Goal: Find specific page/section: Find specific page/section

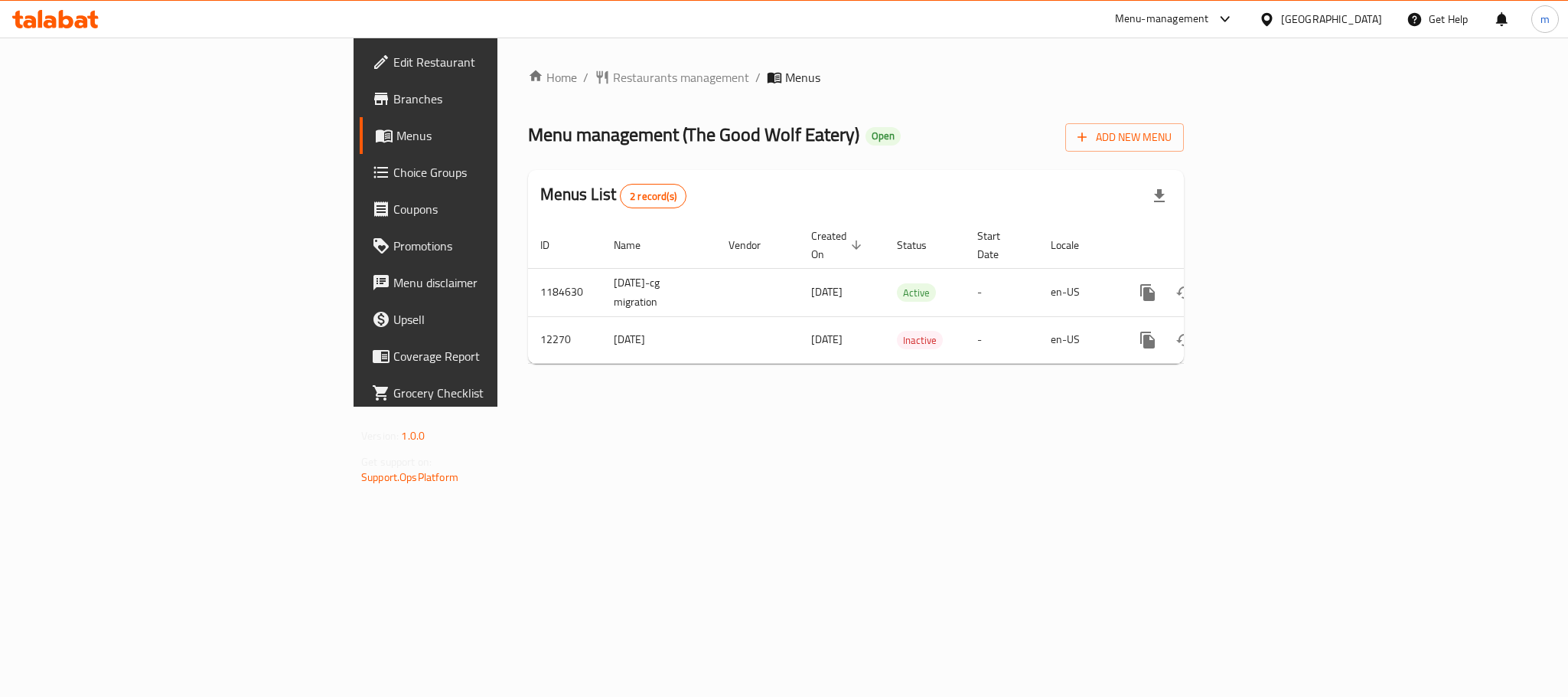
click at [528, 94] on div "Home / Restaurants management / Menus Menu management ( The Good Wolf Eatery ) …" at bounding box center [856, 221] width 656 height 308
click at [613, 87] on span "Restaurants management" at bounding box center [681, 77] width 136 height 19
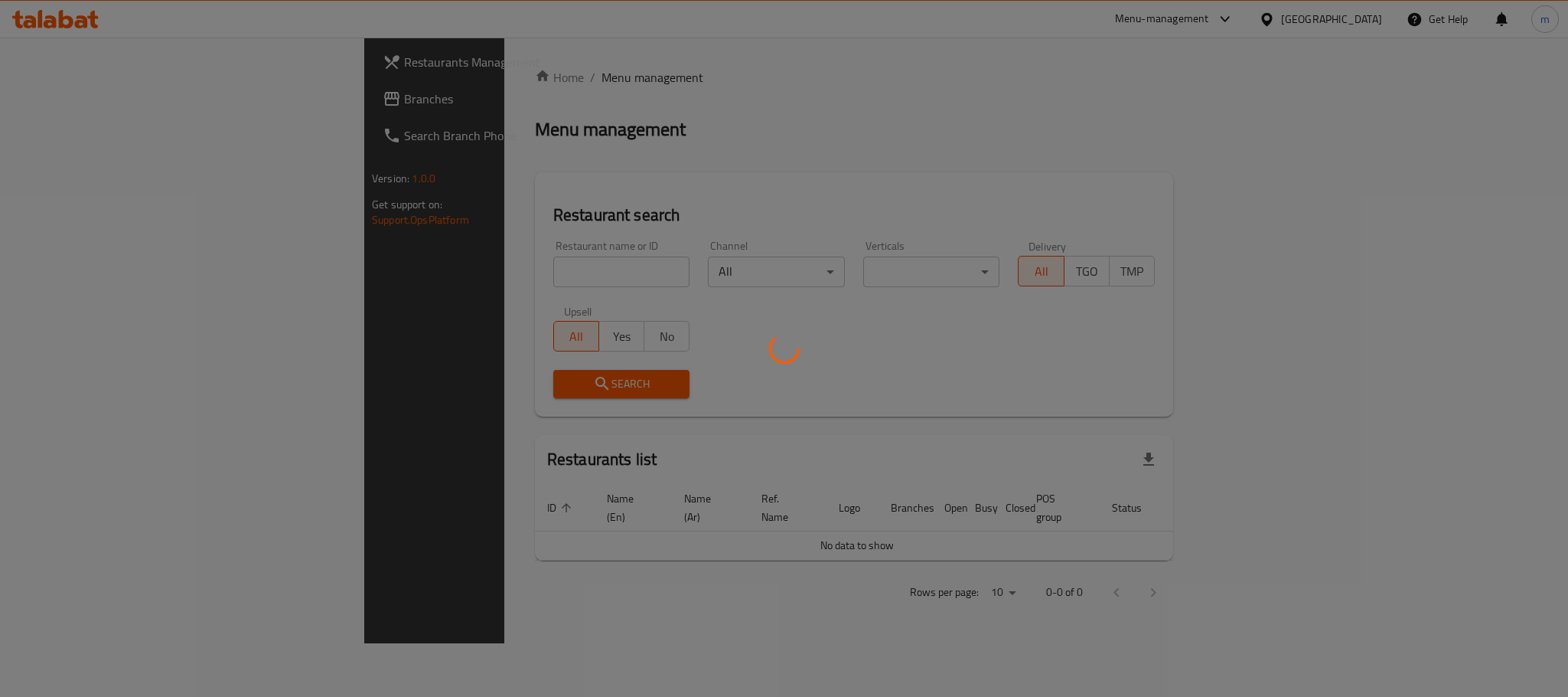
click at [438, 72] on div at bounding box center [784, 348] width 1568 height 697
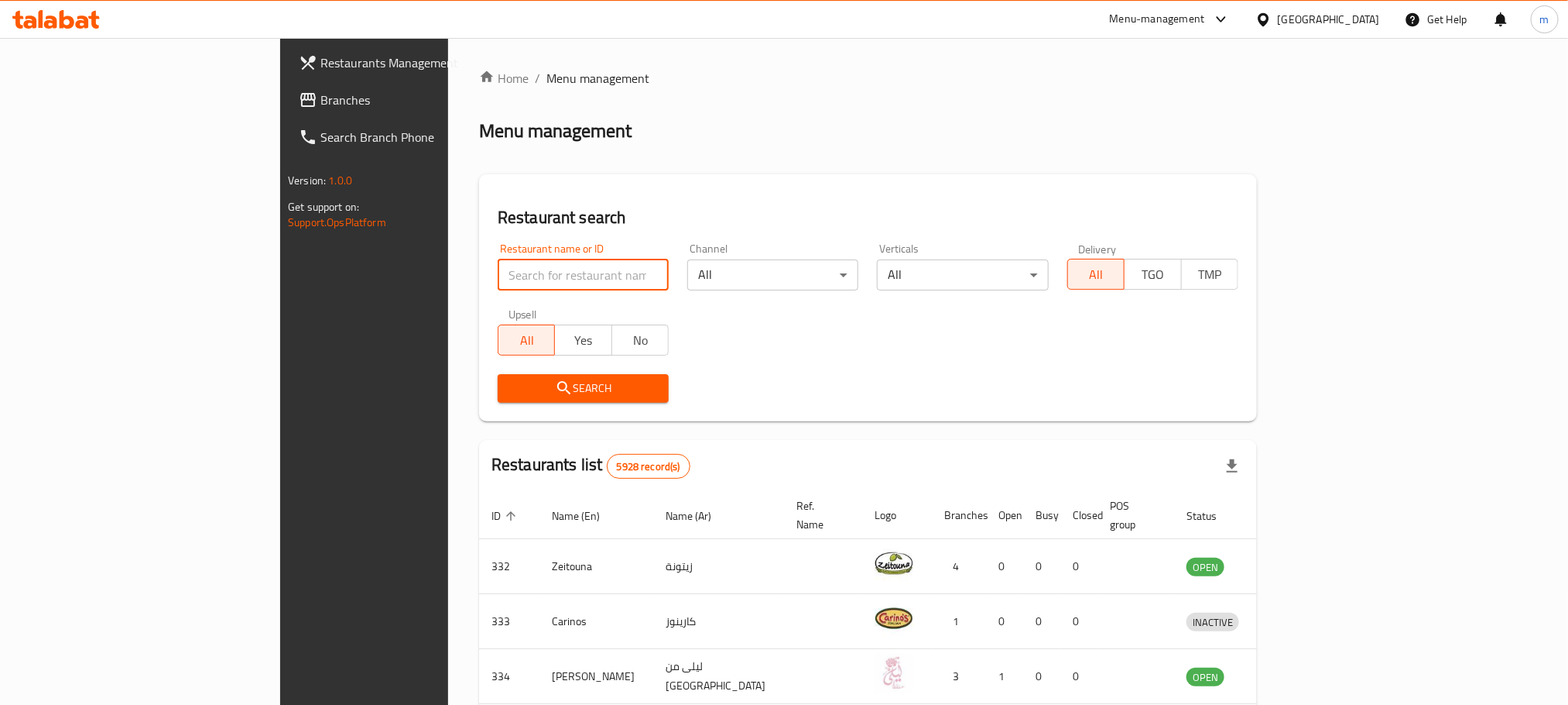
click at [498, 264] on input "search" at bounding box center [583, 275] width 171 height 31
paste input "7569"
type input "7569"
click button "Search" at bounding box center [583, 388] width 171 height 28
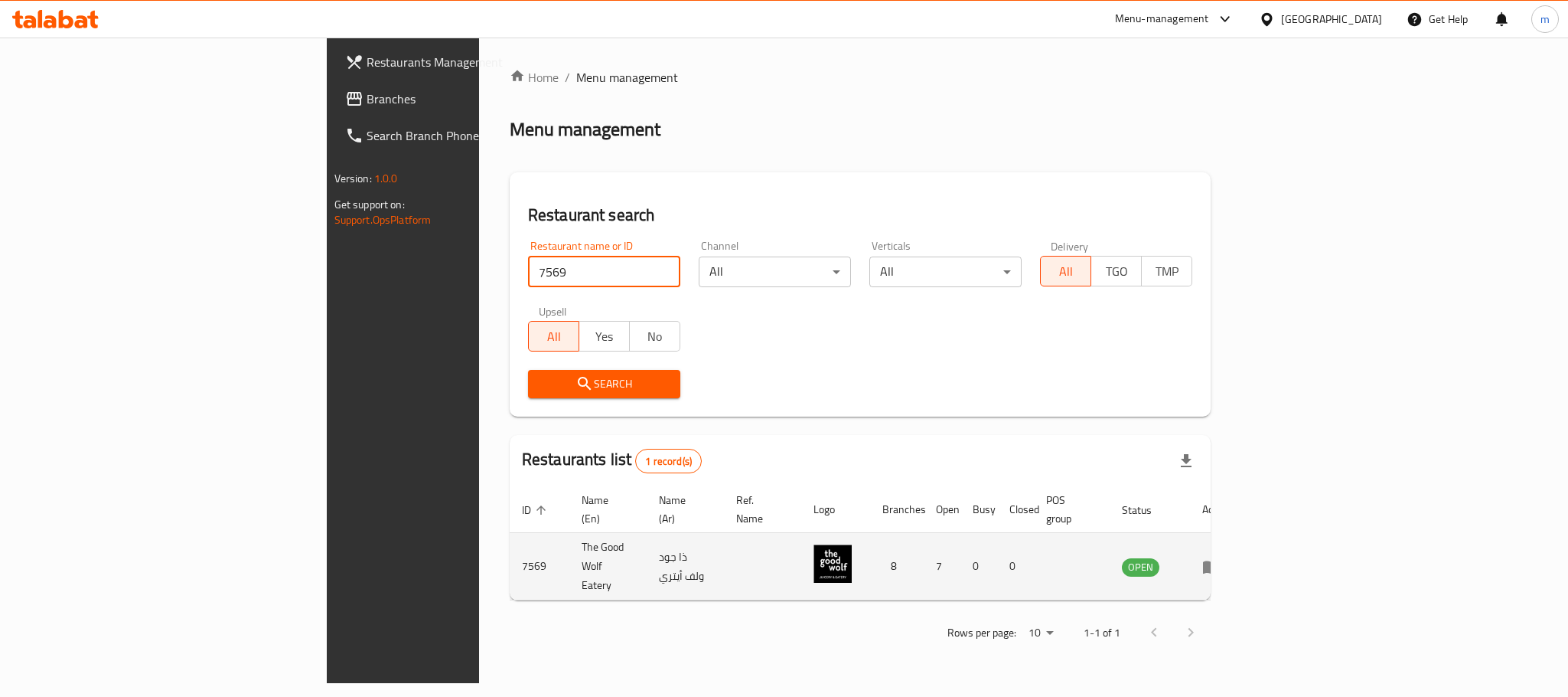
click at [1220, 557] on icon "enhanced table" at bounding box center [1211, 567] width 19 height 19
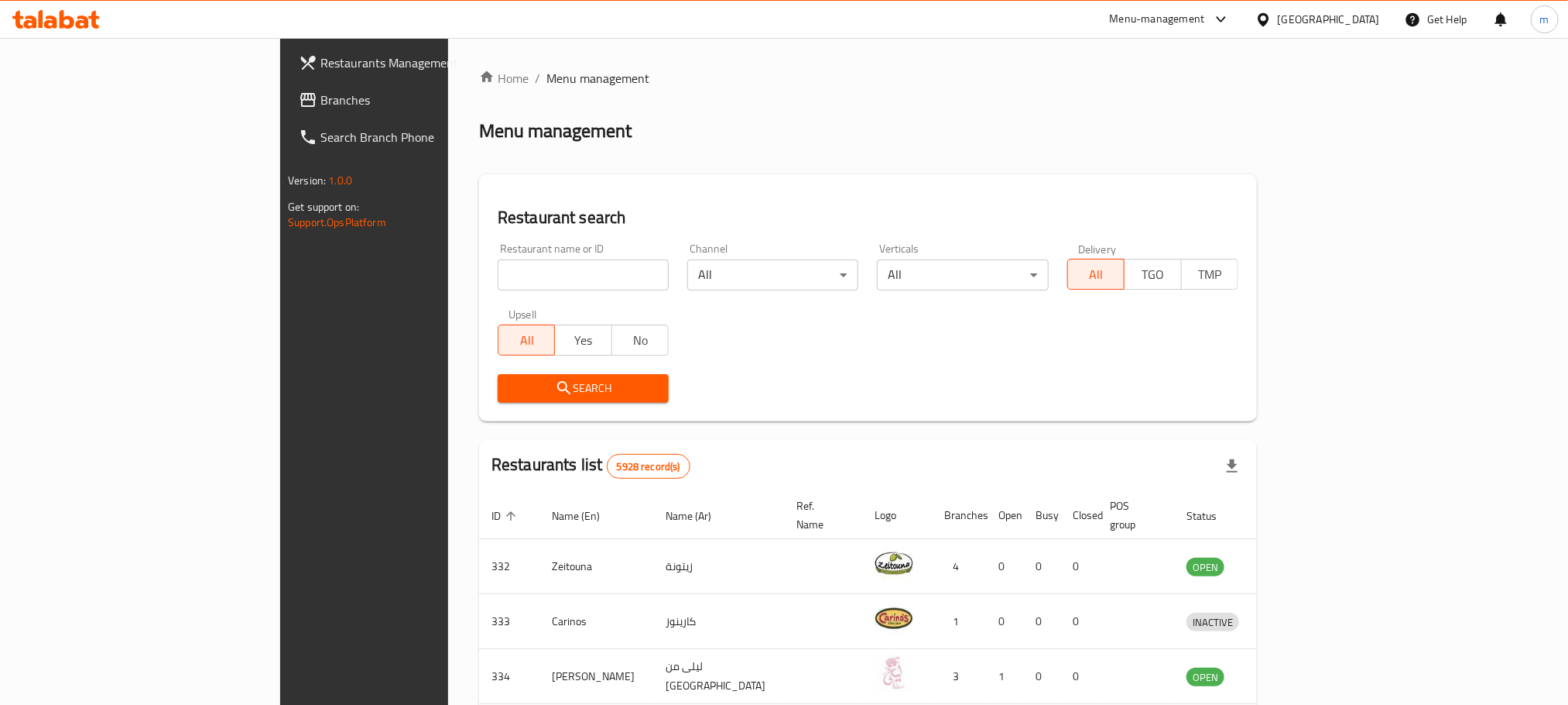
click at [515, 272] on input "search" at bounding box center [583, 275] width 171 height 31
paste input "7569"
type input "7569"
click button "Search" at bounding box center [583, 388] width 171 height 28
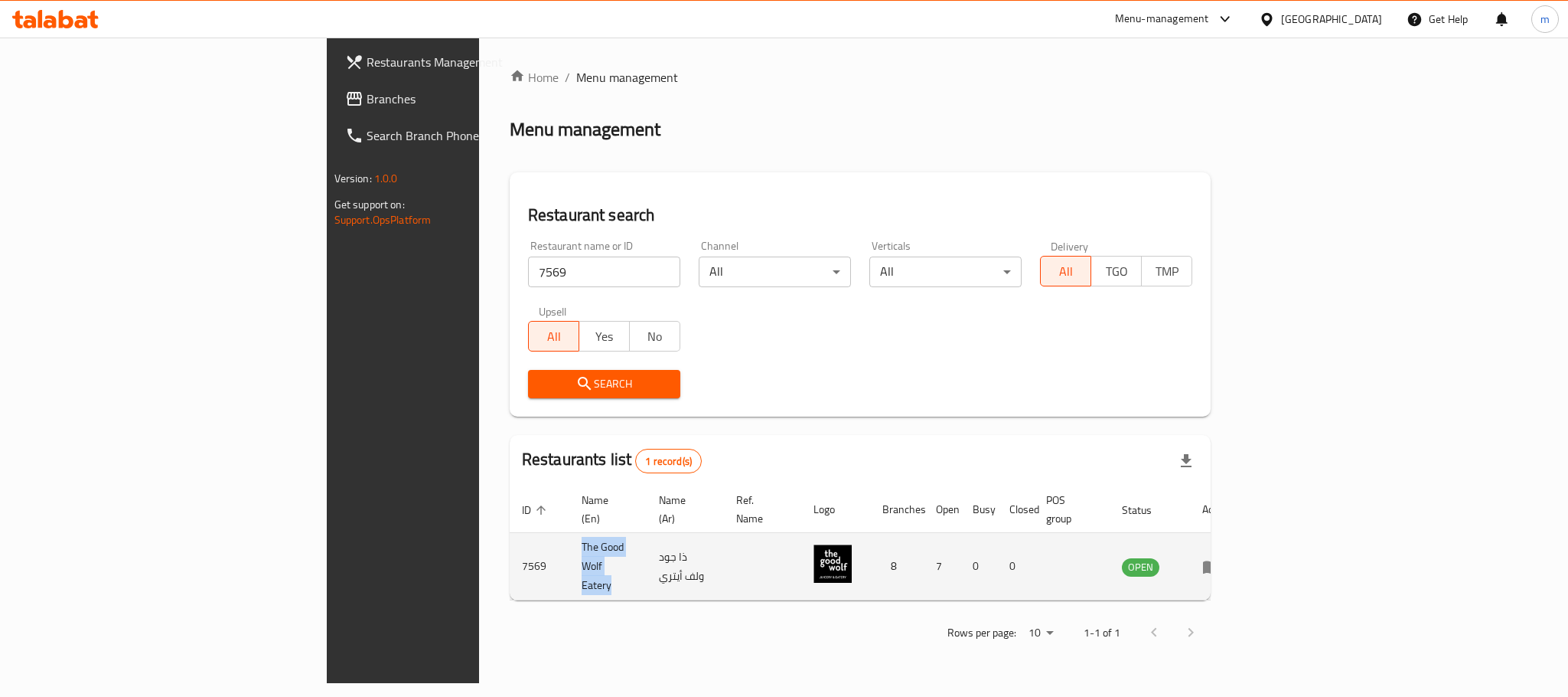
drag, startPoint x: 472, startPoint y: 542, endPoint x: 350, endPoint y: 556, distance: 122.8
click at [510, 556] on tr "7569 The Good Wolf Eatery ذا جود ولف أيتري 8 7 0 0 OPEN" at bounding box center [876, 567] width 733 height 67
copy tr "The Good Wolf Eatery"
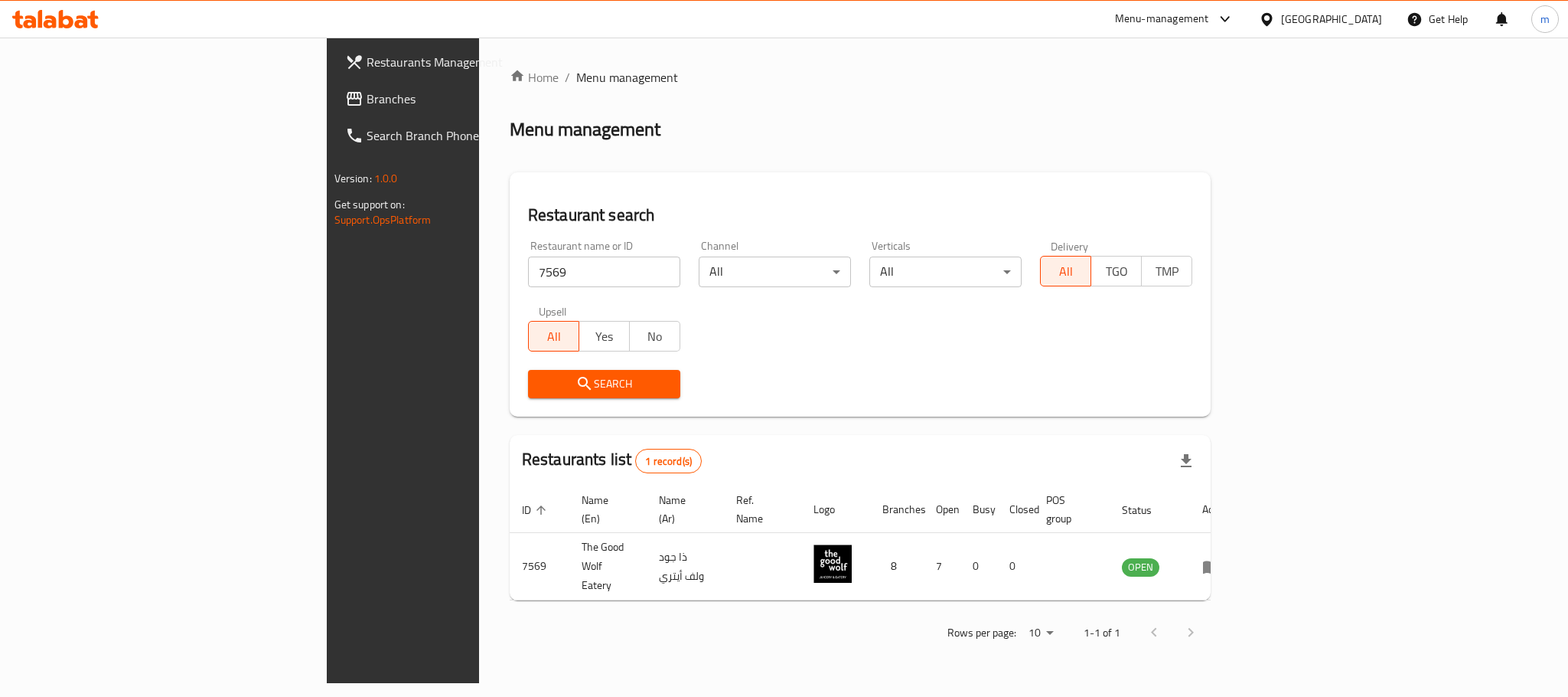
drag, startPoint x: 1349, startPoint y: 14, endPoint x: 1346, endPoint y: 31, distance: 17.3
click at [1349, 12] on div "Bahrain" at bounding box center [1331, 20] width 101 height 17
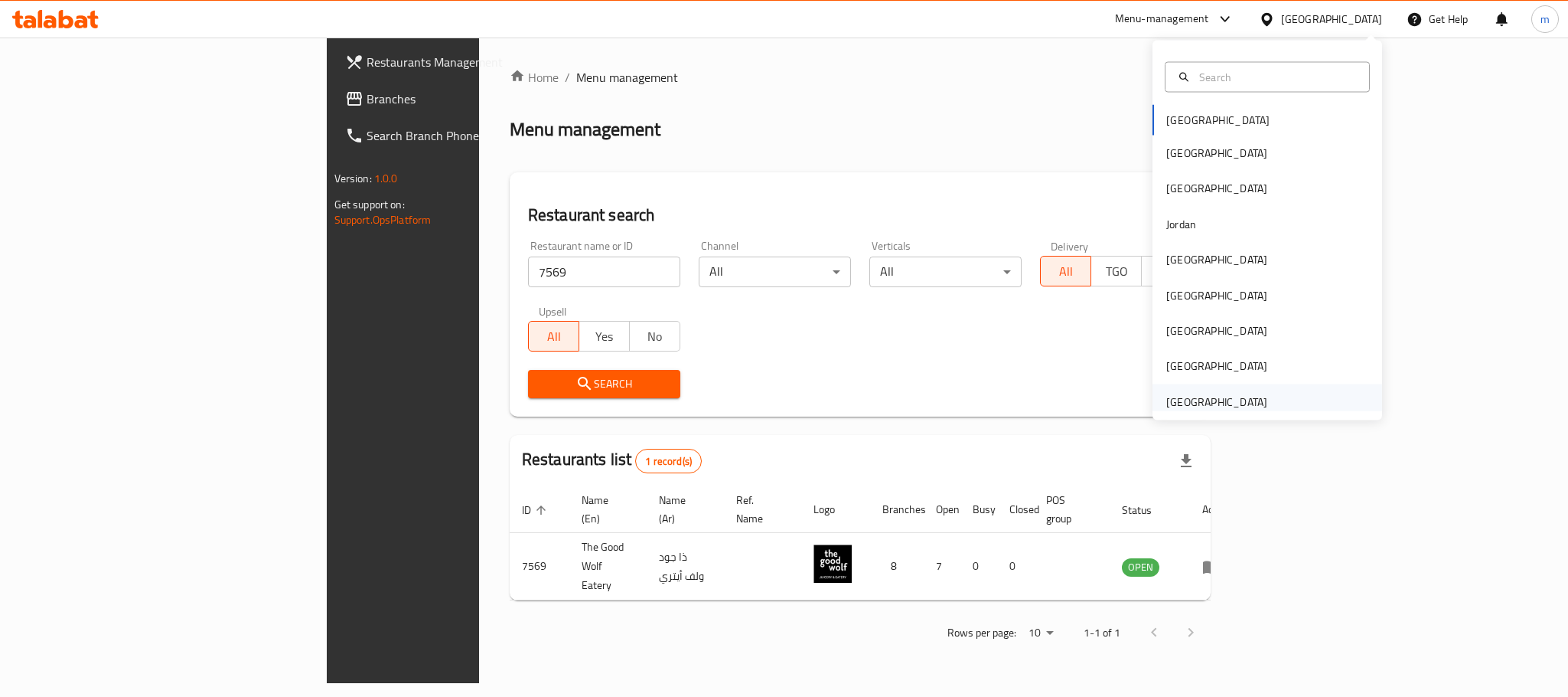
click at [1192, 395] on div "[GEOGRAPHIC_DATA]" at bounding box center [1216, 401] width 101 height 17
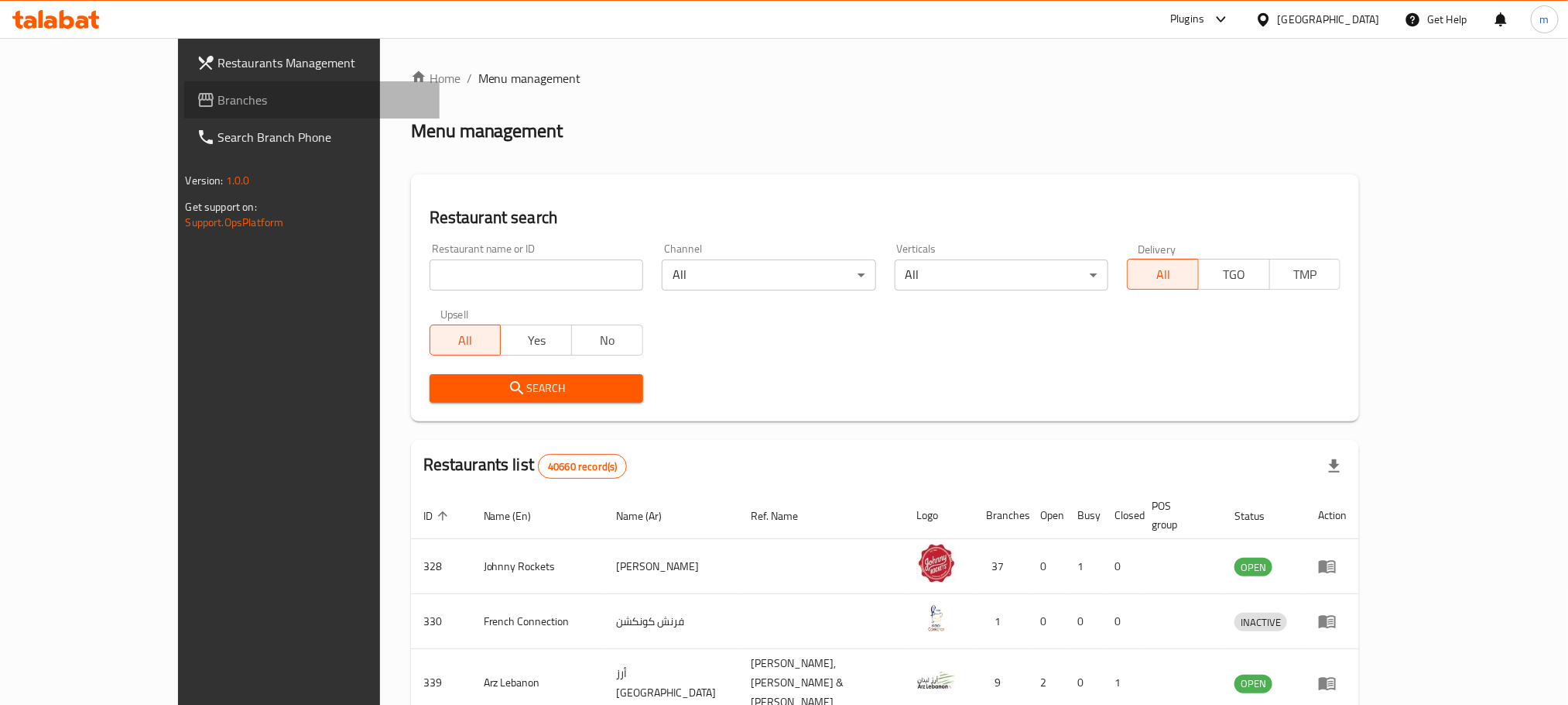
click at [218, 91] on span "Branches" at bounding box center [323, 100] width 209 height 19
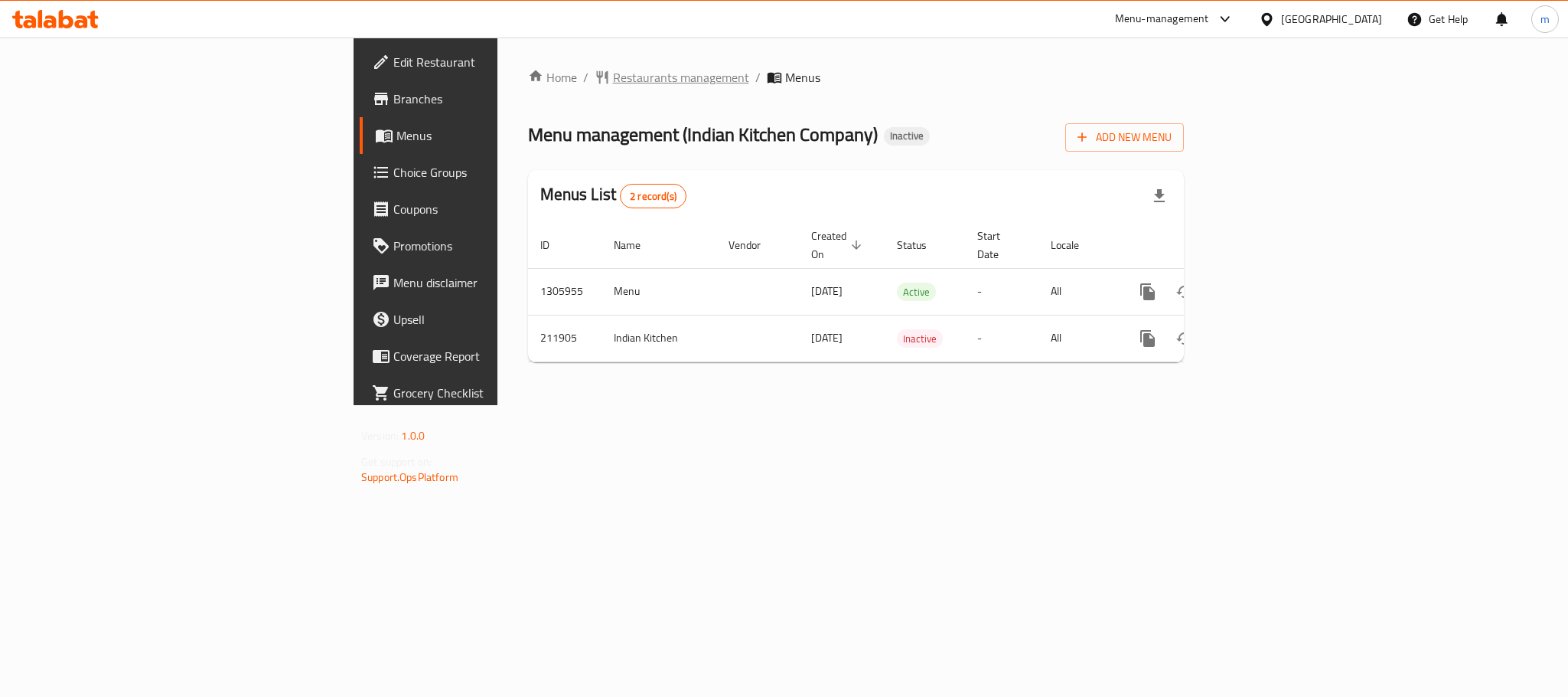
click at [613, 84] on span "Restaurants management" at bounding box center [681, 77] width 136 height 19
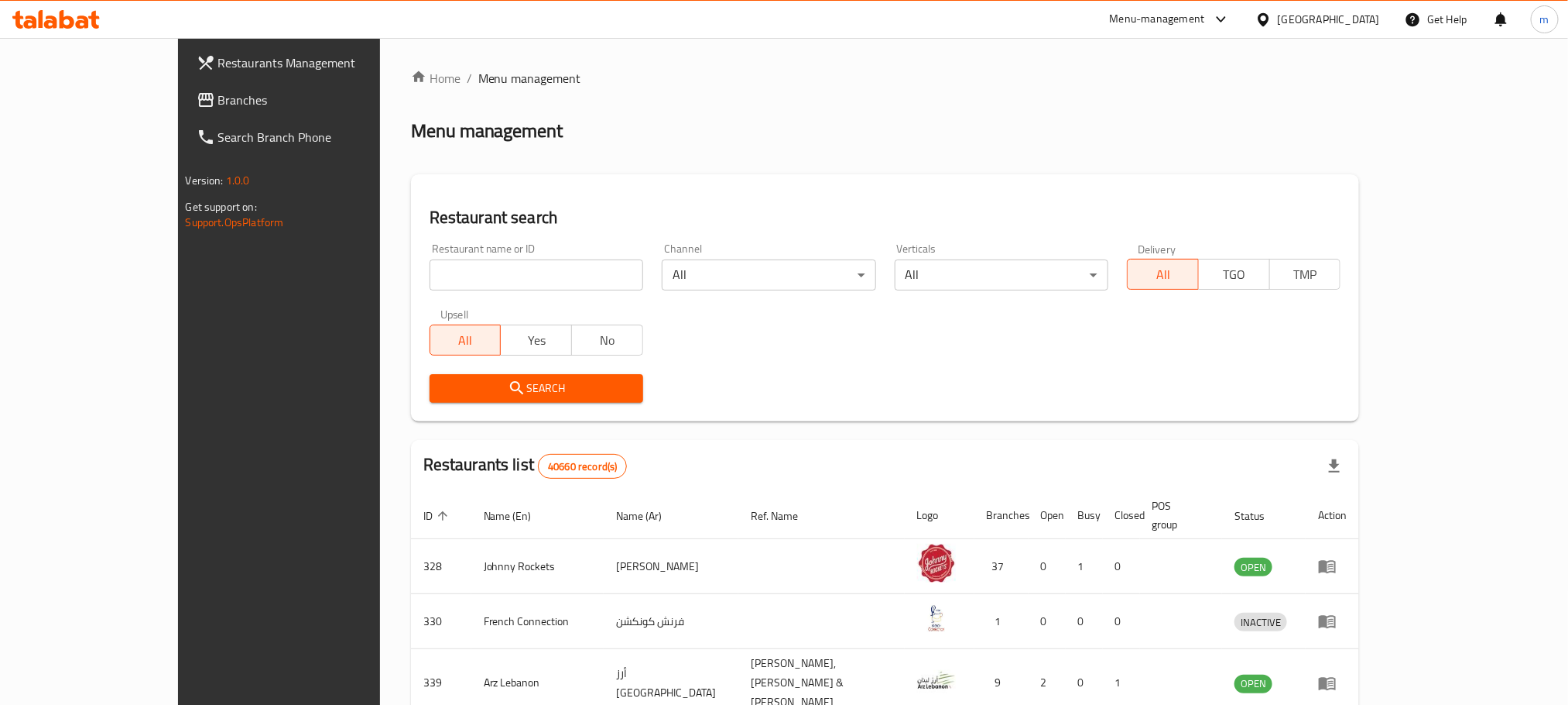
click at [501, 268] on input "search" at bounding box center [536, 275] width 214 height 31
paste input "623949"
type input "623949"
click at [448, 391] on span "Search" at bounding box center [536, 388] width 189 height 20
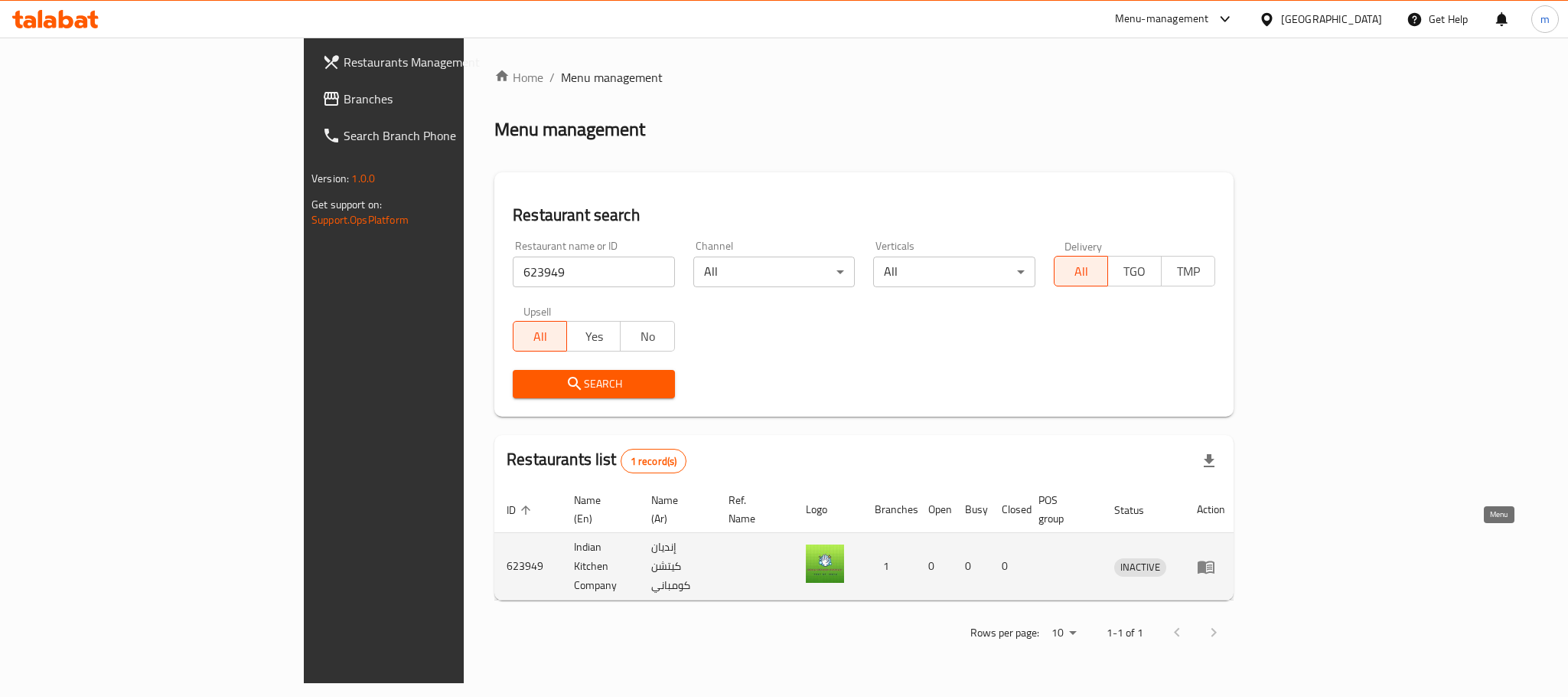
click at [1215, 557] on icon "enhanced table" at bounding box center [1206, 567] width 19 height 19
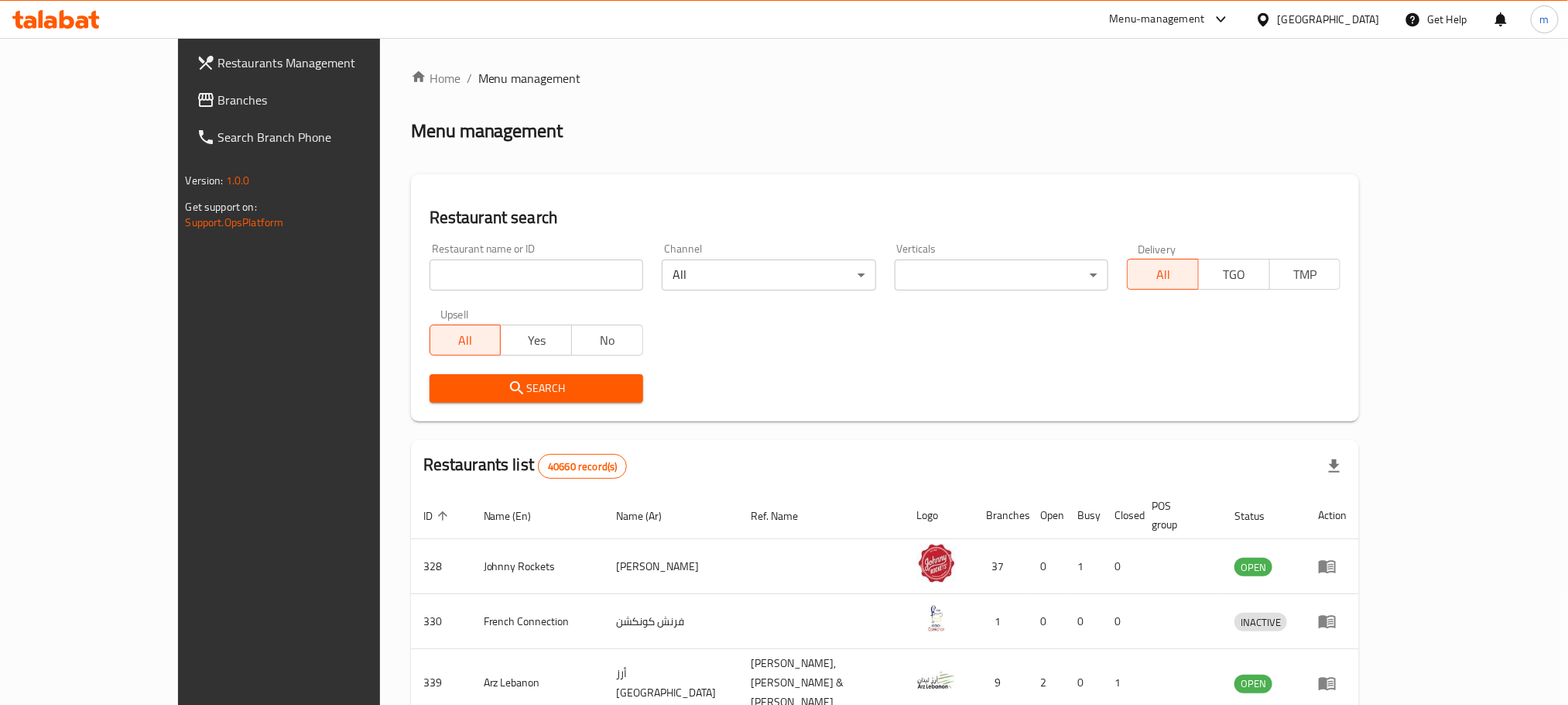
click at [472, 258] on div "Restaurant name or ID Restaurant name or ID" at bounding box center [536, 266] width 214 height 47
click at [472, 274] on input "search" at bounding box center [536, 275] width 214 height 31
paste input "623949"
type input "623949"
click button "Search" at bounding box center [536, 388] width 214 height 28
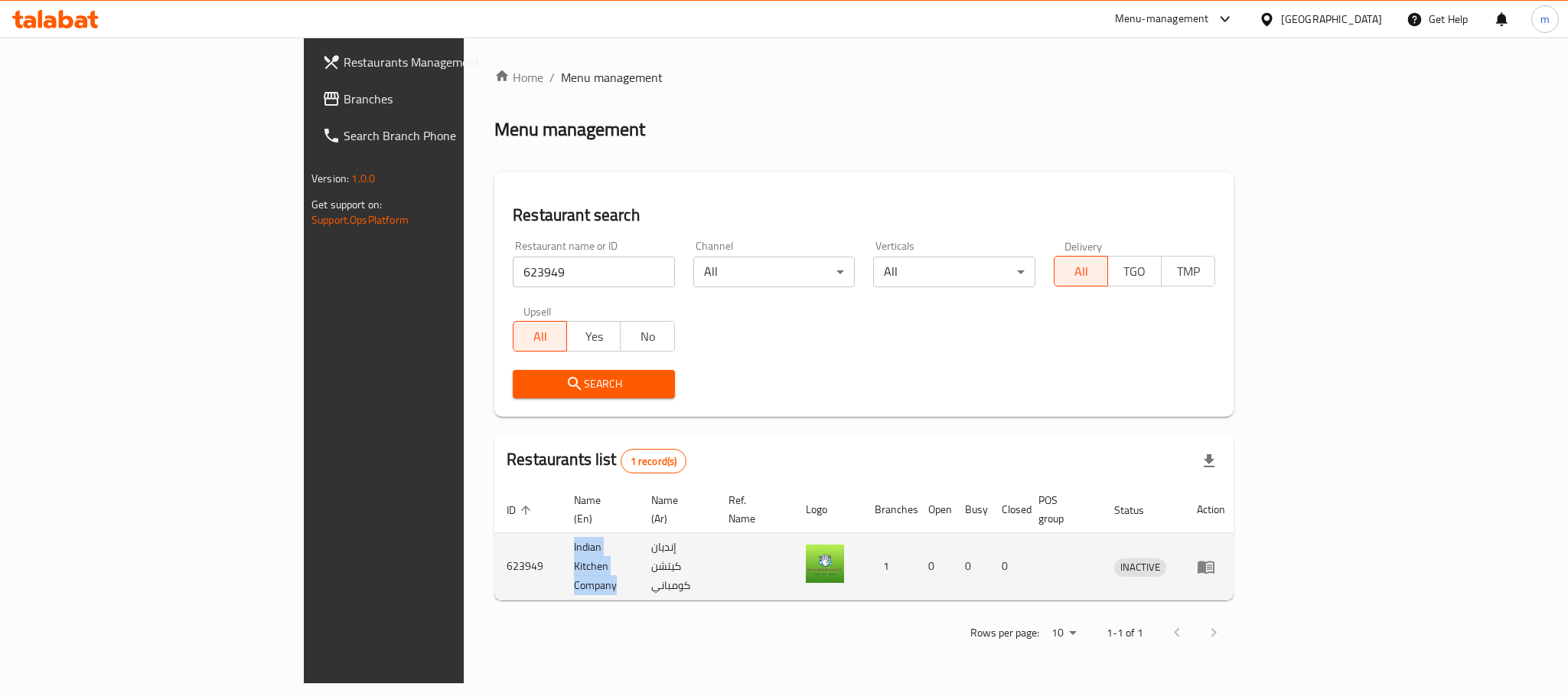
drag, startPoint x: 370, startPoint y: 543, endPoint x: 480, endPoint y: 554, distance: 110.5
click at [562, 554] on td "Indian Kitchen Company" at bounding box center [600, 567] width 77 height 67
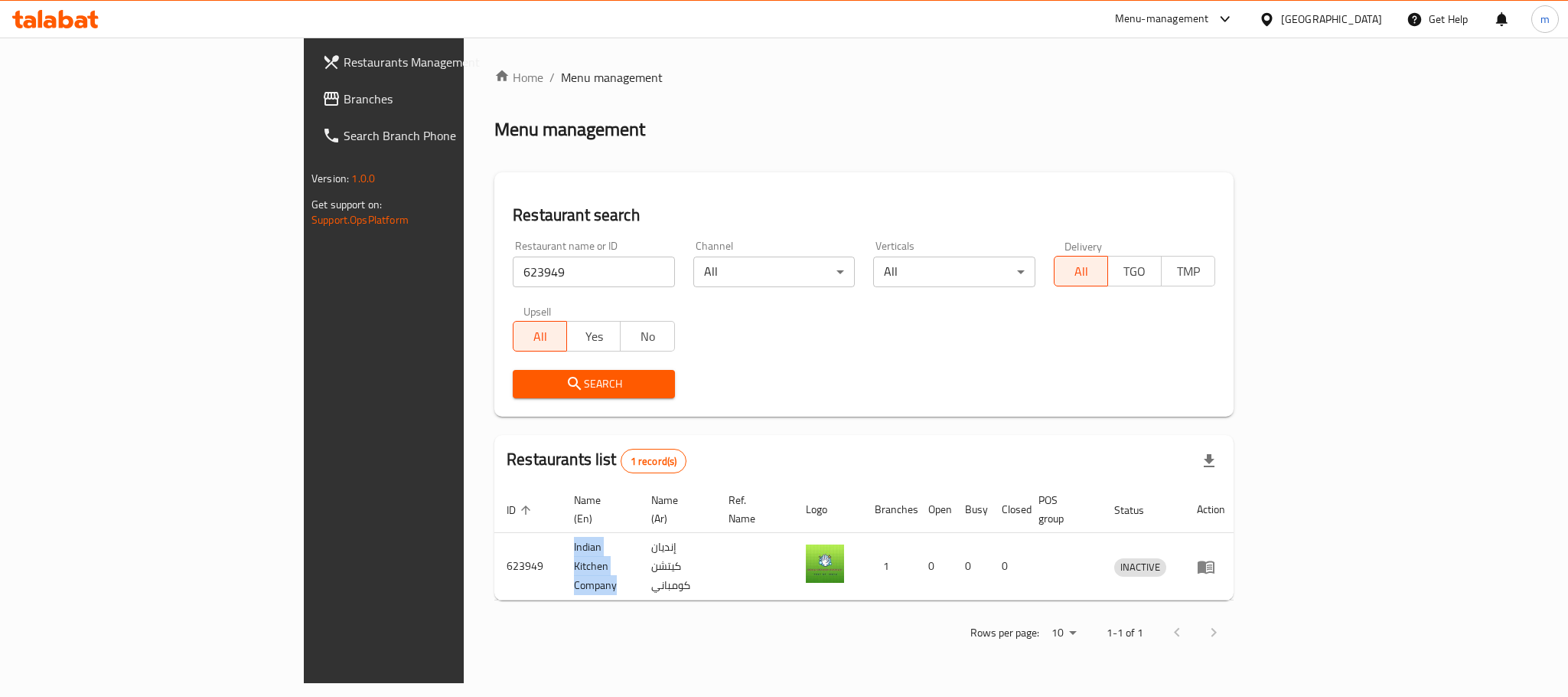
copy td "Indian Kitchen Company"
click at [1225, 557] on link "enhanced table" at bounding box center [1211, 567] width 28 height 19
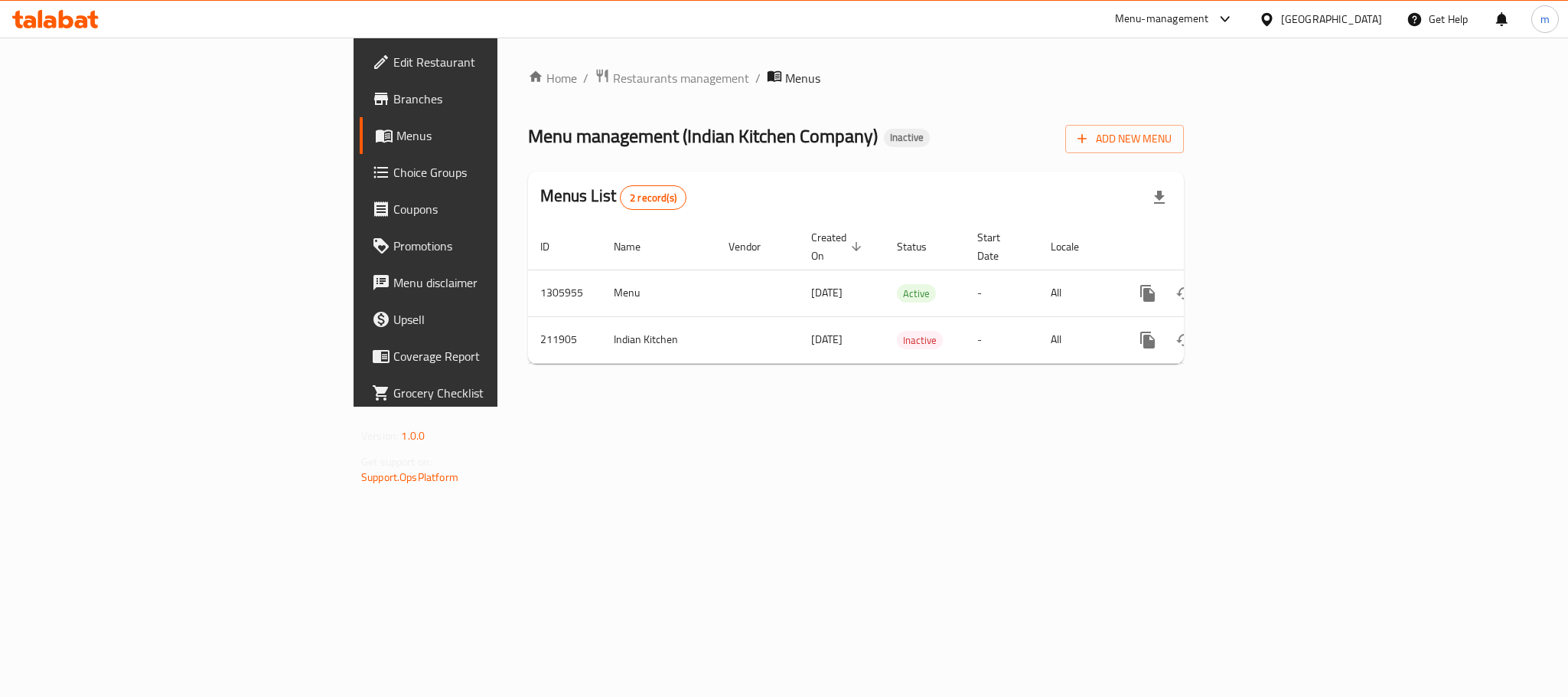
click at [1297, 7] on div "United Arab Emirates" at bounding box center [1320, 19] width 148 height 36
click at [1288, 14] on div "United Arab Emirates" at bounding box center [1331, 20] width 101 height 17
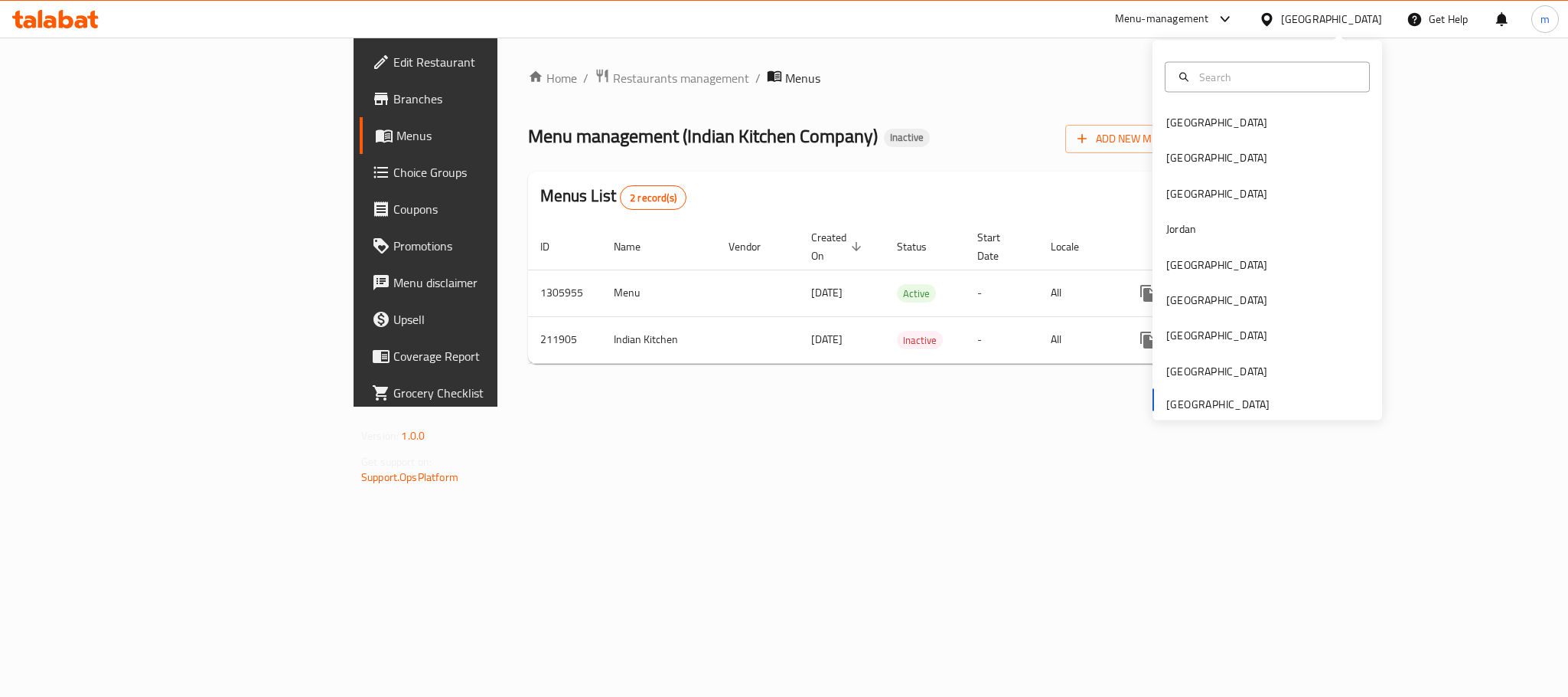
click at [1309, 24] on div "United Arab Emirates" at bounding box center [1331, 20] width 101 height 17
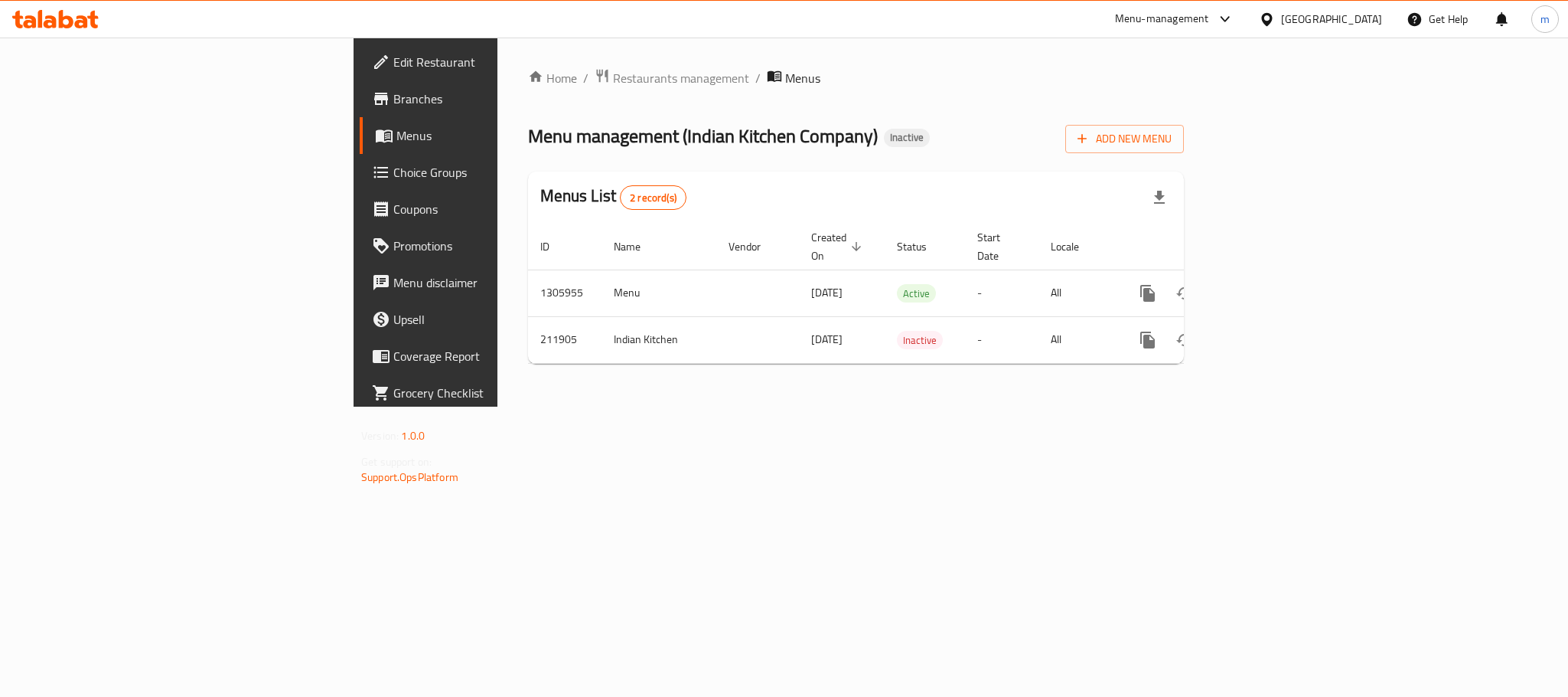
click at [1300, 28] on div "[GEOGRAPHIC_DATA]" at bounding box center [1331, 20] width 101 height 17
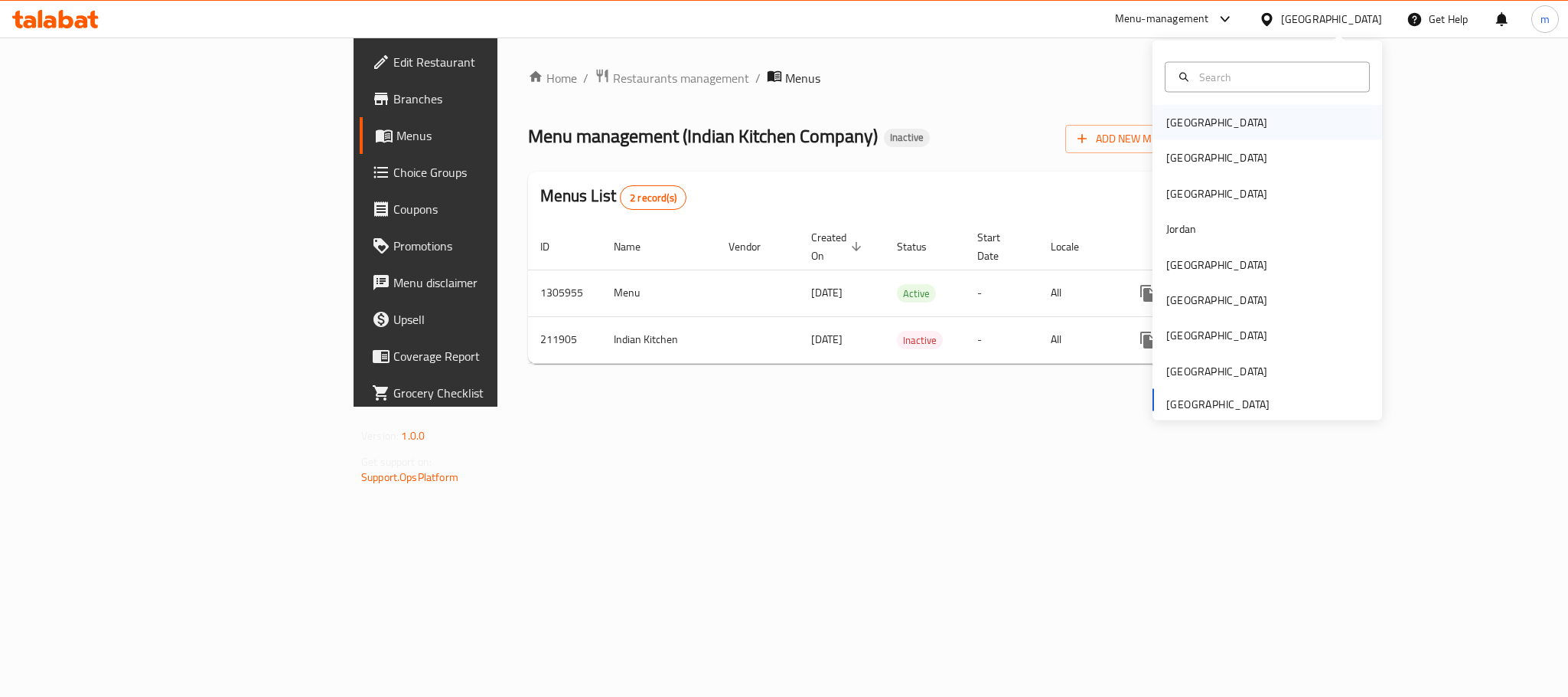
click at [1176, 139] on div "Bahrain" at bounding box center [1216, 123] width 126 height 35
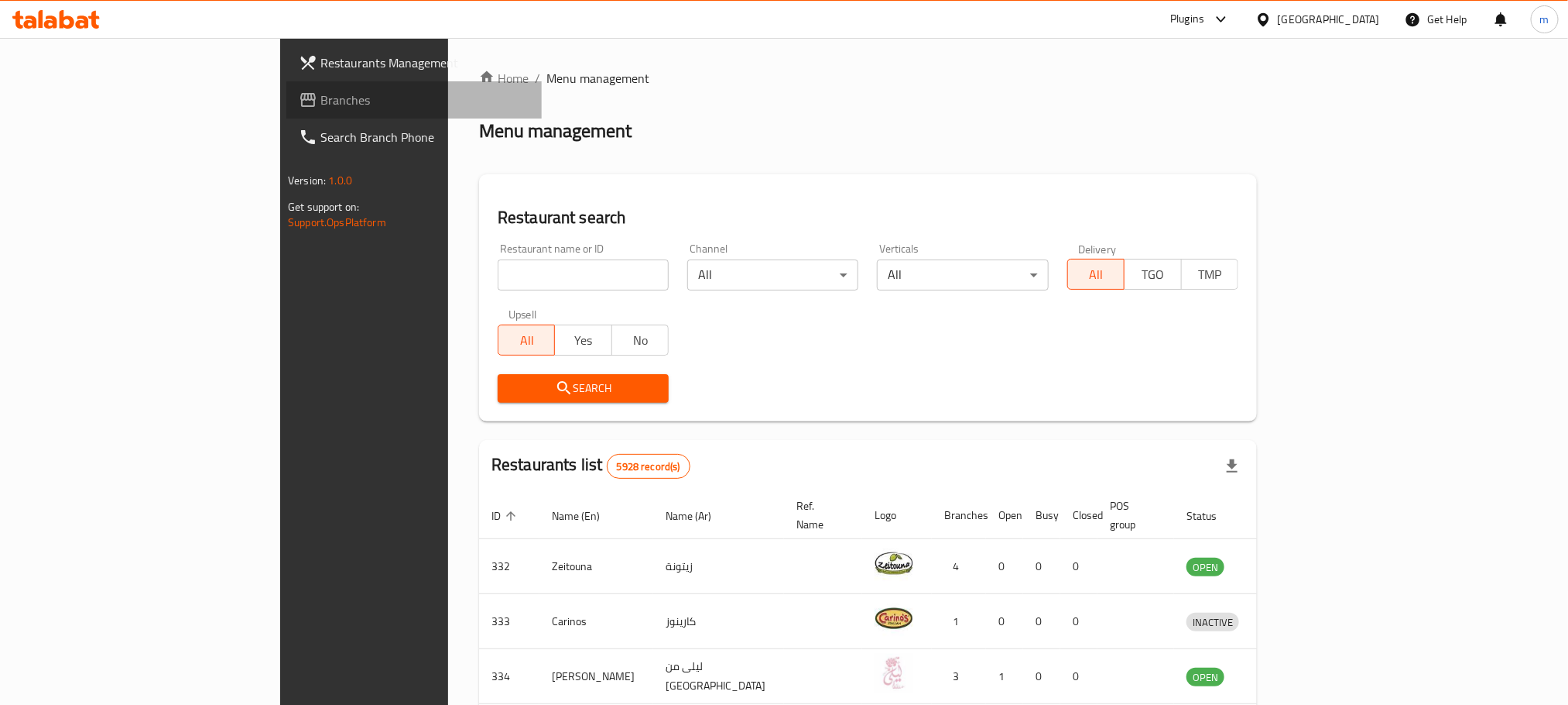
click at [321, 103] on span "Branches" at bounding box center [425, 100] width 209 height 19
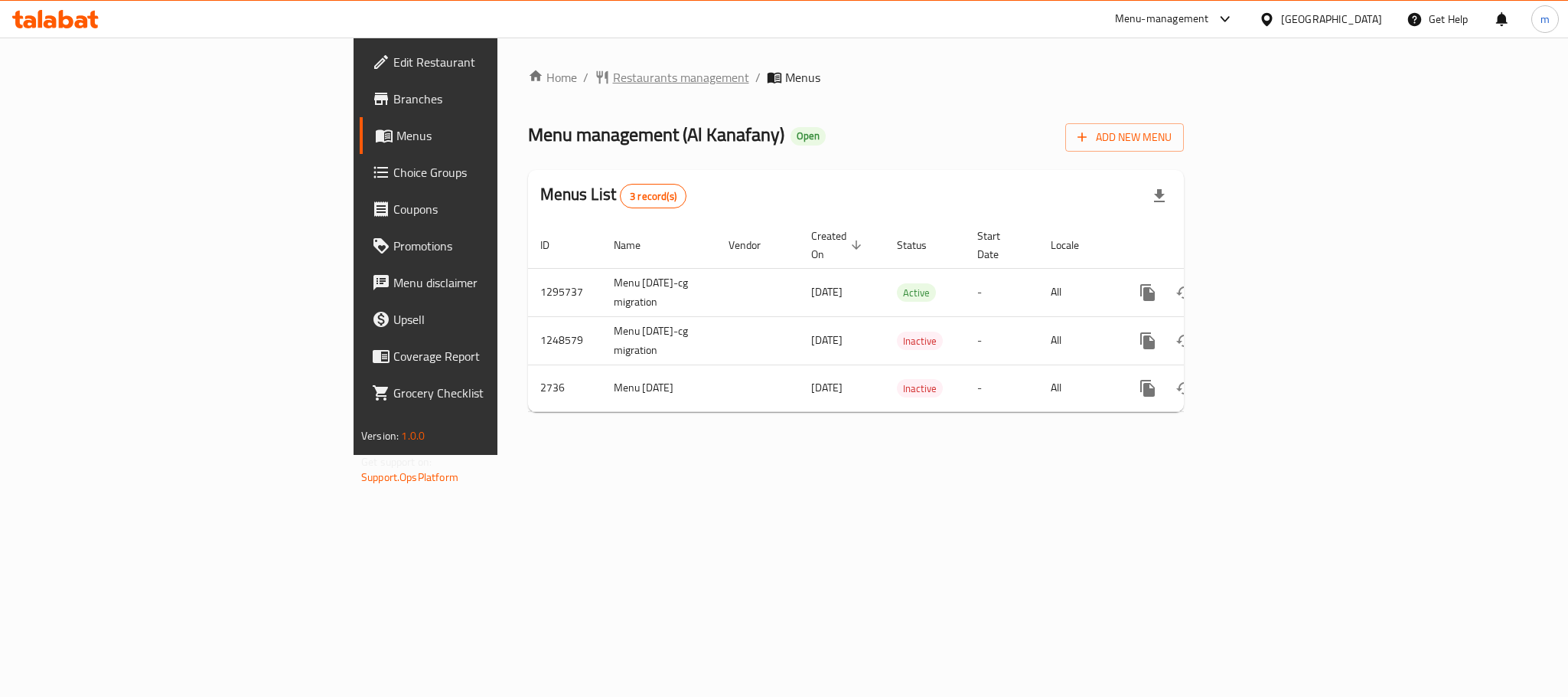
click at [613, 80] on span "Restaurants management" at bounding box center [681, 77] width 136 height 19
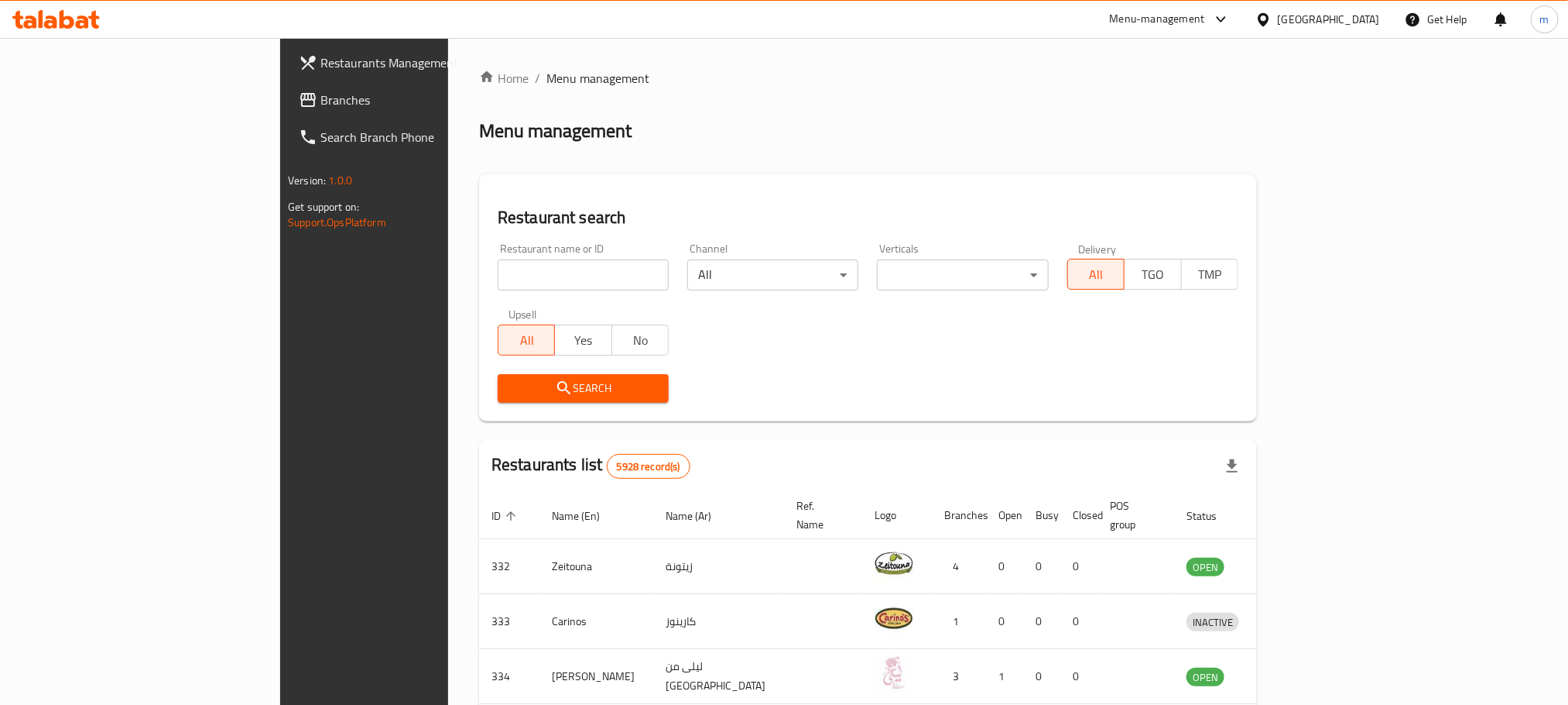
drag, startPoint x: 412, startPoint y: 264, endPoint x: 425, endPoint y: 291, distance: 30.0
click at [498, 264] on input "search" at bounding box center [583, 275] width 171 height 31
paste input "1835"
type input "1835"
click button "Search" at bounding box center [583, 388] width 171 height 28
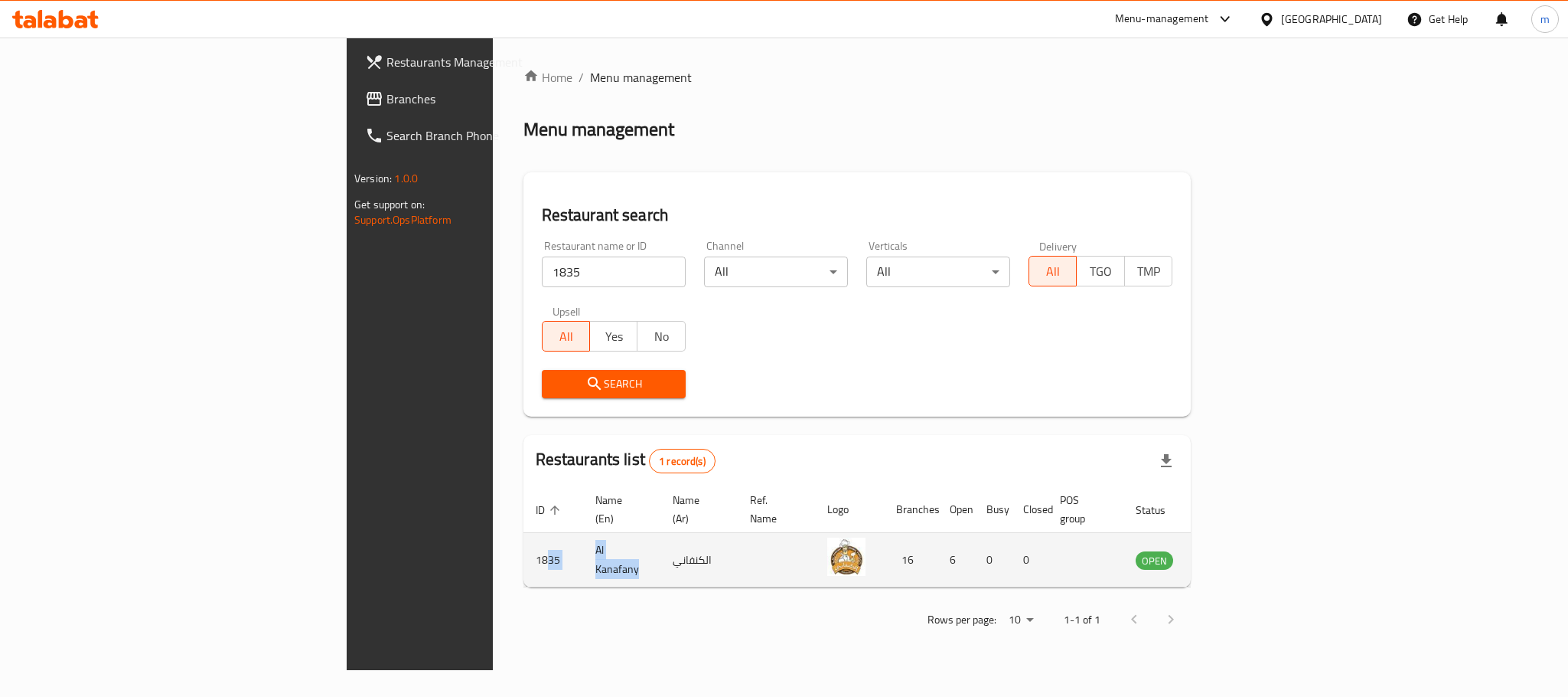
drag, startPoint x: 457, startPoint y: 549, endPoint x: 314, endPoint y: 552, distance: 143.0
click at [524, 552] on tr "1835 Al Kanafany الكنفاني 16 6 0 0 OPEN" at bounding box center [890, 560] width 733 height 54
drag, startPoint x: 414, startPoint y: 570, endPoint x: 402, endPoint y: 568, distance: 12.2
click at [524, 570] on table "ID sorted ascending Name (En) Name (Ar) Ref. Name Logo Branches Open Busy Close…" at bounding box center [890, 536] width 733 height 101
click at [583, 535] on td "Al Kanafany" at bounding box center [621, 560] width 77 height 54
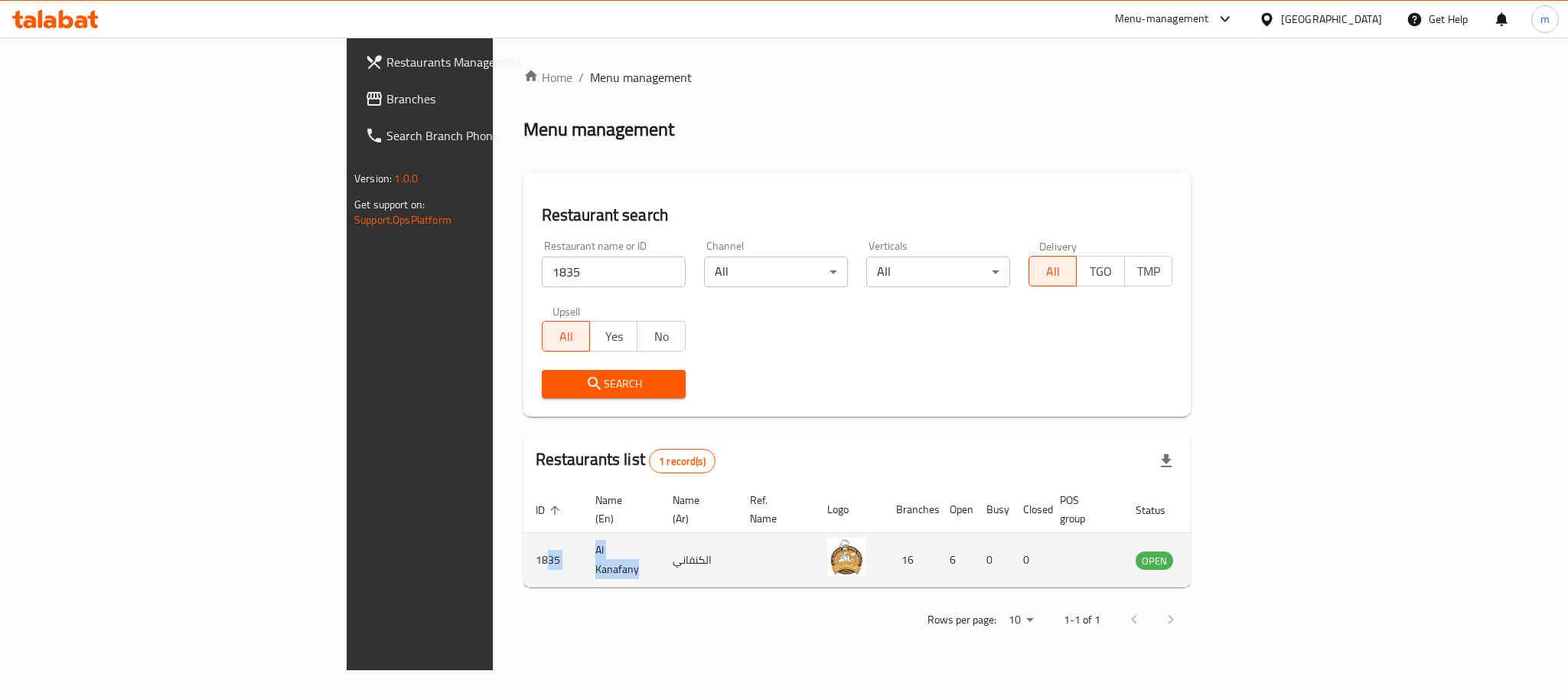
click at [583, 543] on td "Al Kanafany" at bounding box center [621, 560] width 77 height 54
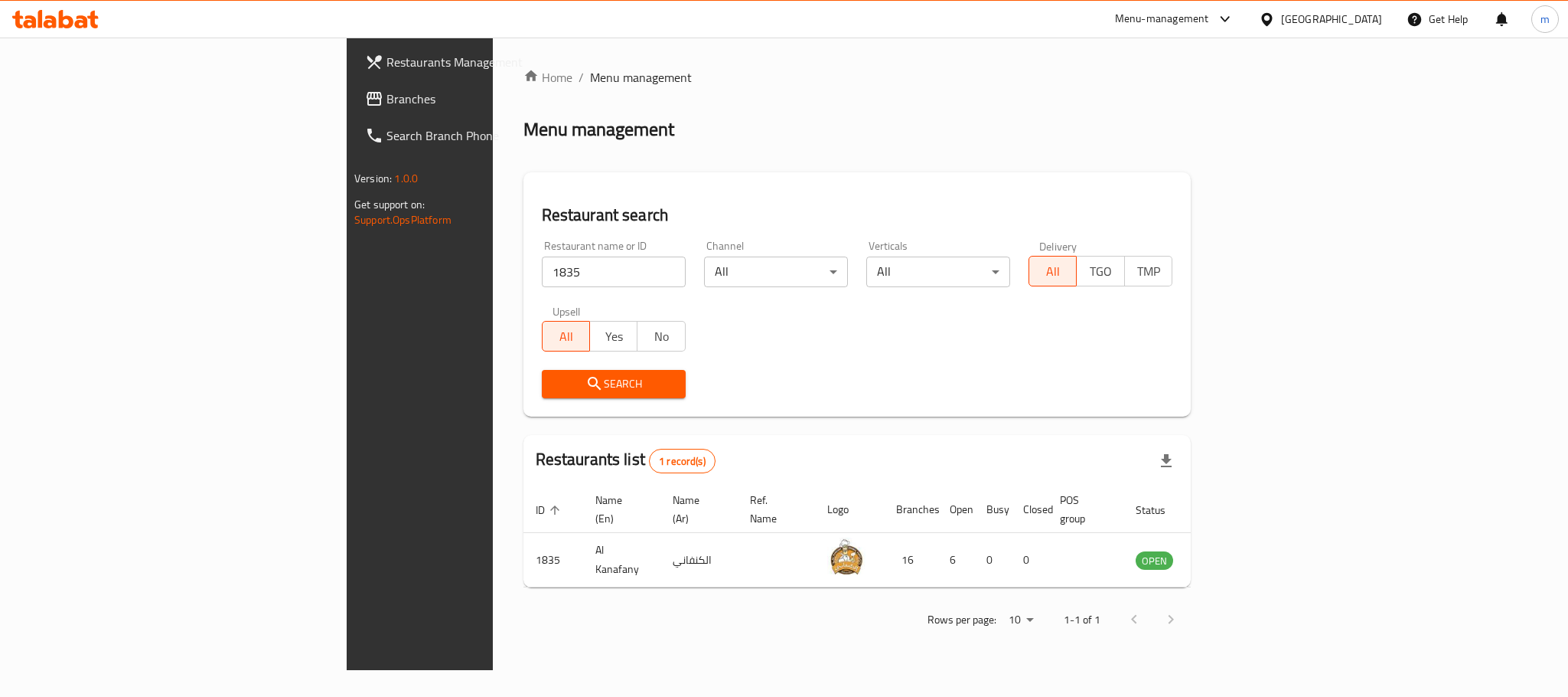
click at [524, 599] on div "Rows per page: 10 1-1 of 1" at bounding box center [857, 619] width 667 height 40
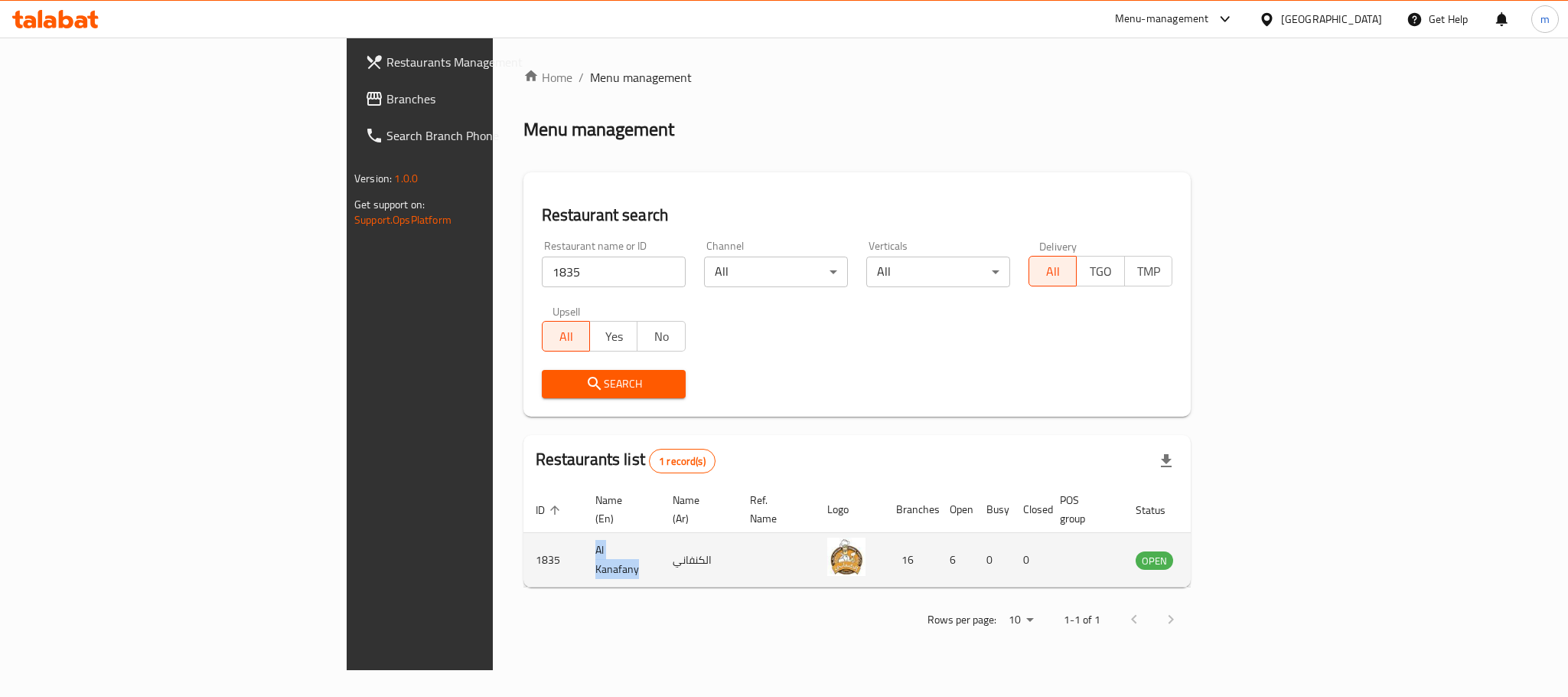
drag, startPoint x: 430, startPoint y: 541, endPoint x: 364, endPoint y: 541, distance: 66.0
click at [583, 541] on td "Al Kanafany" at bounding box center [621, 560] width 77 height 54
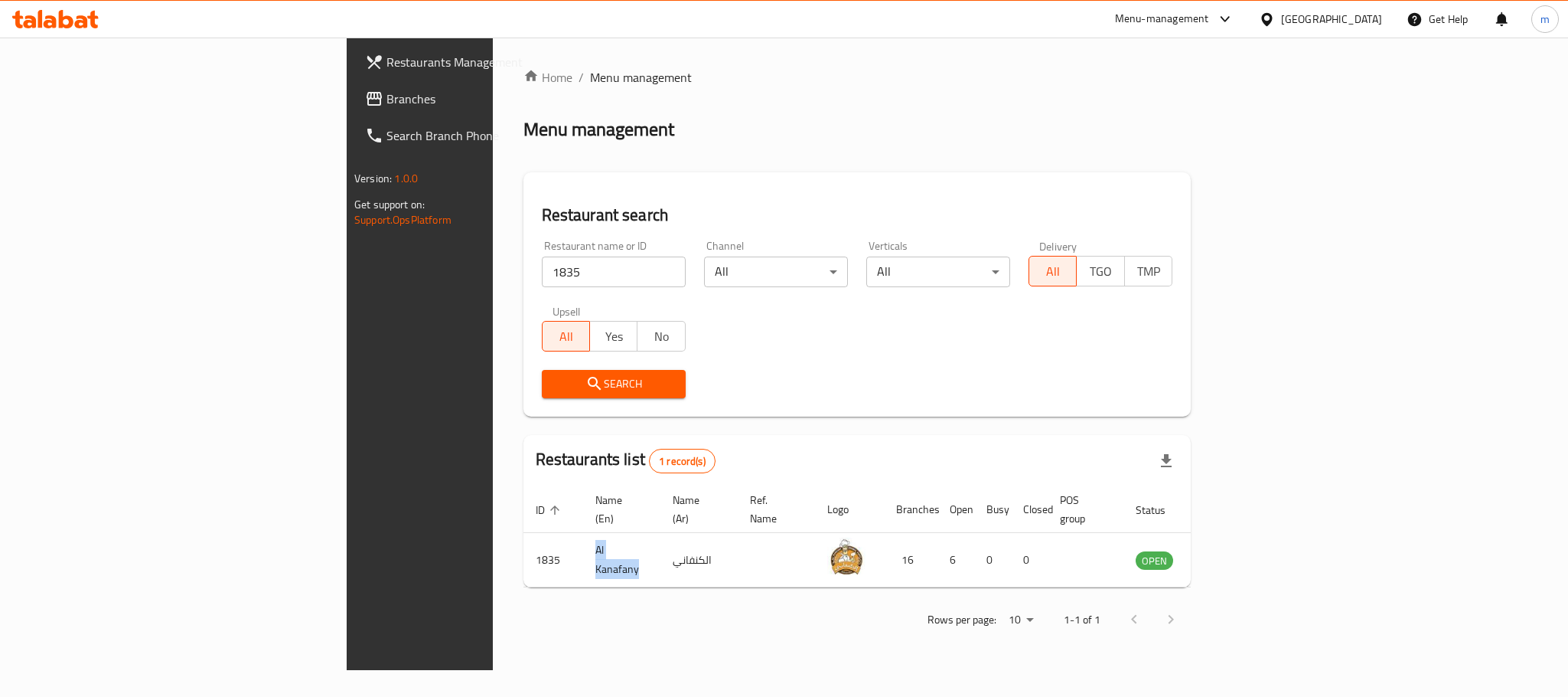
copy td "Al Kanafany"
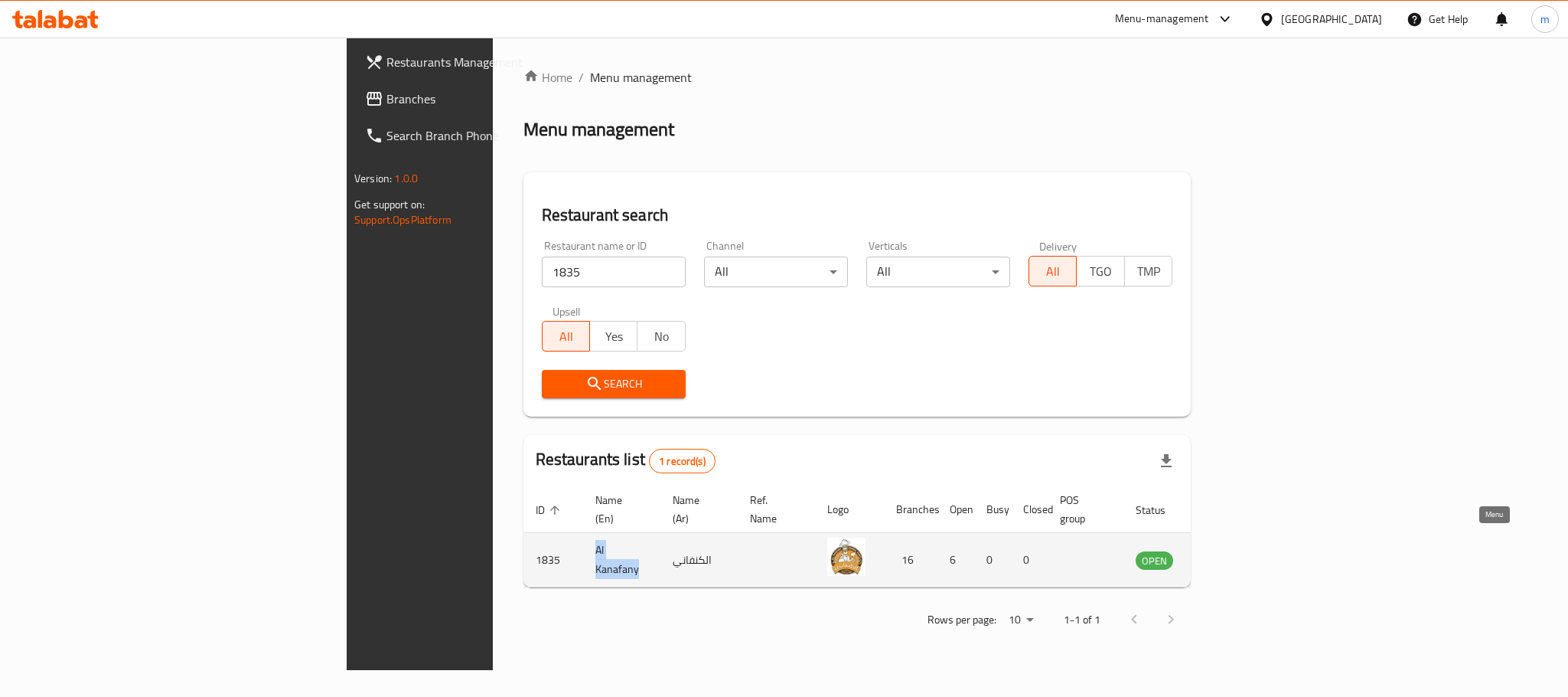
click at [1234, 551] on icon "enhanced table" at bounding box center [1225, 560] width 19 height 19
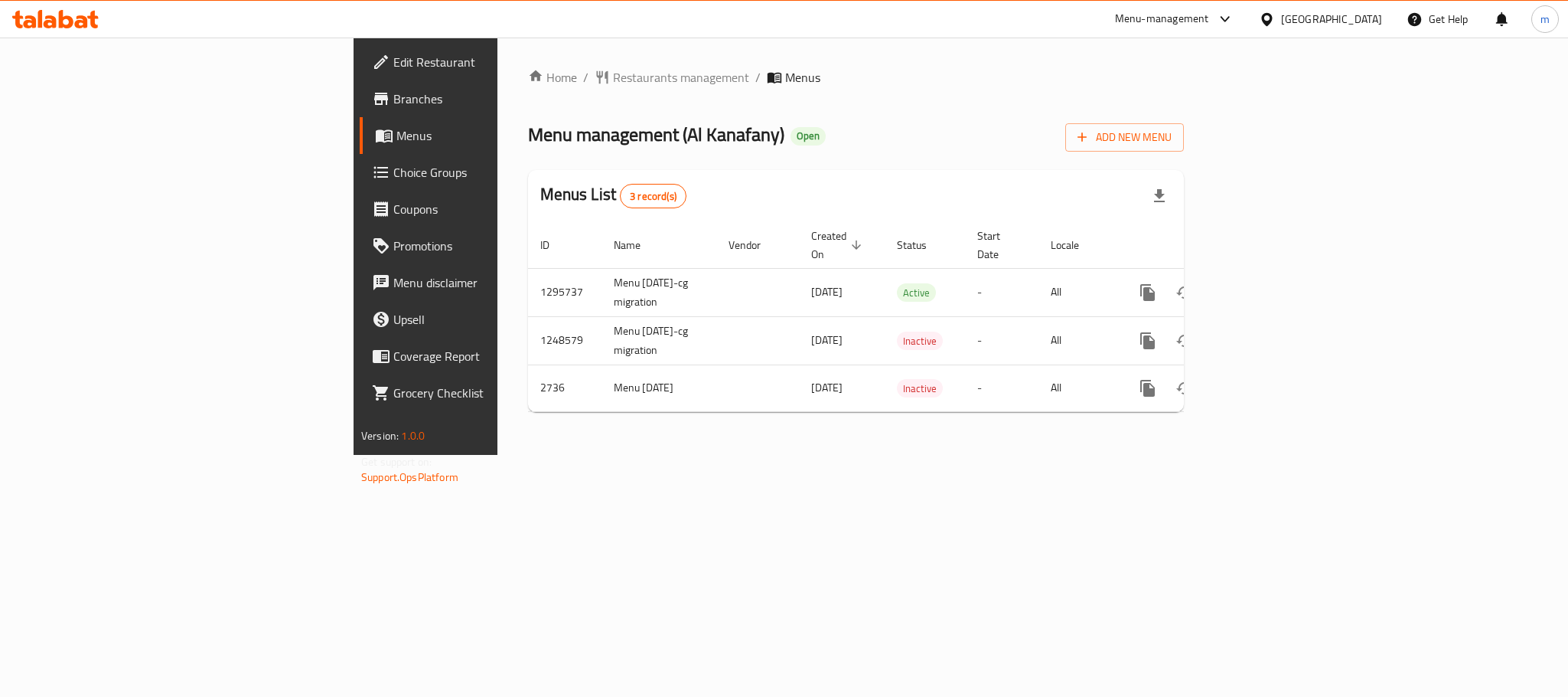
click at [1271, 14] on icon at bounding box center [1267, 19] width 11 height 13
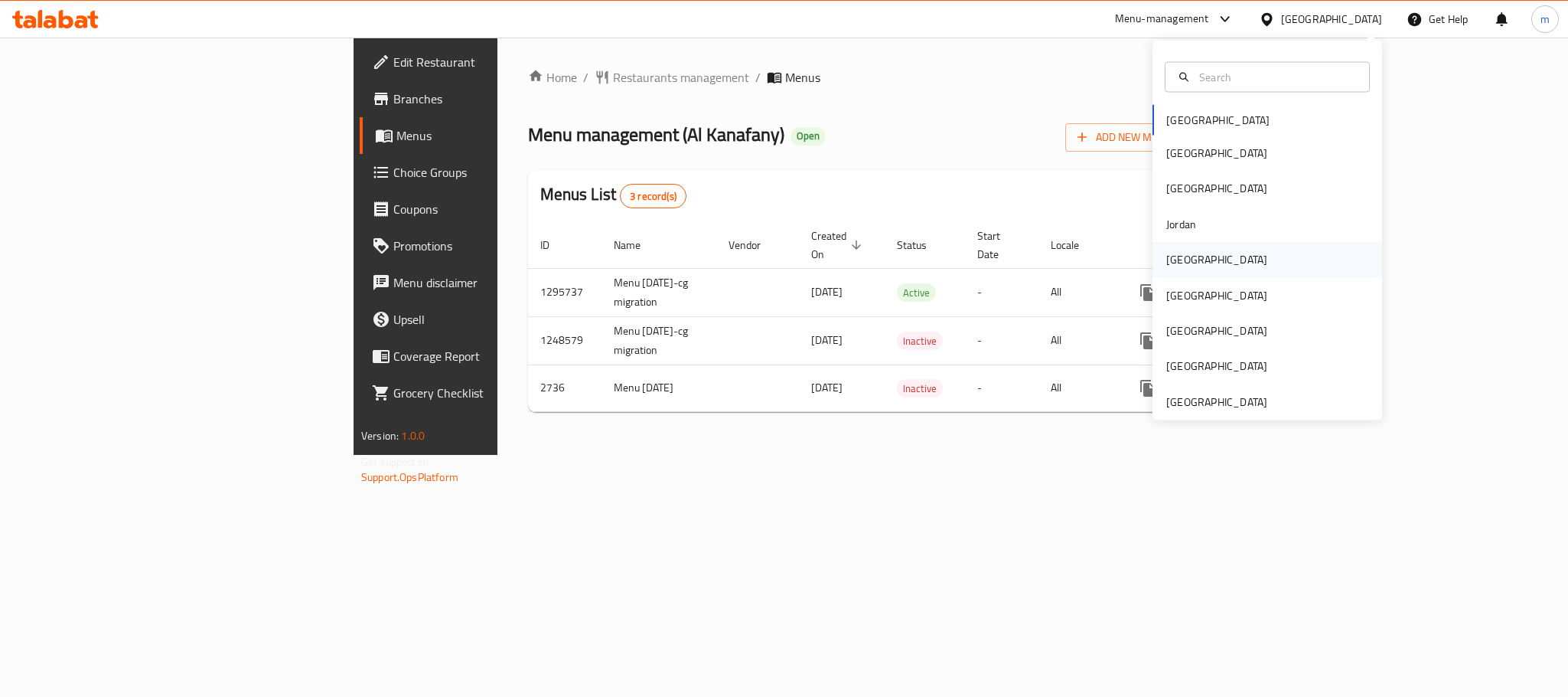
click at [1185, 248] on div "Kuwait" at bounding box center [1216, 260] width 126 height 35
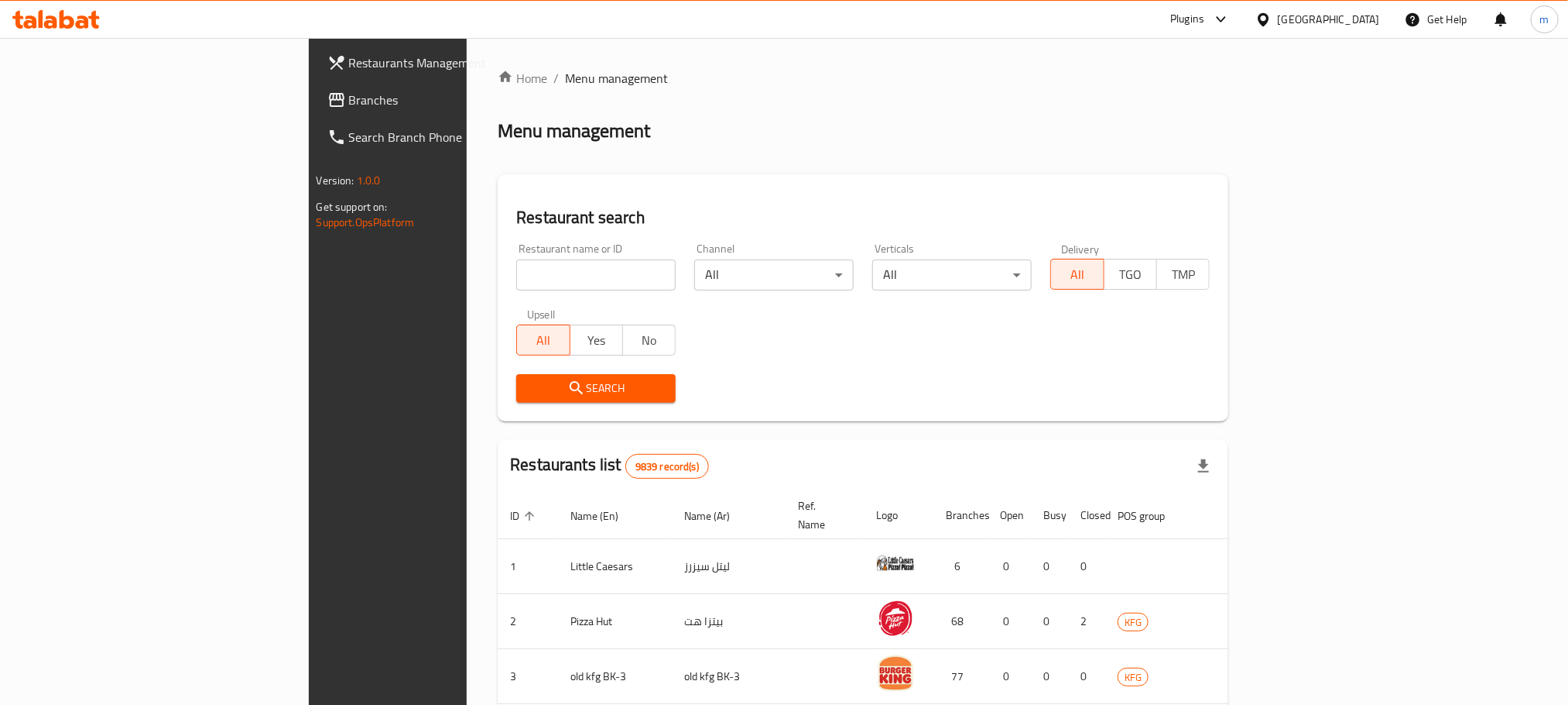
click at [349, 95] on span "Branches" at bounding box center [453, 100] width 209 height 19
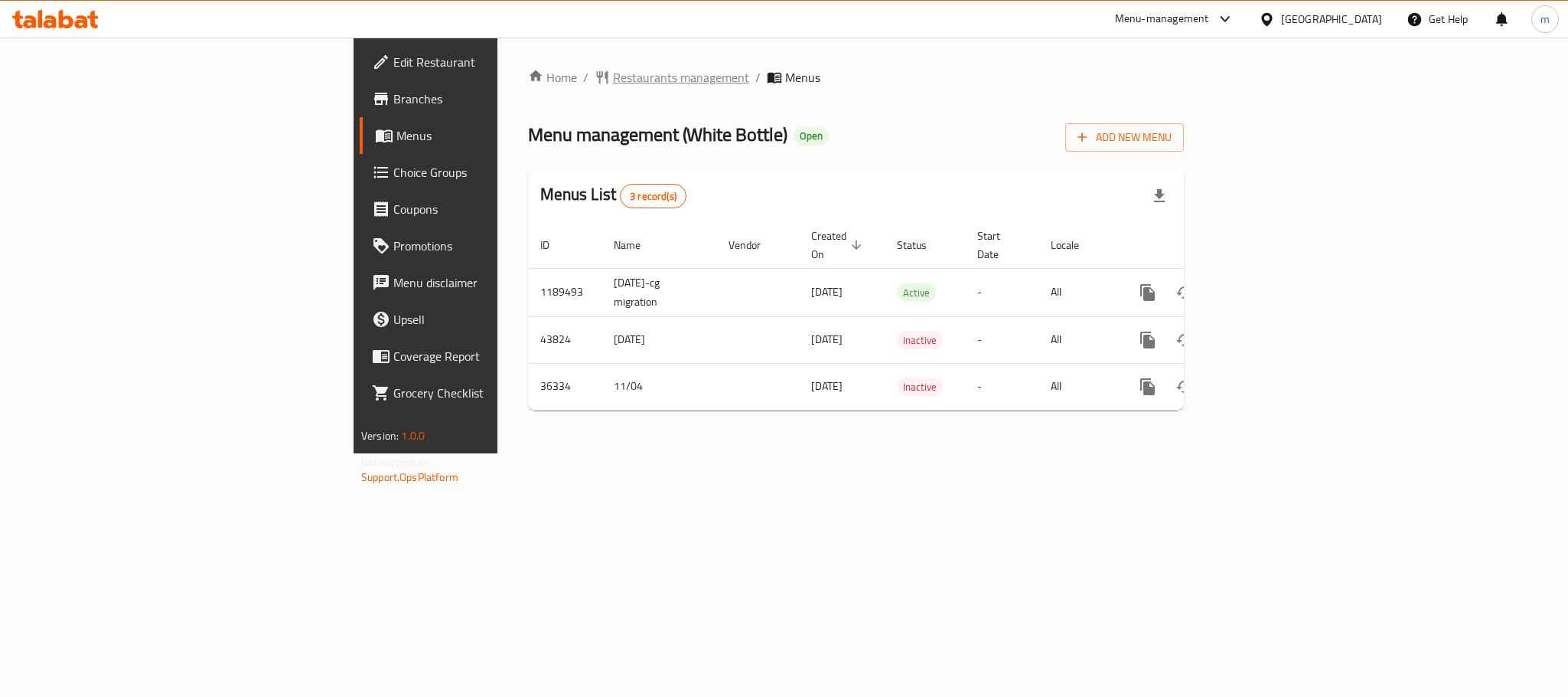
click at [613, 68] on span "Restaurants management" at bounding box center [681, 77] width 136 height 19
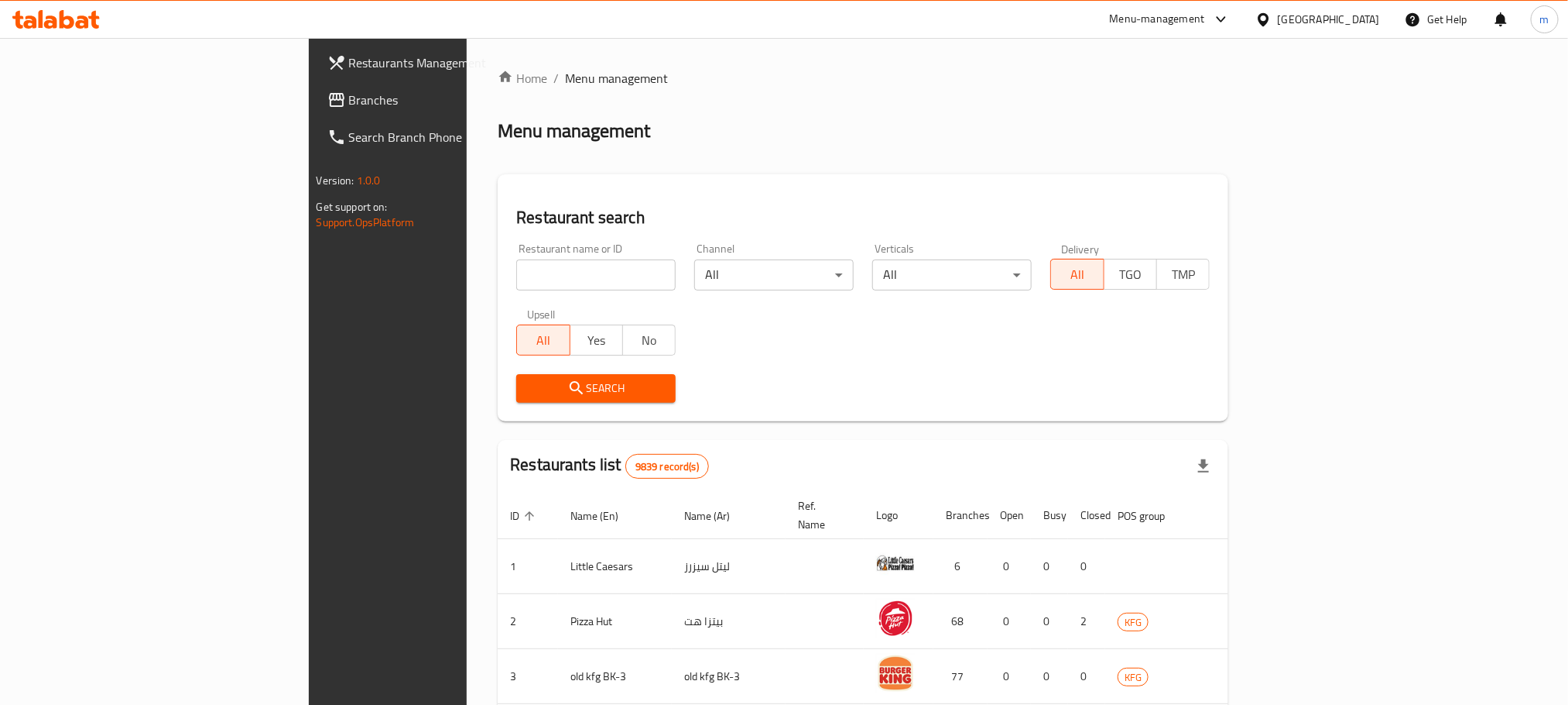
click at [516, 269] on input "search" at bounding box center [595, 275] width 159 height 31
paste input "18813"
type input "18813"
click button "Search" at bounding box center [595, 388] width 159 height 28
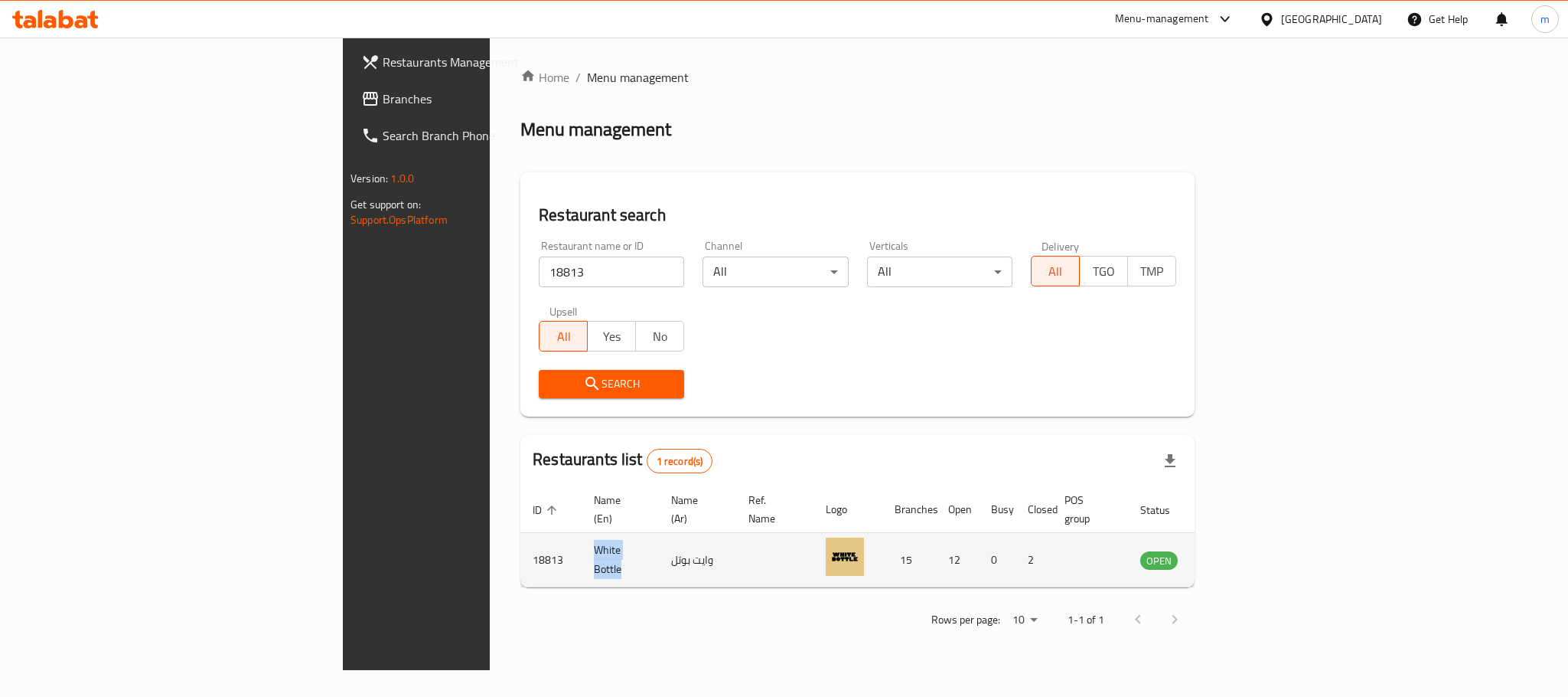
drag, startPoint x: 420, startPoint y: 550, endPoint x: 358, endPoint y: 552, distance: 62.0
click at [581, 552] on td "White Bottle" at bounding box center [619, 560] width 77 height 54
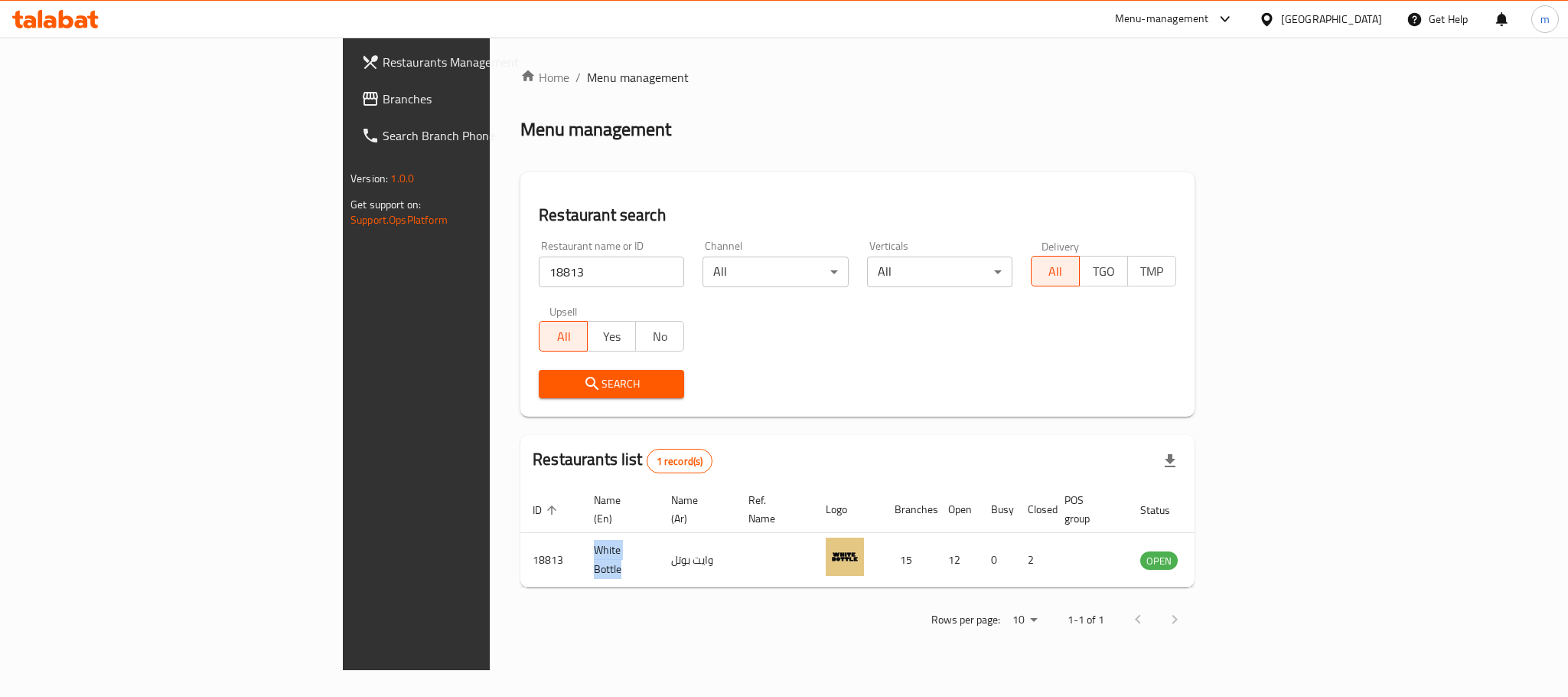
copy td "White Bottle"
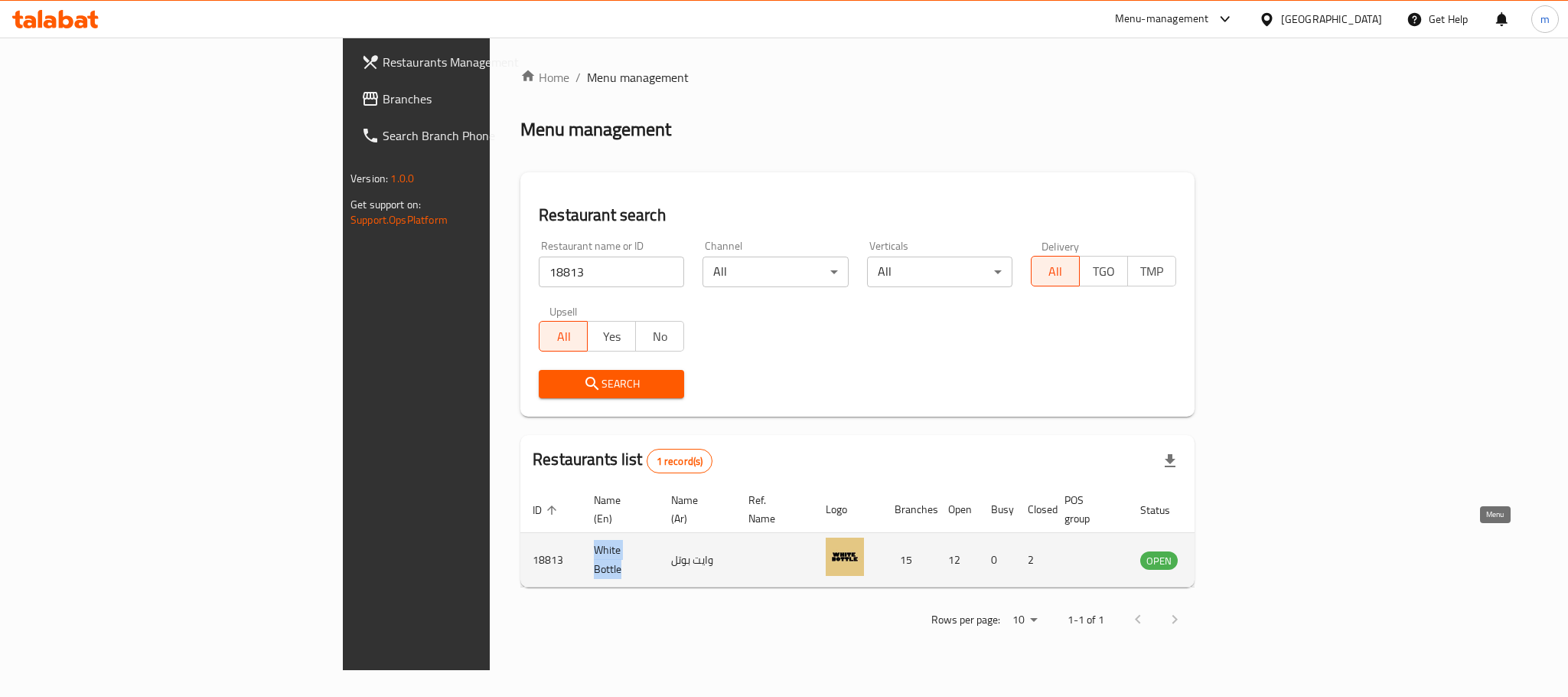
click at [1249, 551] on link "enhanced table" at bounding box center [1234, 560] width 28 height 19
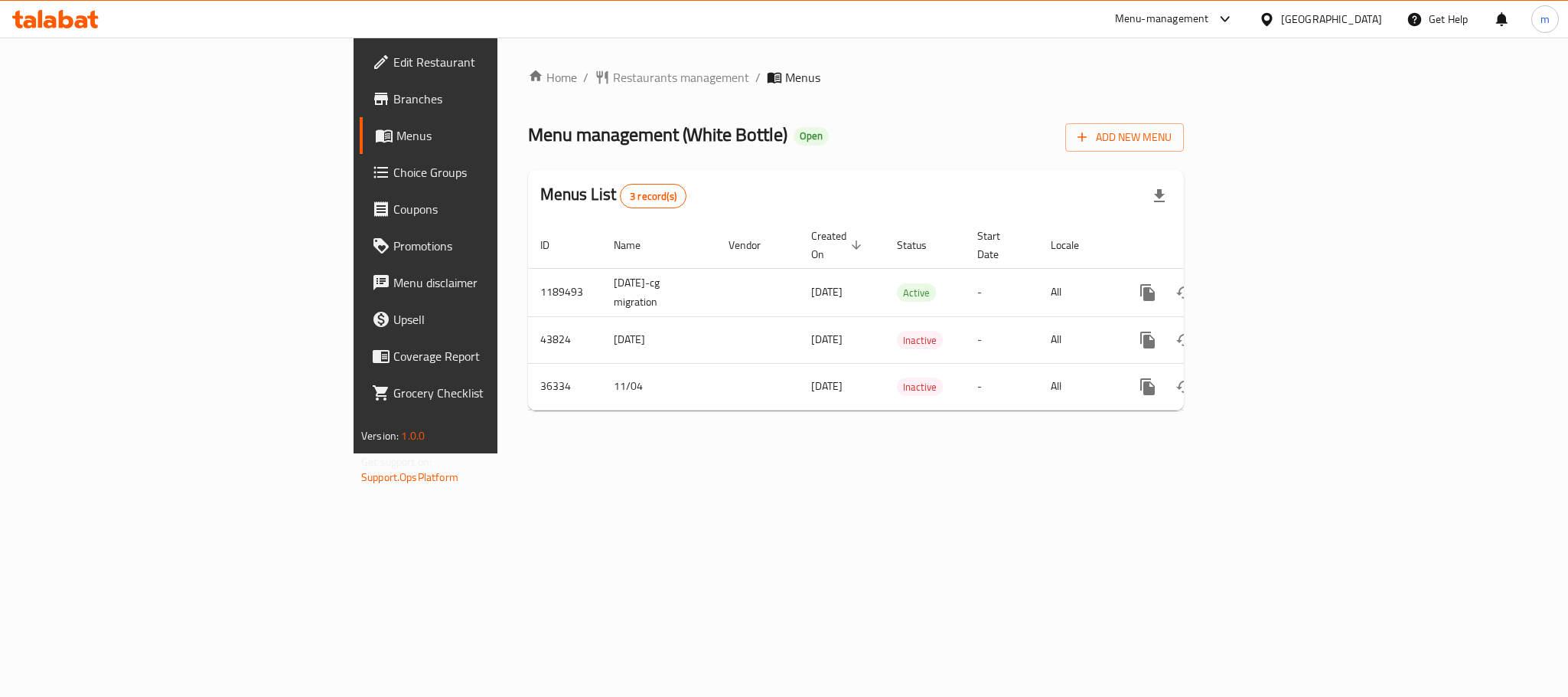
click at [1275, 20] on icon at bounding box center [1266, 19] width 16 height 16
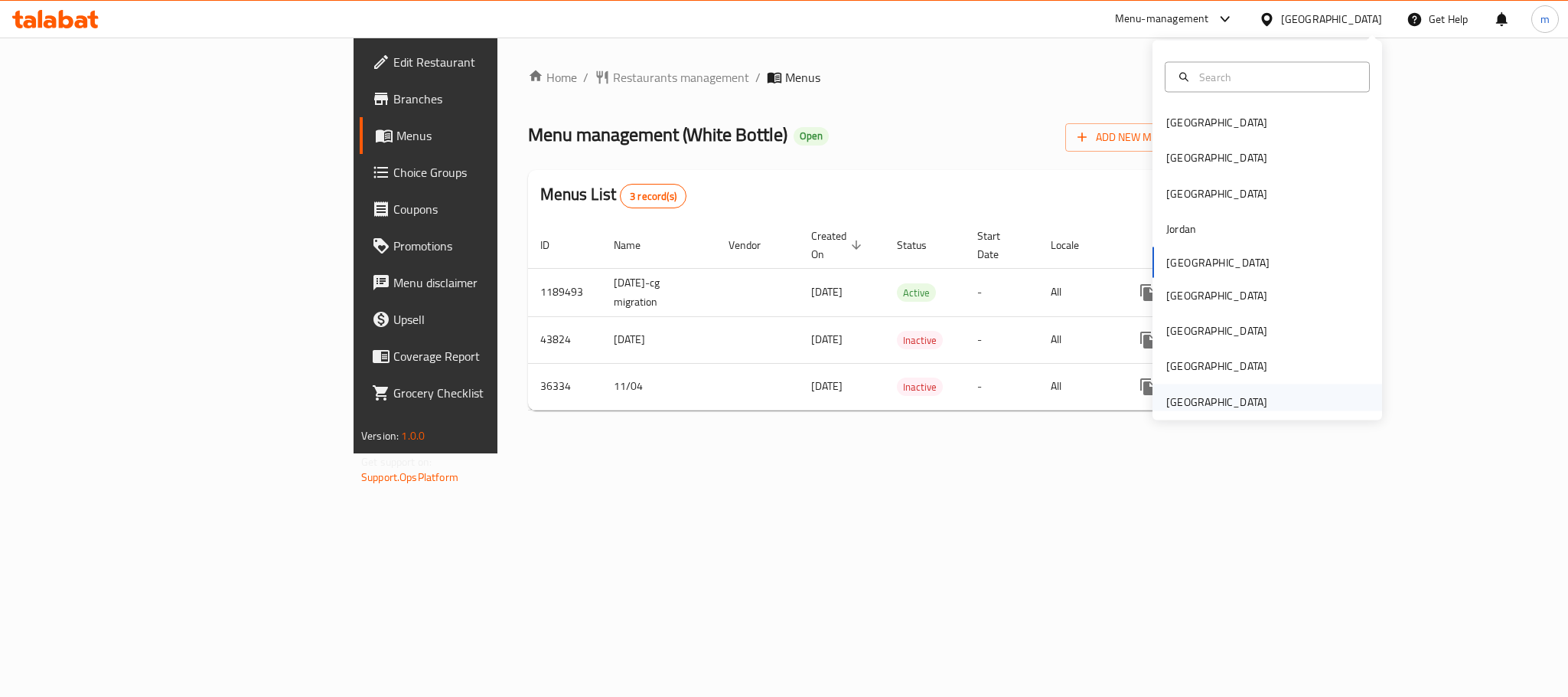
click at [1188, 408] on div "[GEOGRAPHIC_DATA]" at bounding box center [1216, 401] width 101 height 17
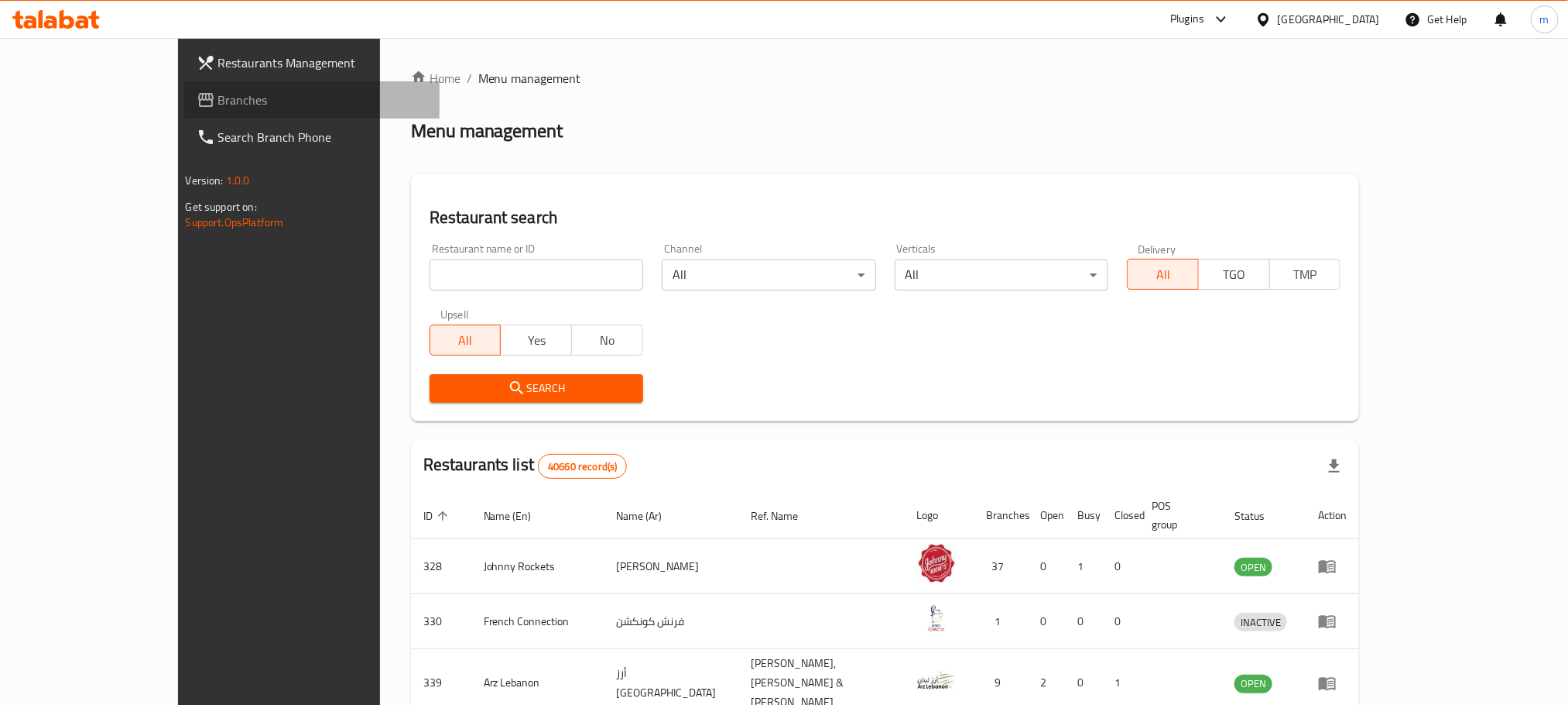
drag, startPoint x: 119, startPoint y: 94, endPoint x: 9, endPoint y: 245, distance: 186.8
click at [218, 94] on span "Branches" at bounding box center [323, 100] width 209 height 19
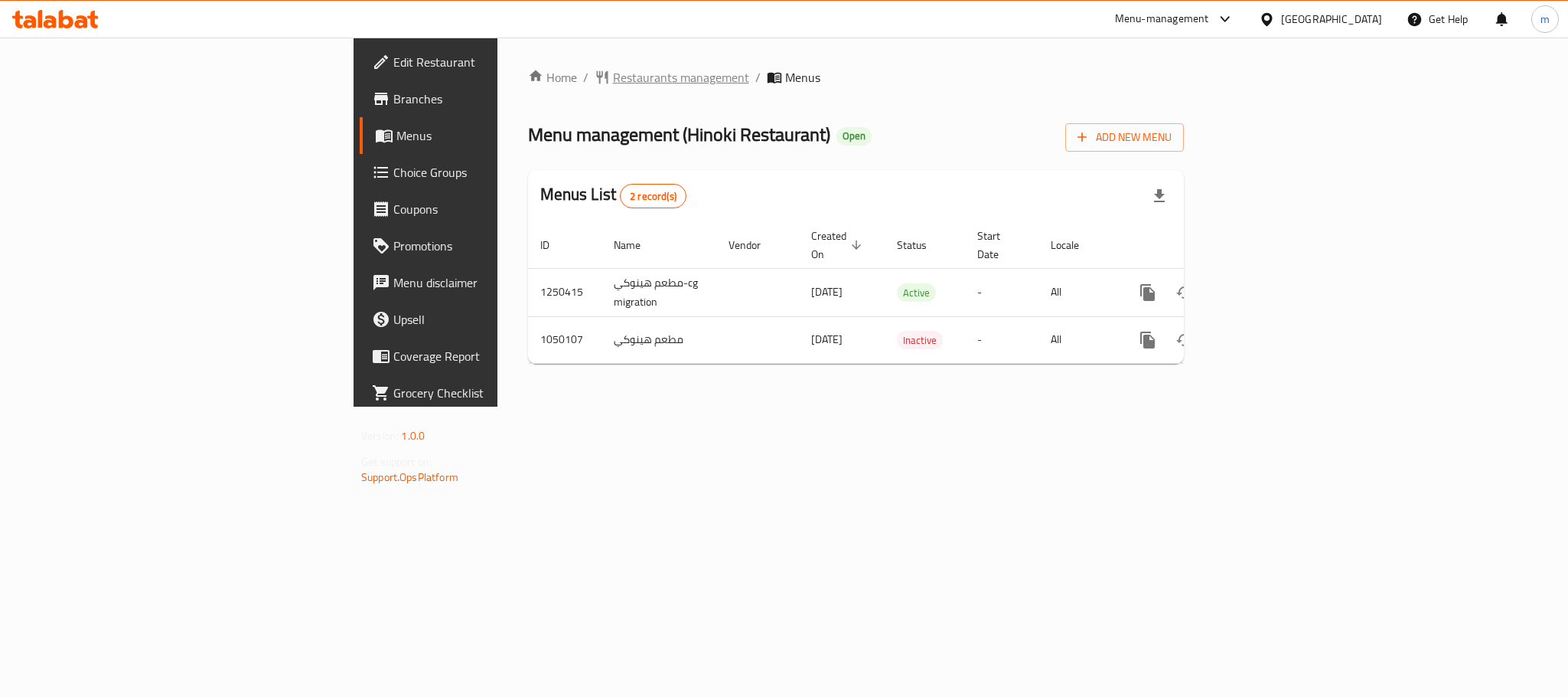
click at [613, 72] on span "Restaurants management" at bounding box center [681, 77] width 136 height 19
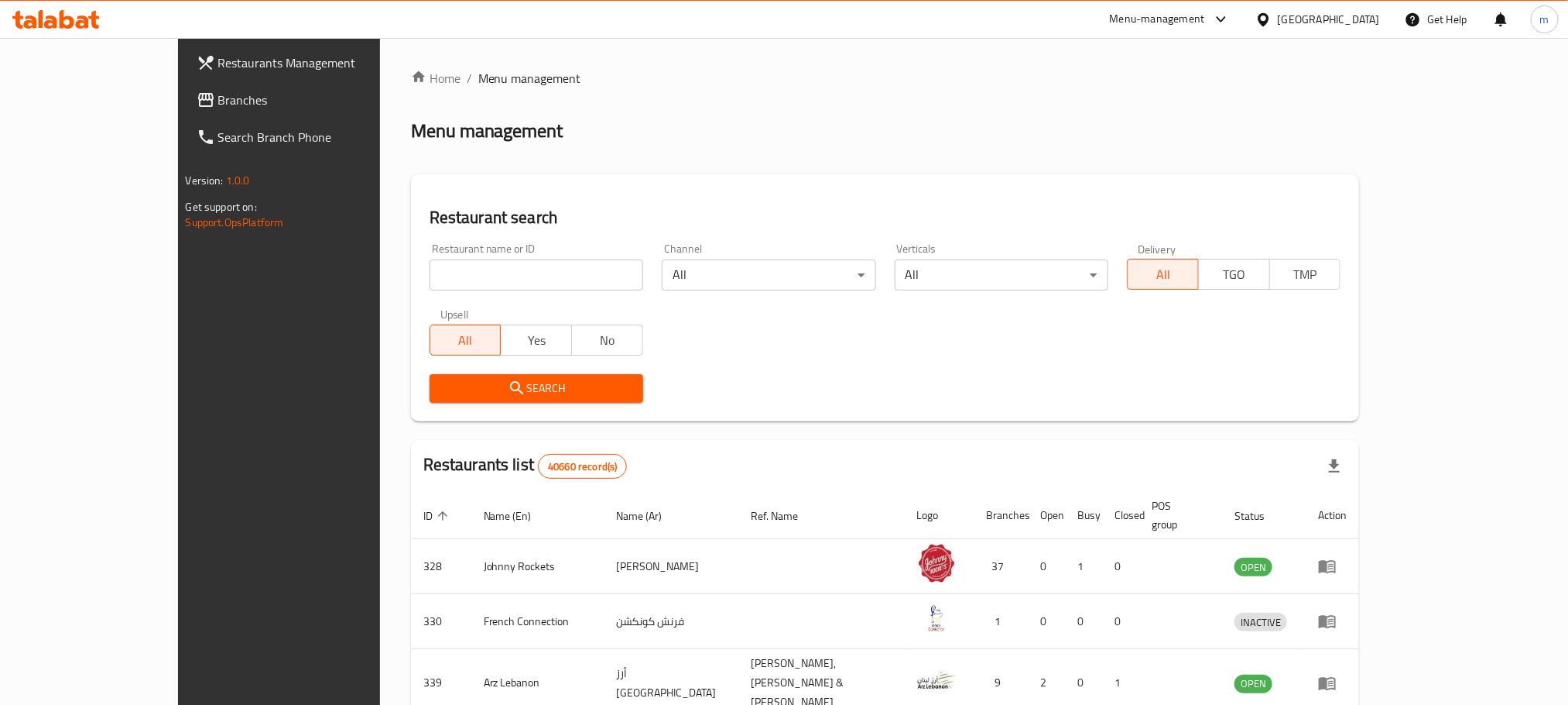
click at [435, 304] on div "Upsell All Yes No" at bounding box center [536, 331] width 232 height 65
click at [509, 255] on div "Restaurant name or ID Restaurant name or ID" at bounding box center [536, 266] width 214 height 47
click at [509, 258] on div "Restaurant name or ID Restaurant name or ID" at bounding box center [536, 266] width 214 height 47
click at [504, 263] on input "search" at bounding box center [536, 275] width 214 height 31
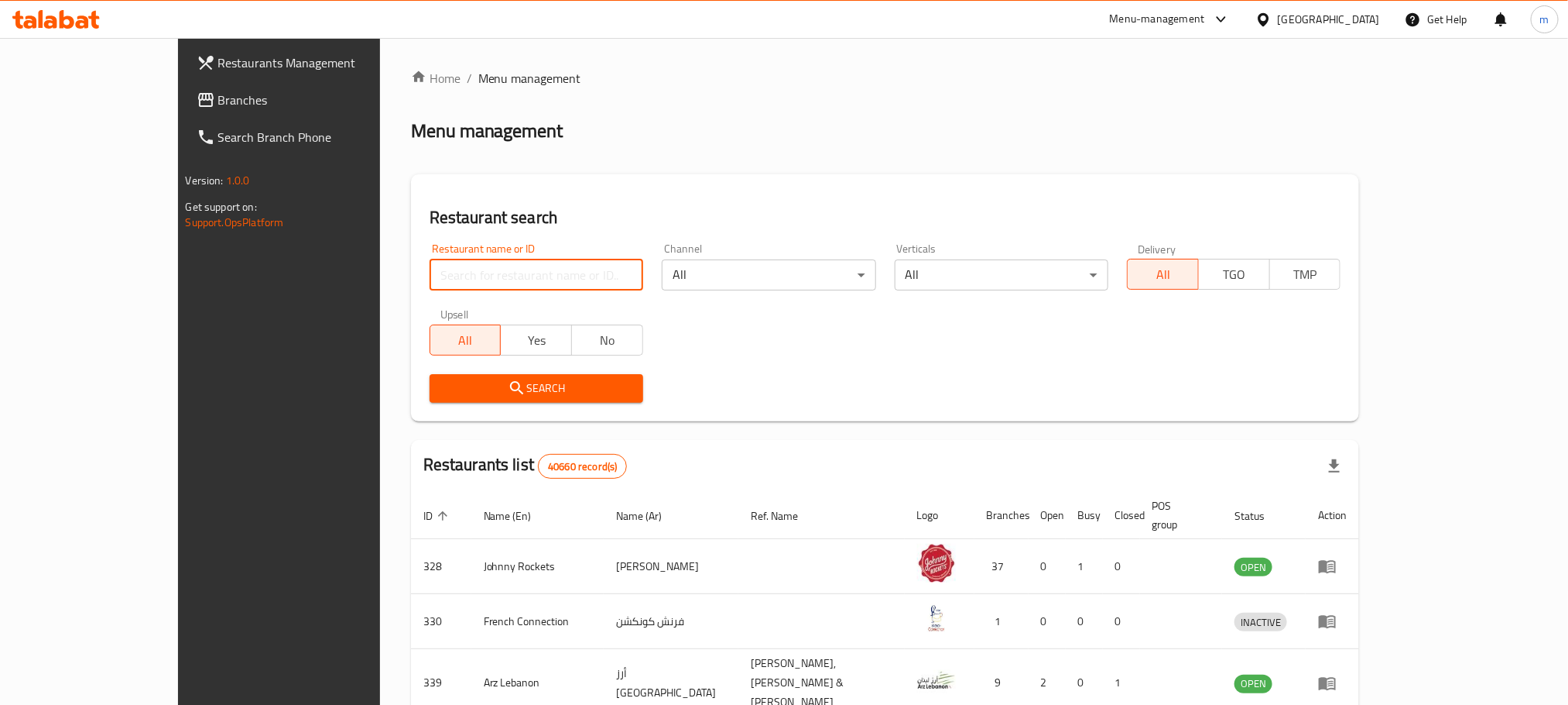
paste input "662509"
type input "662509"
click button "Search" at bounding box center [536, 388] width 214 height 28
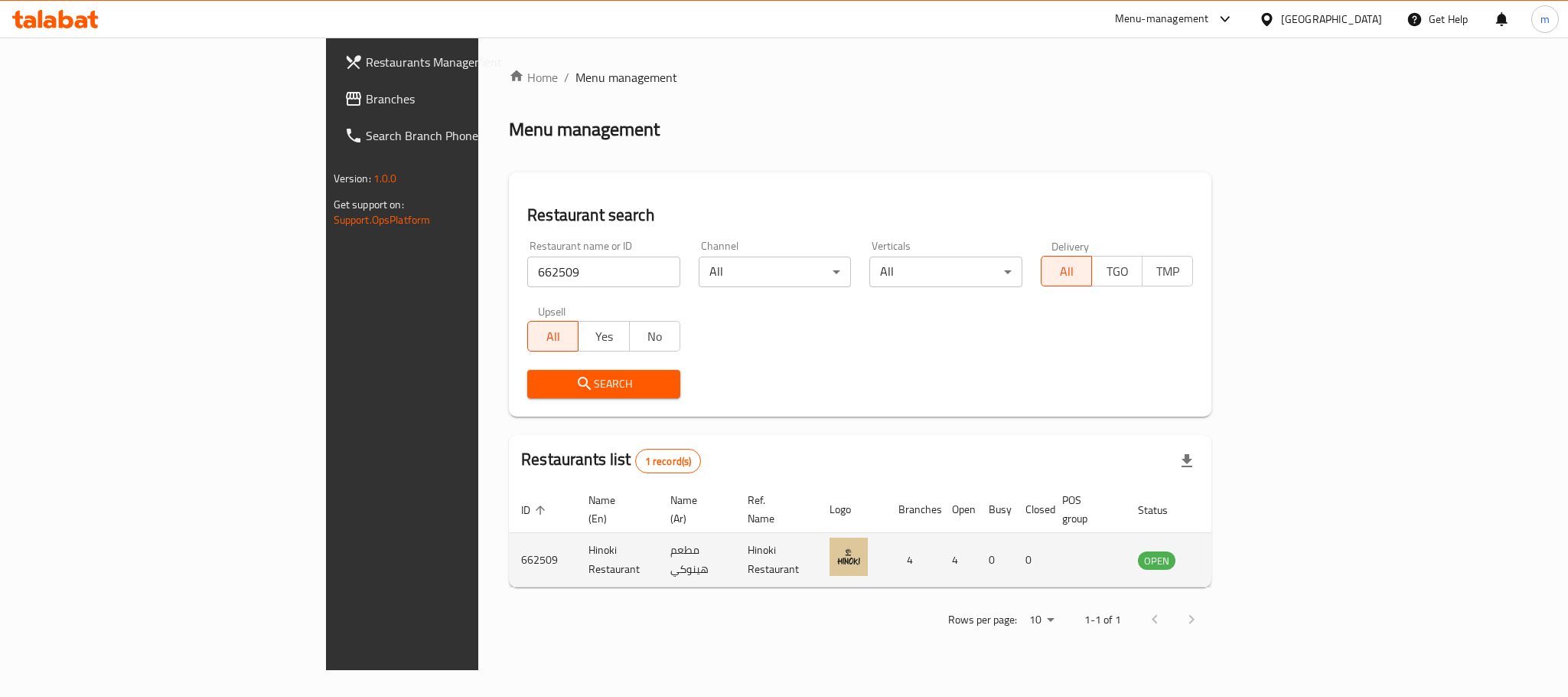
click at [577, 550] on td "Hinoki Restaurant" at bounding box center [618, 560] width 82 height 54
copy td "Hinoki Restaurant"
click at [577, 533] on td "Hinoki Restaurant" at bounding box center [618, 560] width 82 height 54
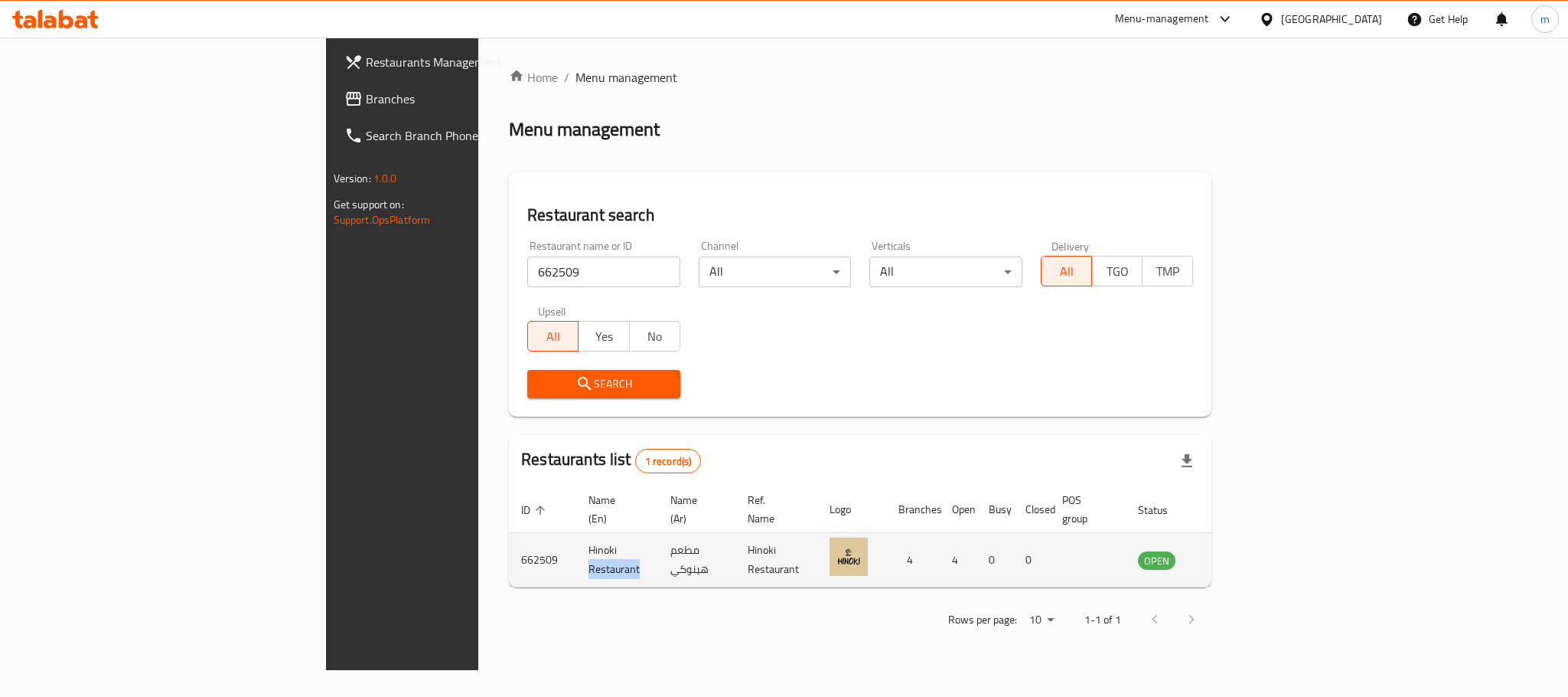
click at [577, 536] on td "Hinoki Restaurant" at bounding box center [618, 560] width 82 height 54
click at [1236, 551] on icon "enhanced table" at bounding box center [1228, 560] width 19 height 19
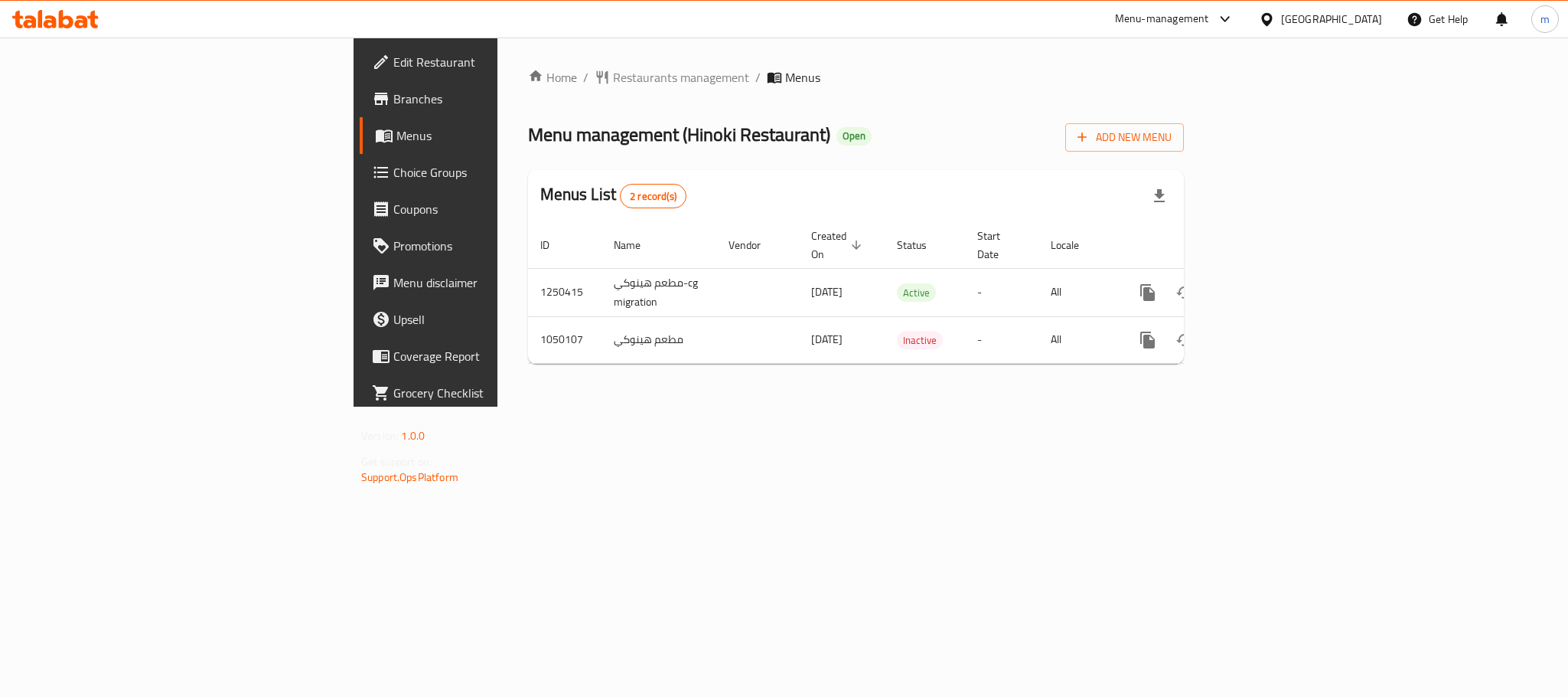
click at [93, 24] on icon at bounding box center [93, 20] width 11 height 18
click at [613, 86] on span "Restaurants management" at bounding box center [681, 77] width 136 height 19
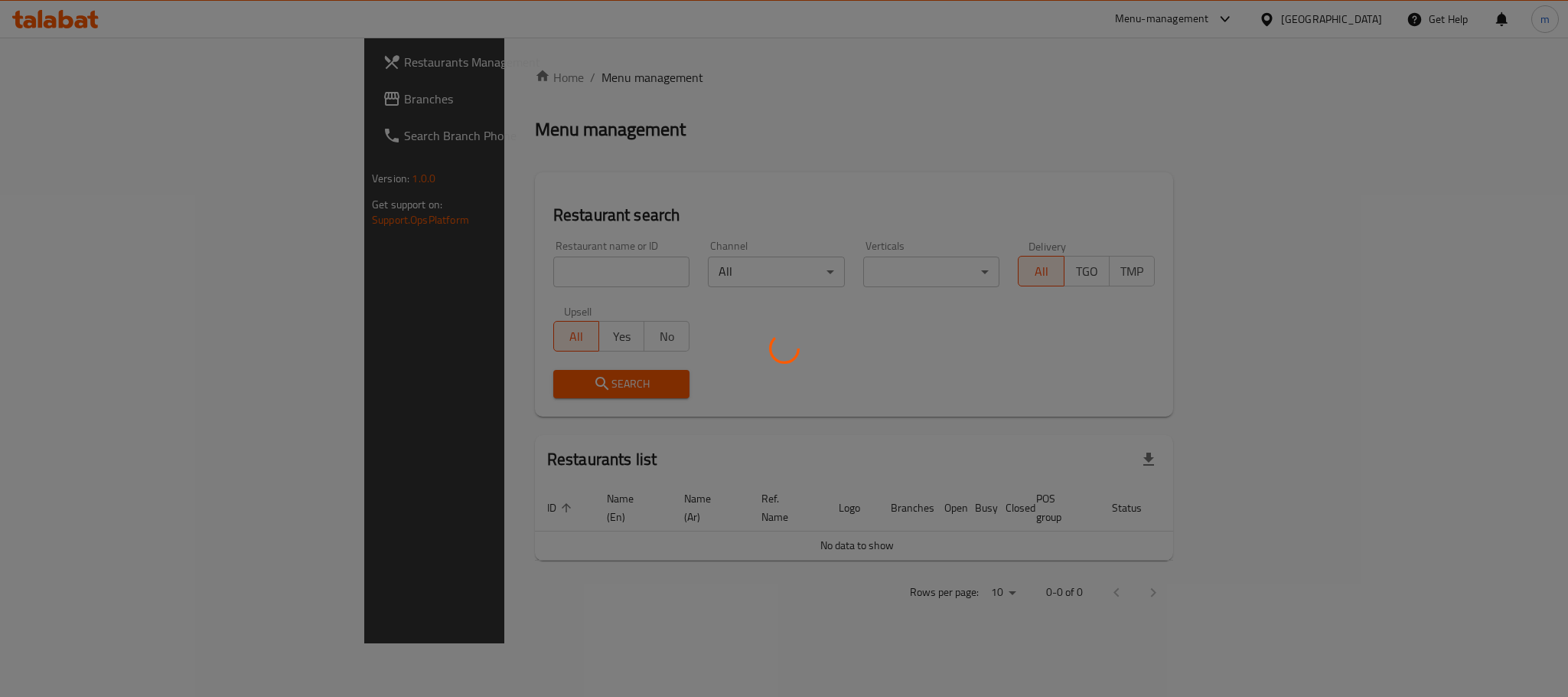
click at [464, 86] on div at bounding box center [784, 348] width 1568 height 697
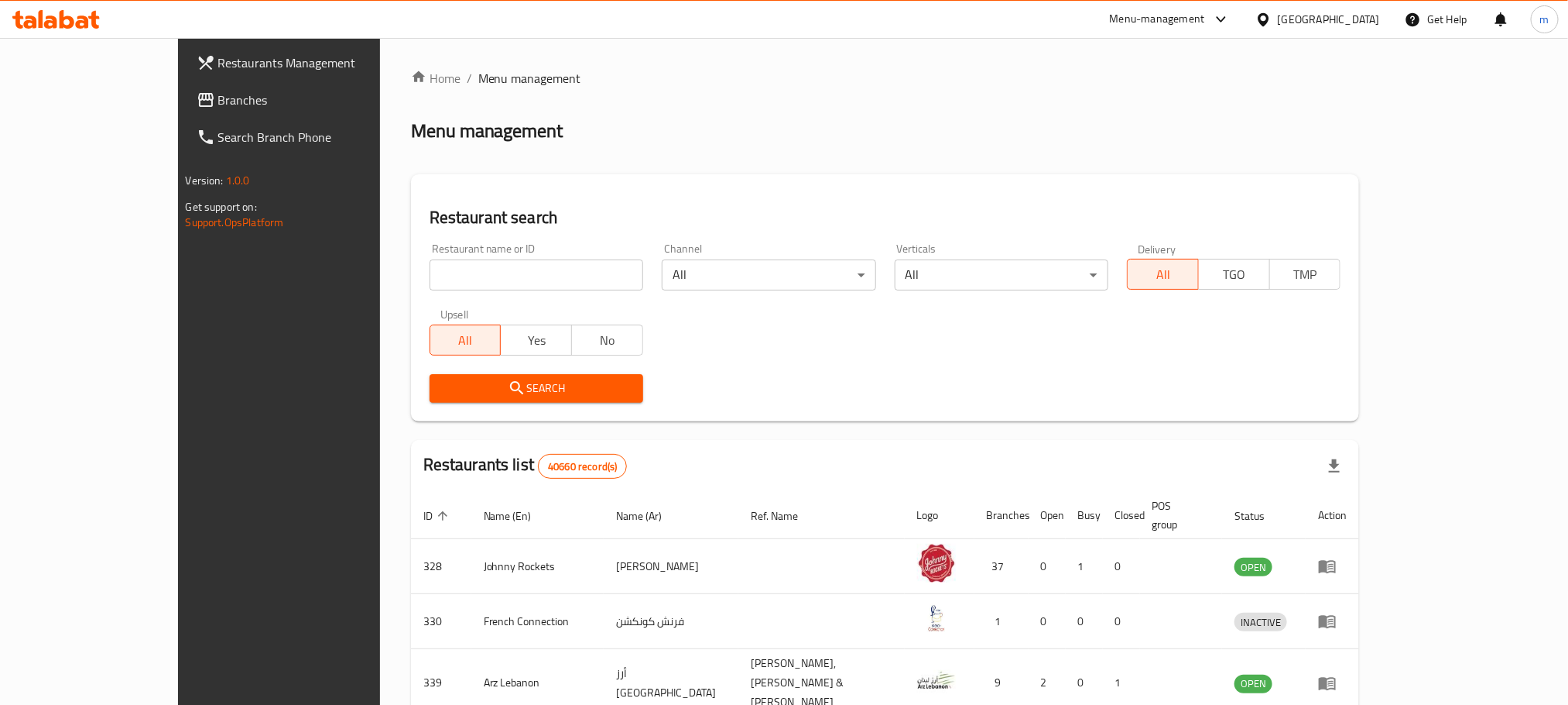
click at [442, 264] on input "search" at bounding box center [536, 275] width 214 height 31
paste input "624099"
type input "624099"
click button "Search" at bounding box center [536, 388] width 214 height 28
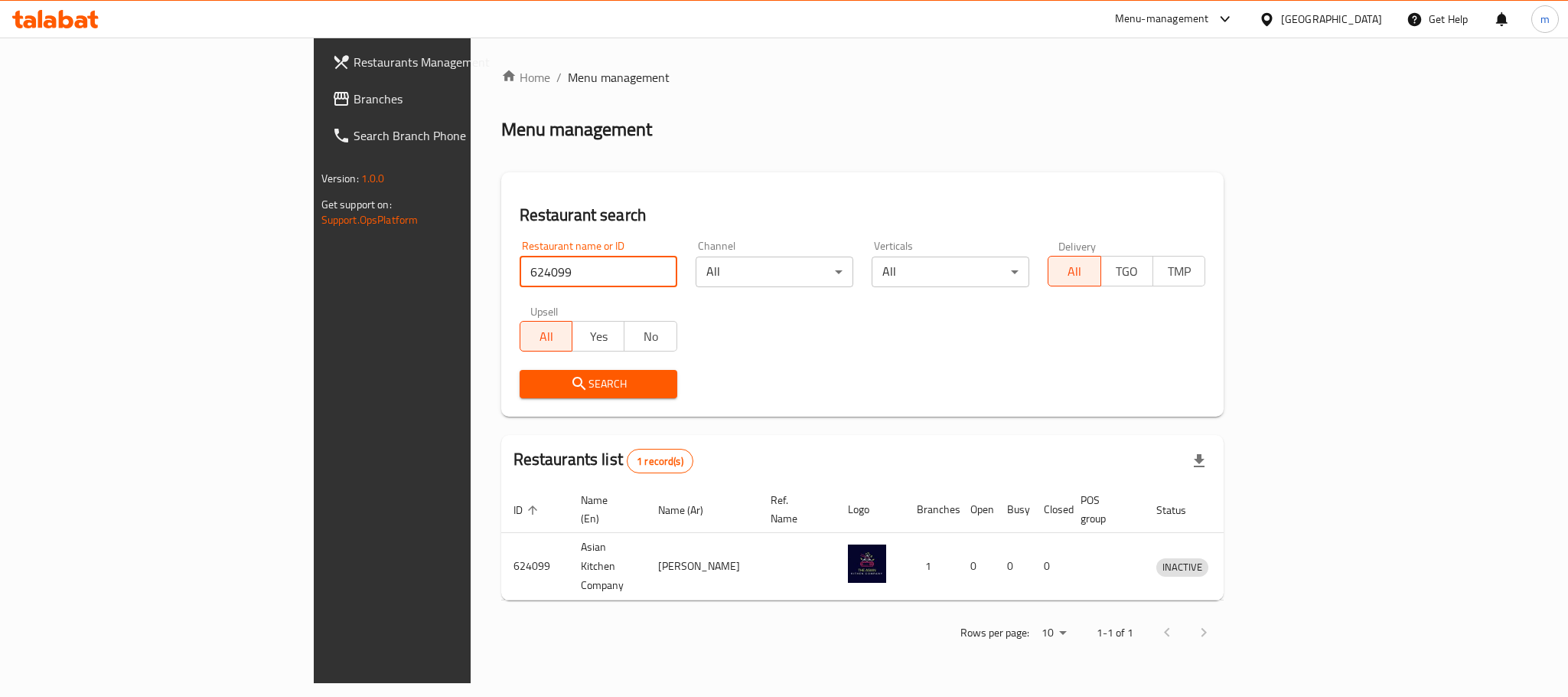
click at [540, 388] on span "Search" at bounding box center [598, 383] width 133 height 20
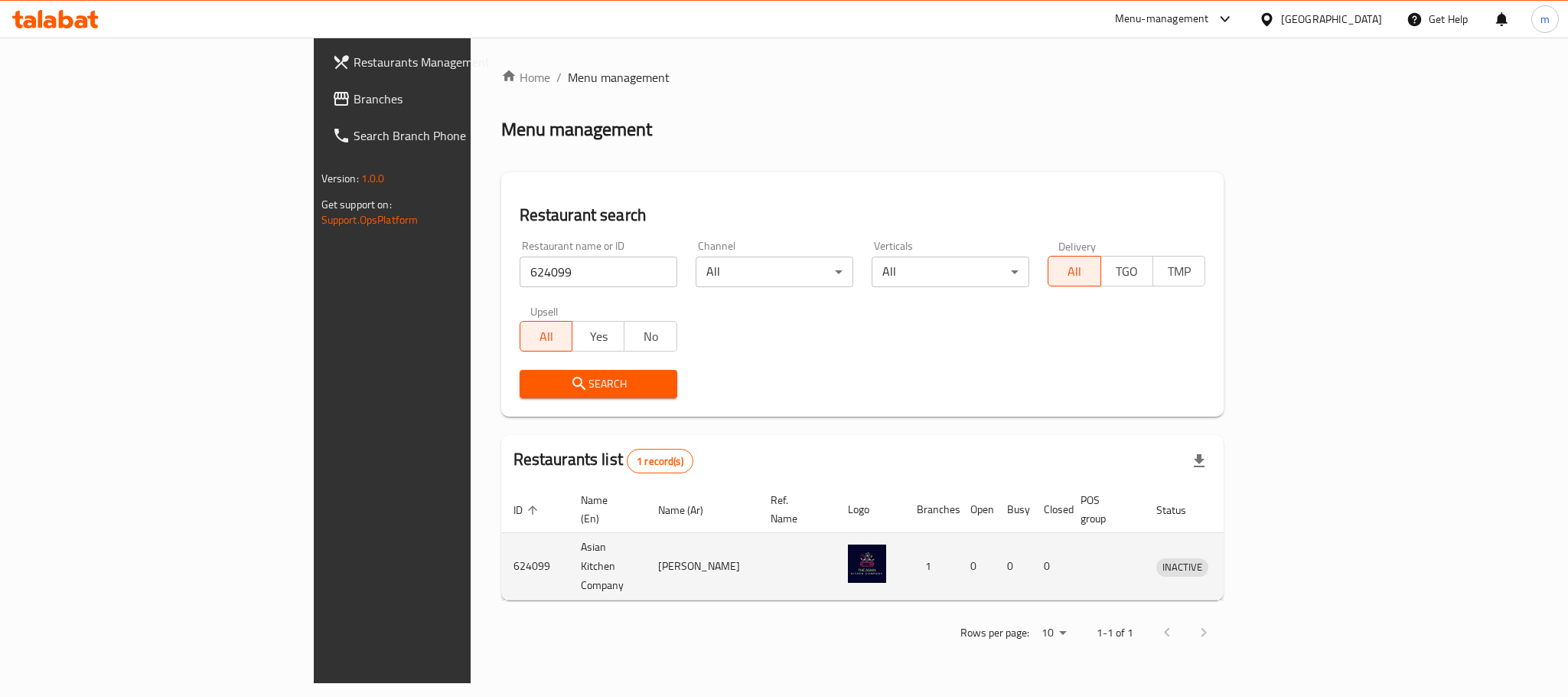
click at [568, 541] on td "Asian Kitchen Company" at bounding box center [606, 567] width 77 height 67
copy td "Asian Kitchen Company"
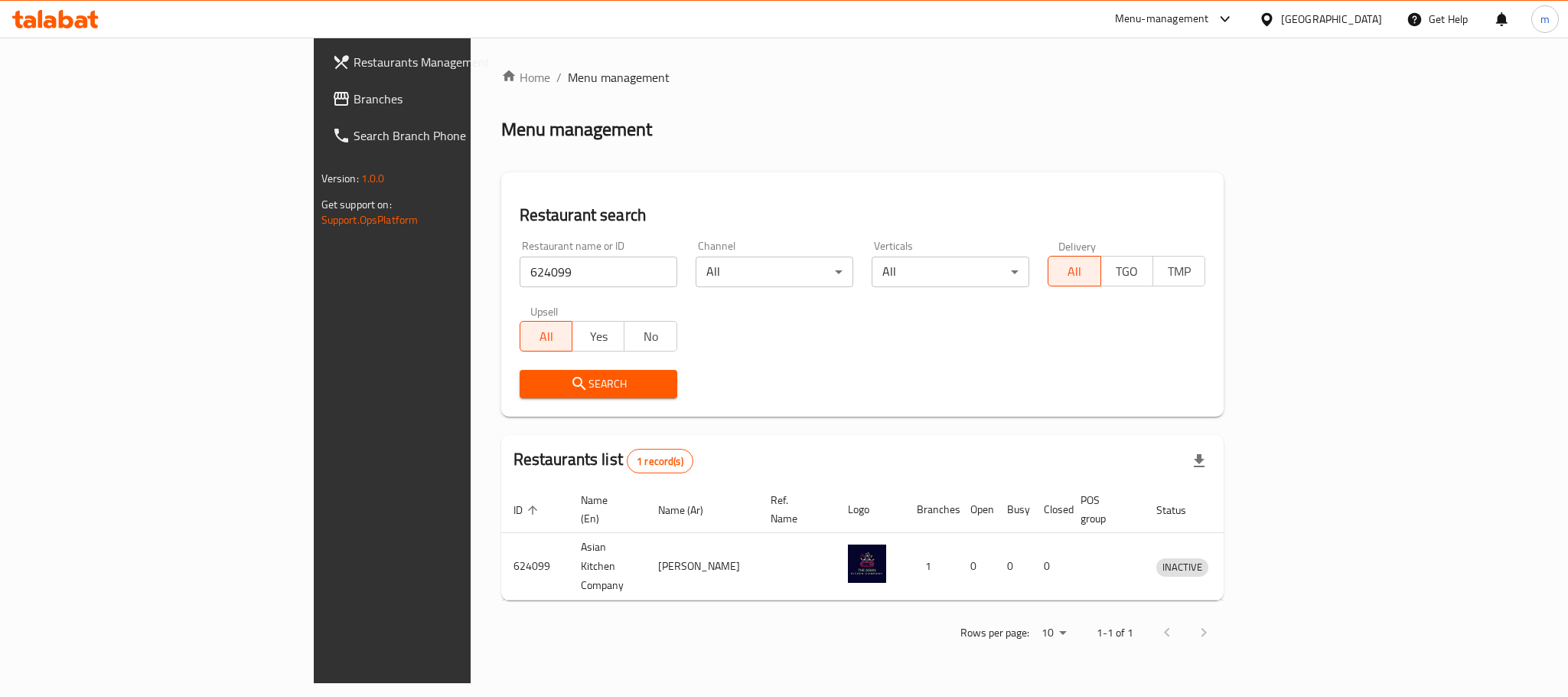
click at [1224, 425] on div "Home / Menu management Menu management Restaurant search Restaurant name or ID …" at bounding box center [862, 360] width 723 height 584
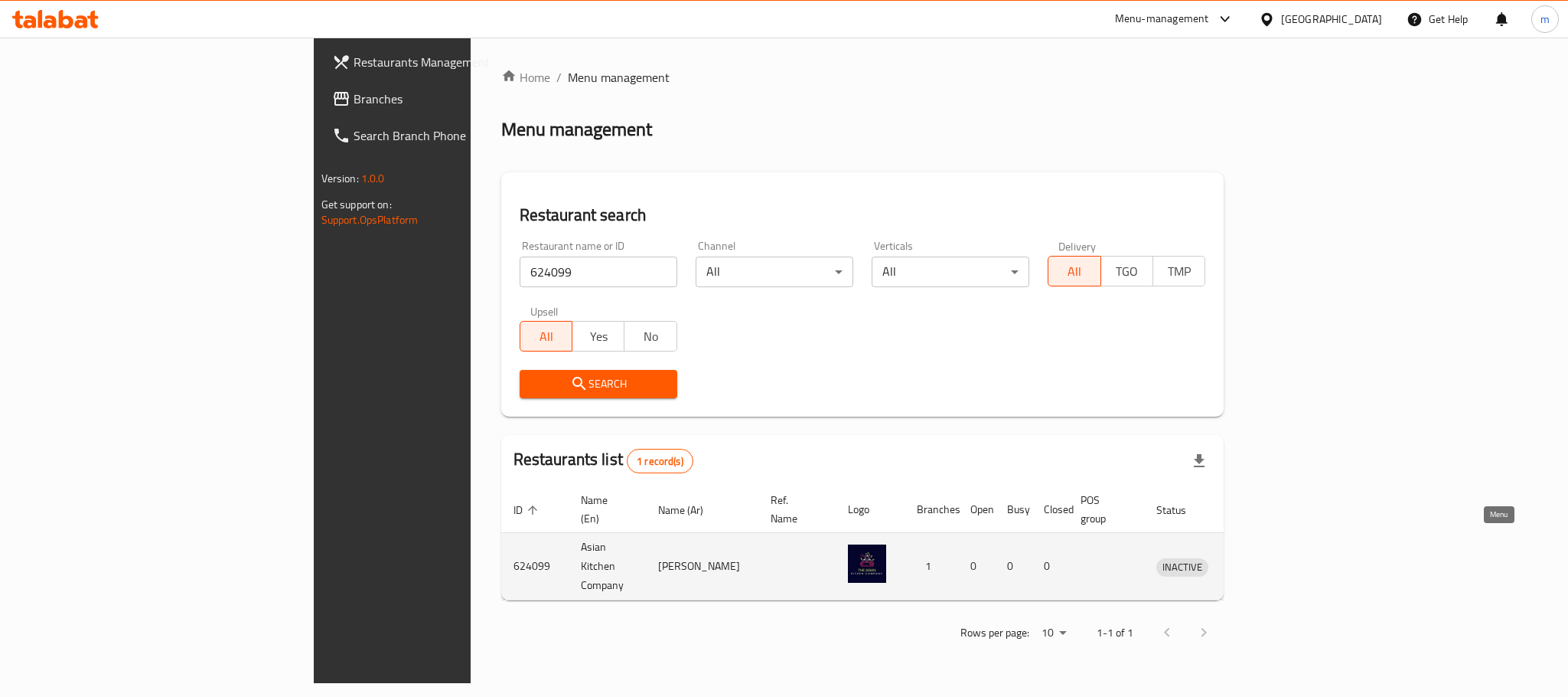
click at [1256, 560] on icon "enhanced table" at bounding box center [1248, 567] width 17 height 13
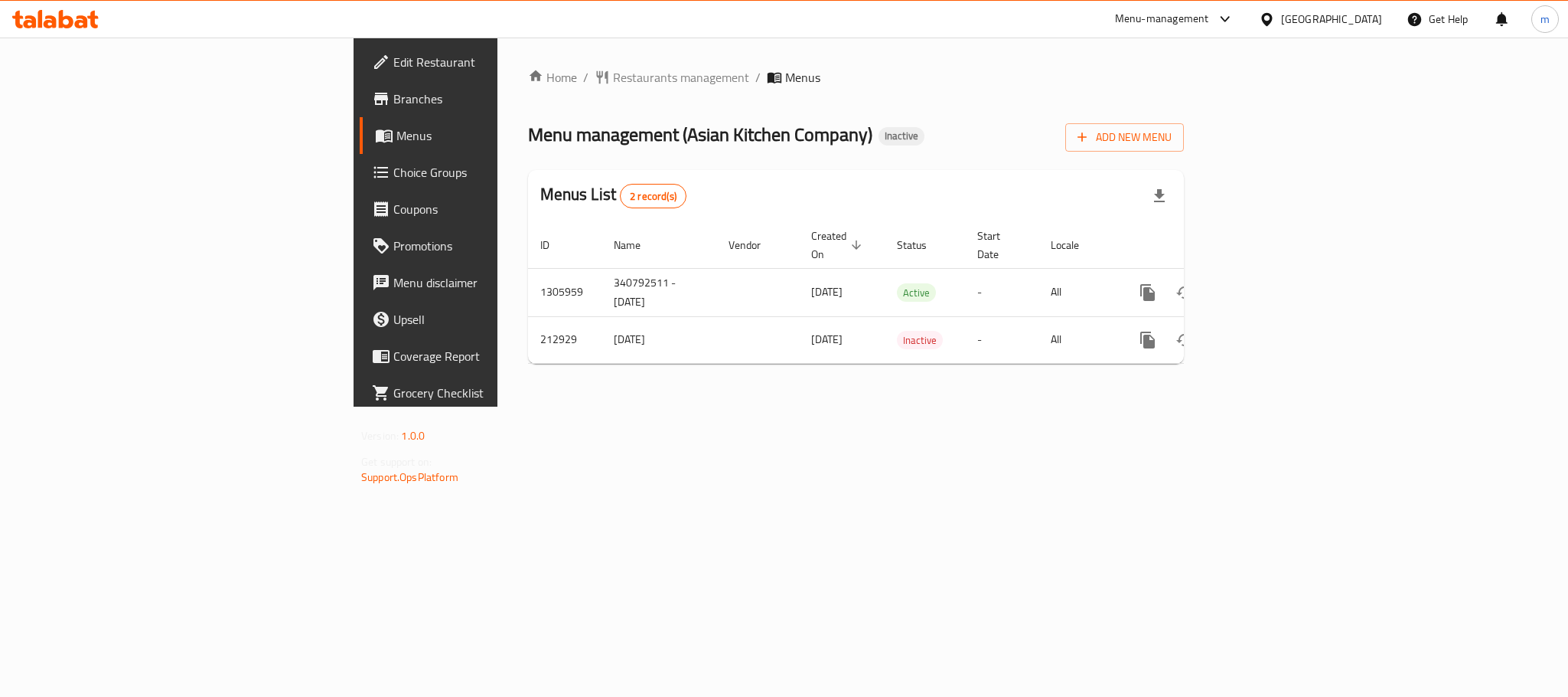
click at [1300, 20] on div "United Arab Emirates" at bounding box center [1331, 20] width 101 height 17
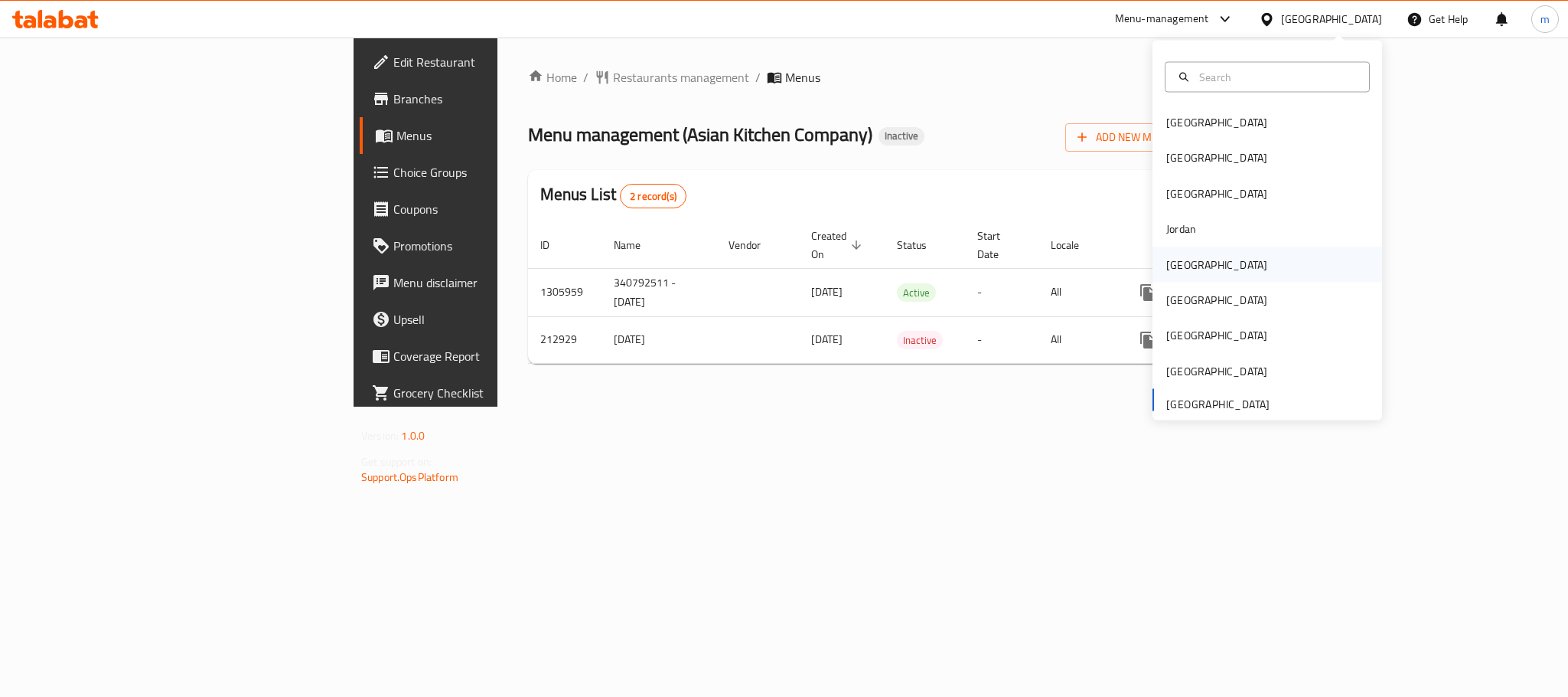
click at [1185, 266] on div "[GEOGRAPHIC_DATA]" at bounding box center [1216, 264] width 126 height 35
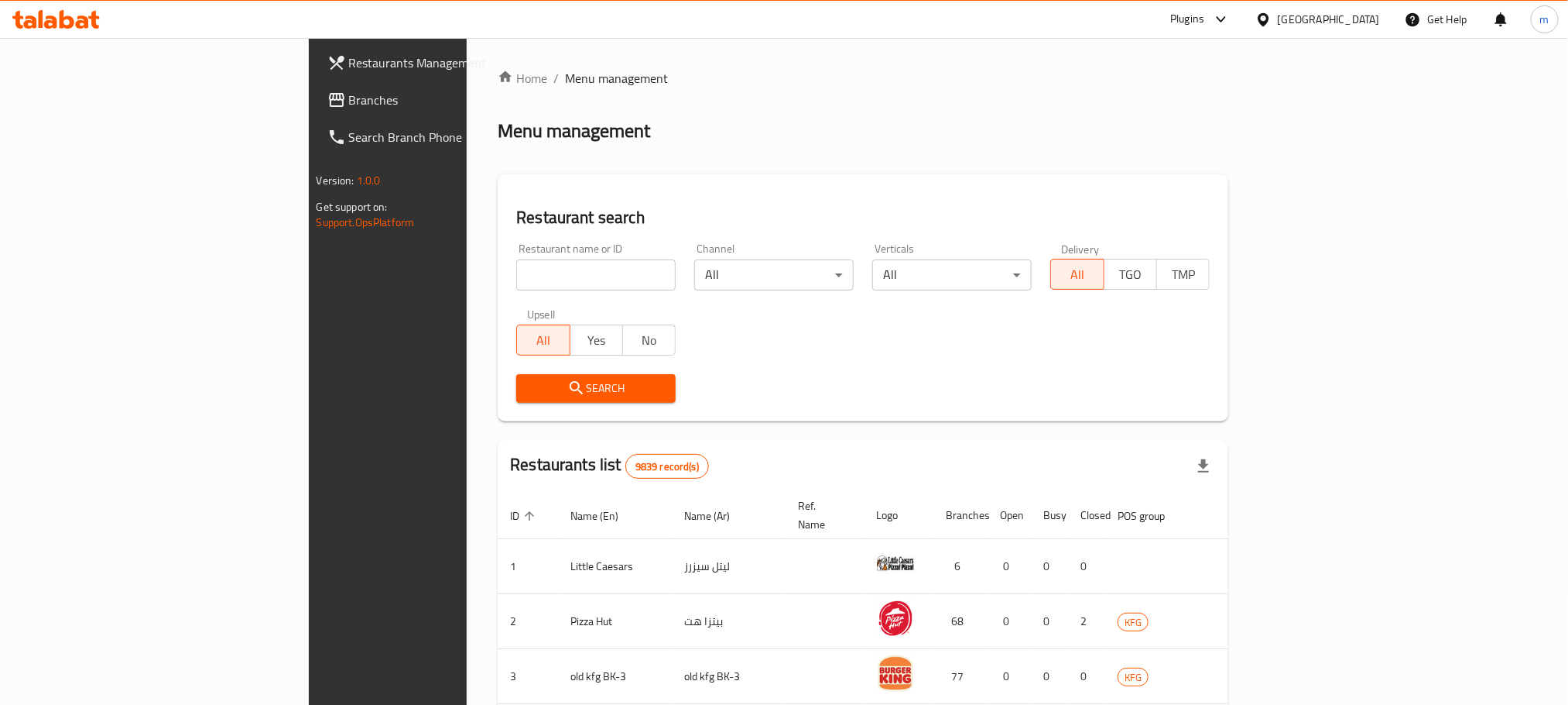
drag, startPoint x: 142, startPoint y: 114, endPoint x: 134, endPoint y: 115, distance: 8.1
click at [315, 114] on link "Branches" at bounding box center [442, 99] width 255 height 37
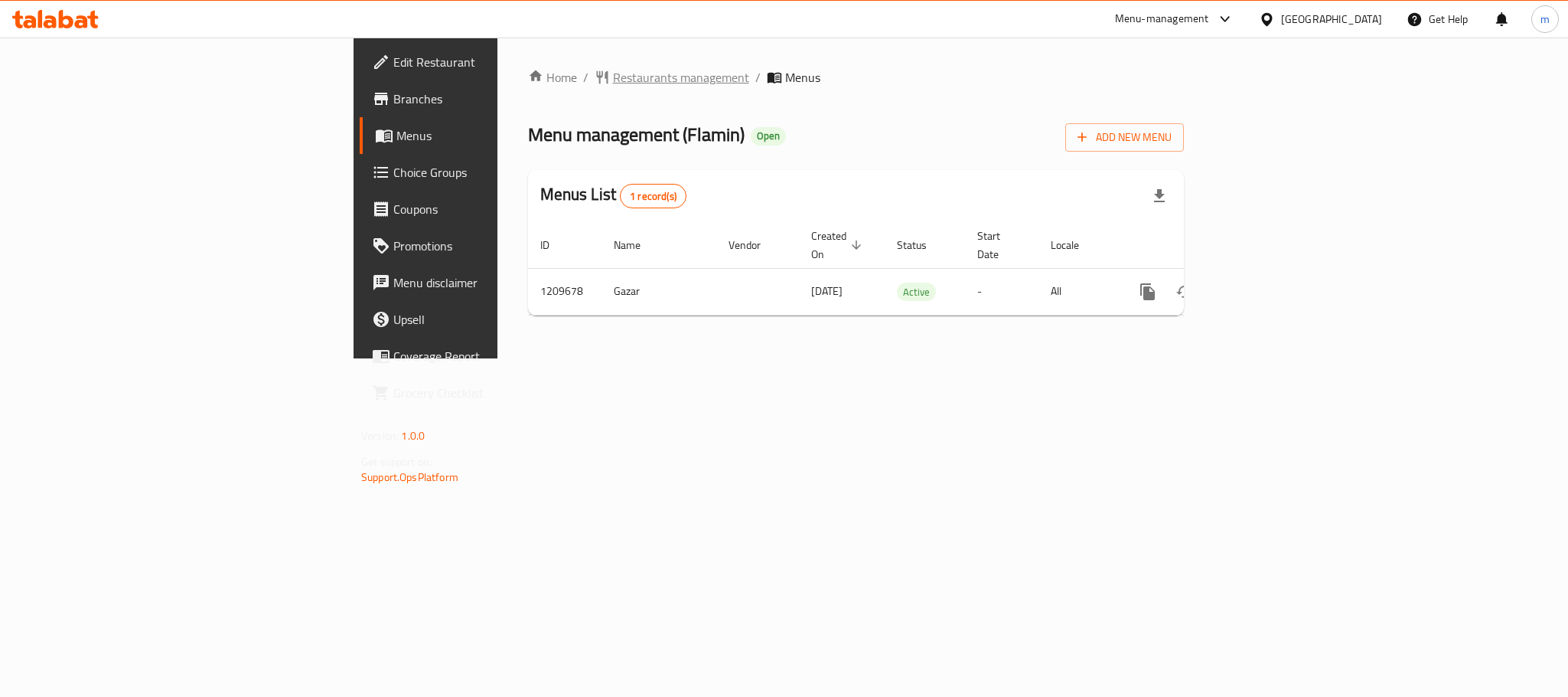
click at [613, 79] on span "Restaurants management" at bounding box center [681, 77] width 136 height 19
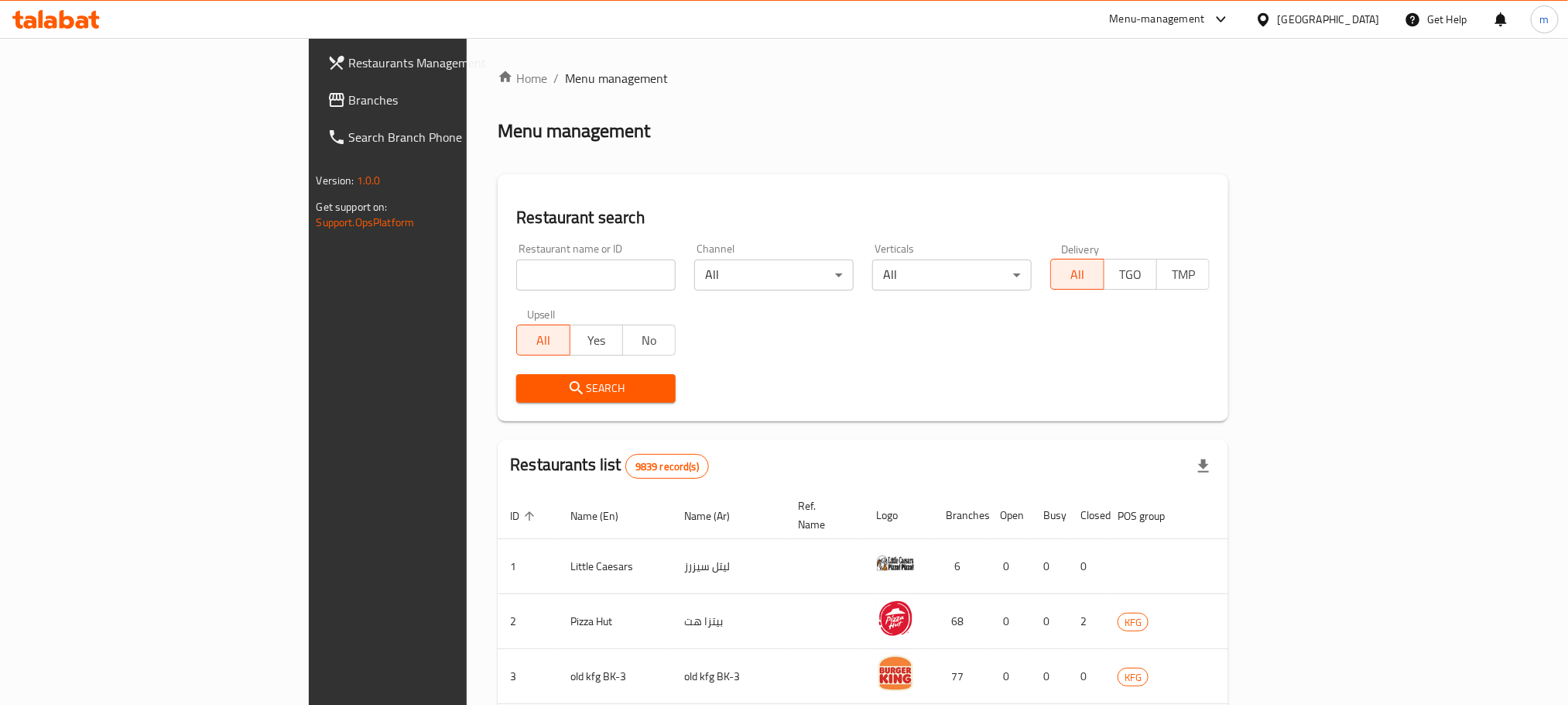
click at [516, 270] on input "search" at bounding box center [595, 275] width 159 height 31
paste input "671024"
type input "671024"
click button "Search" at bounding box center [595, 388] width 159 height 28
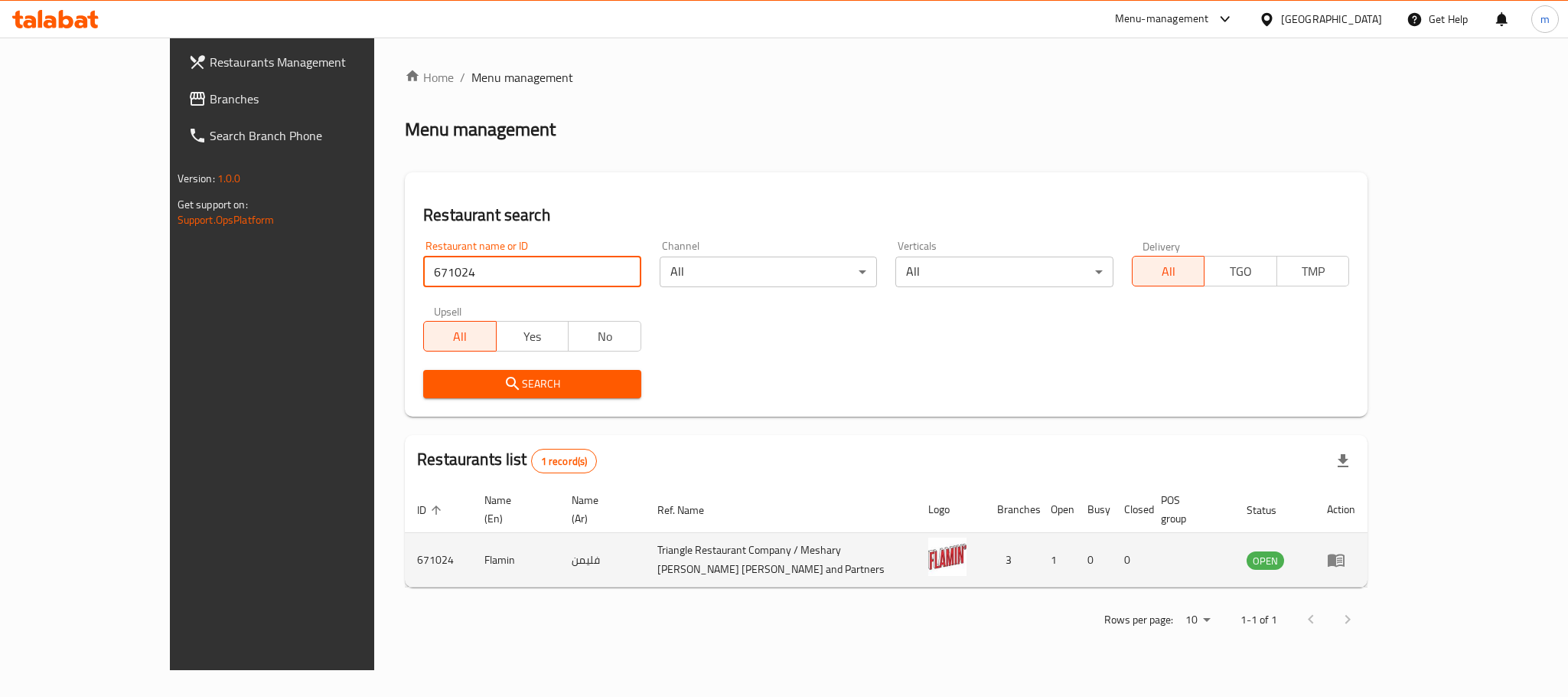
click at [472, 551] on td "Flamin" at bounding box center [516, 560] width 87 height 54
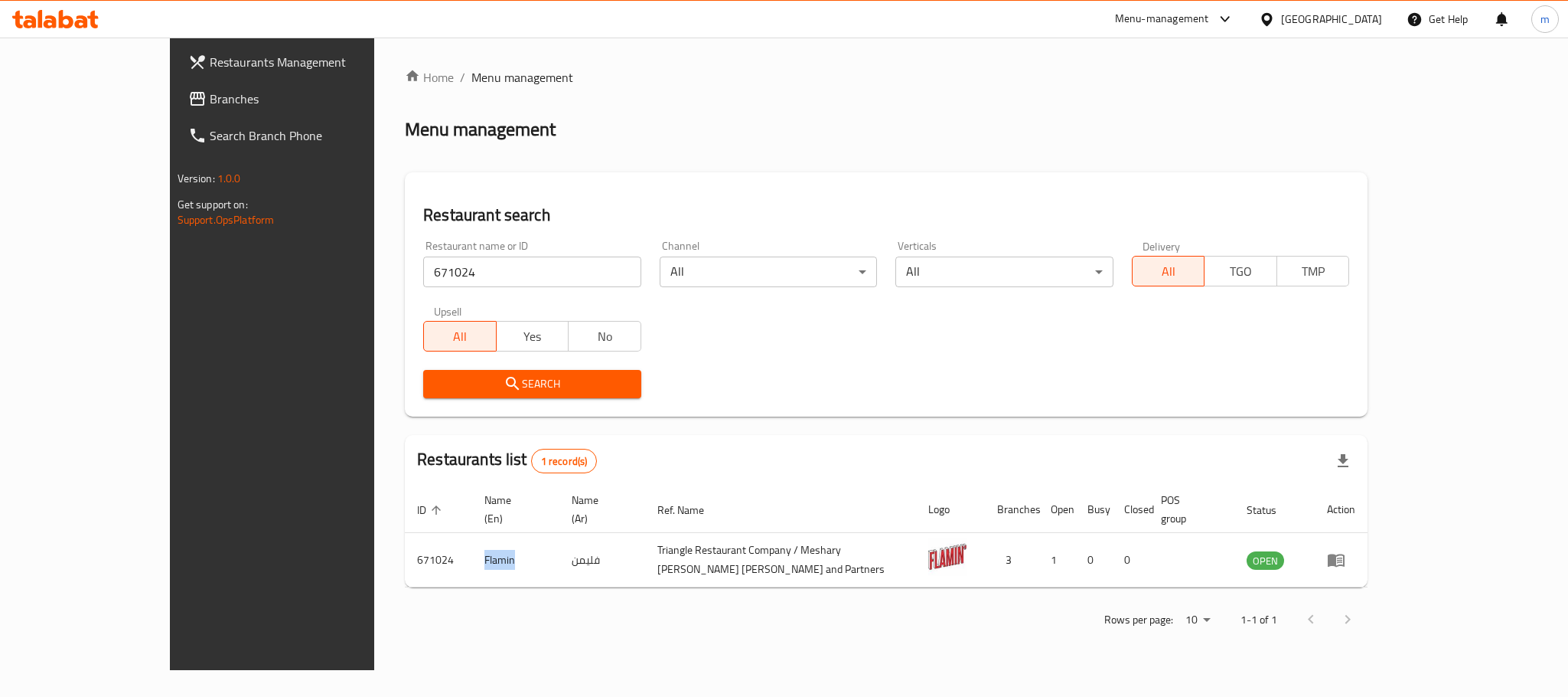
copy td "Flamin"
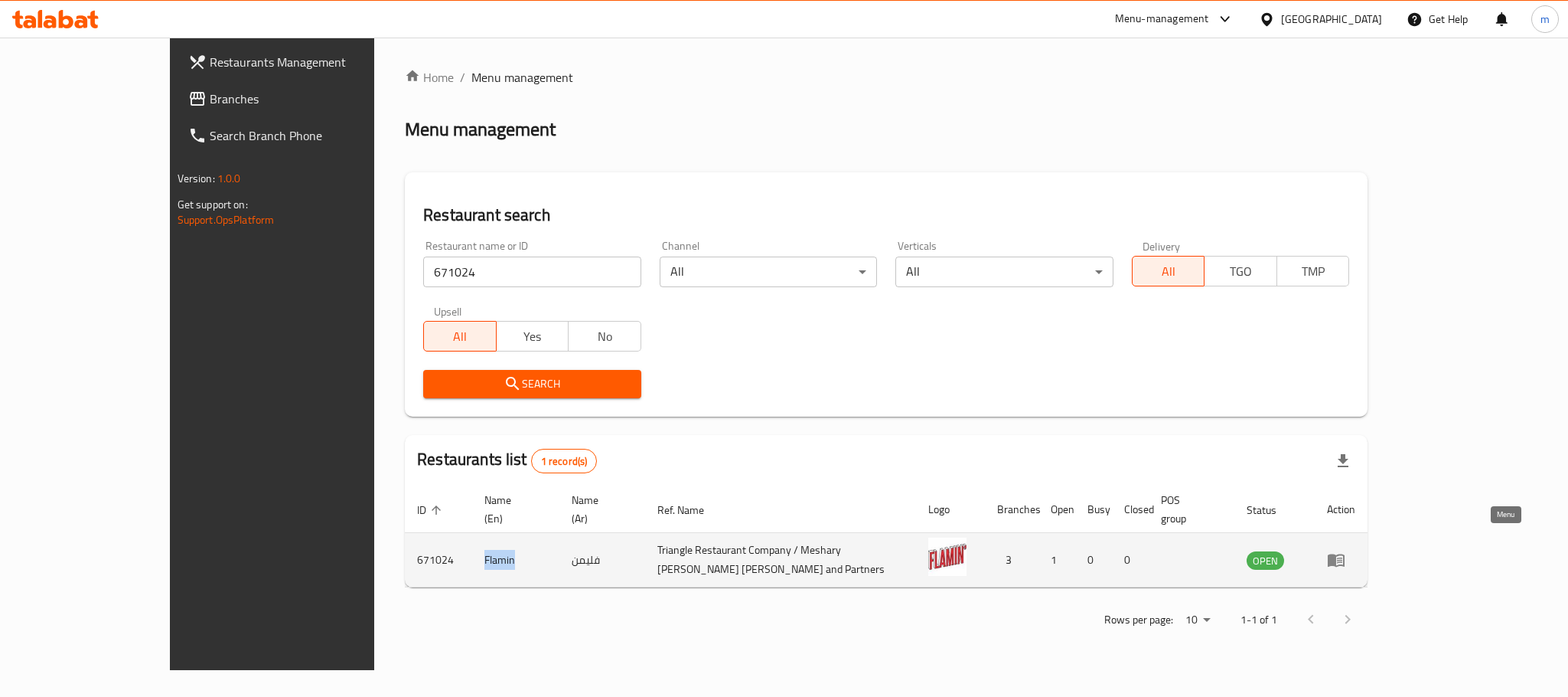
click at [1355, 551] on link "enhanced table" at bounding box center [1341, 560] width 28 height 19
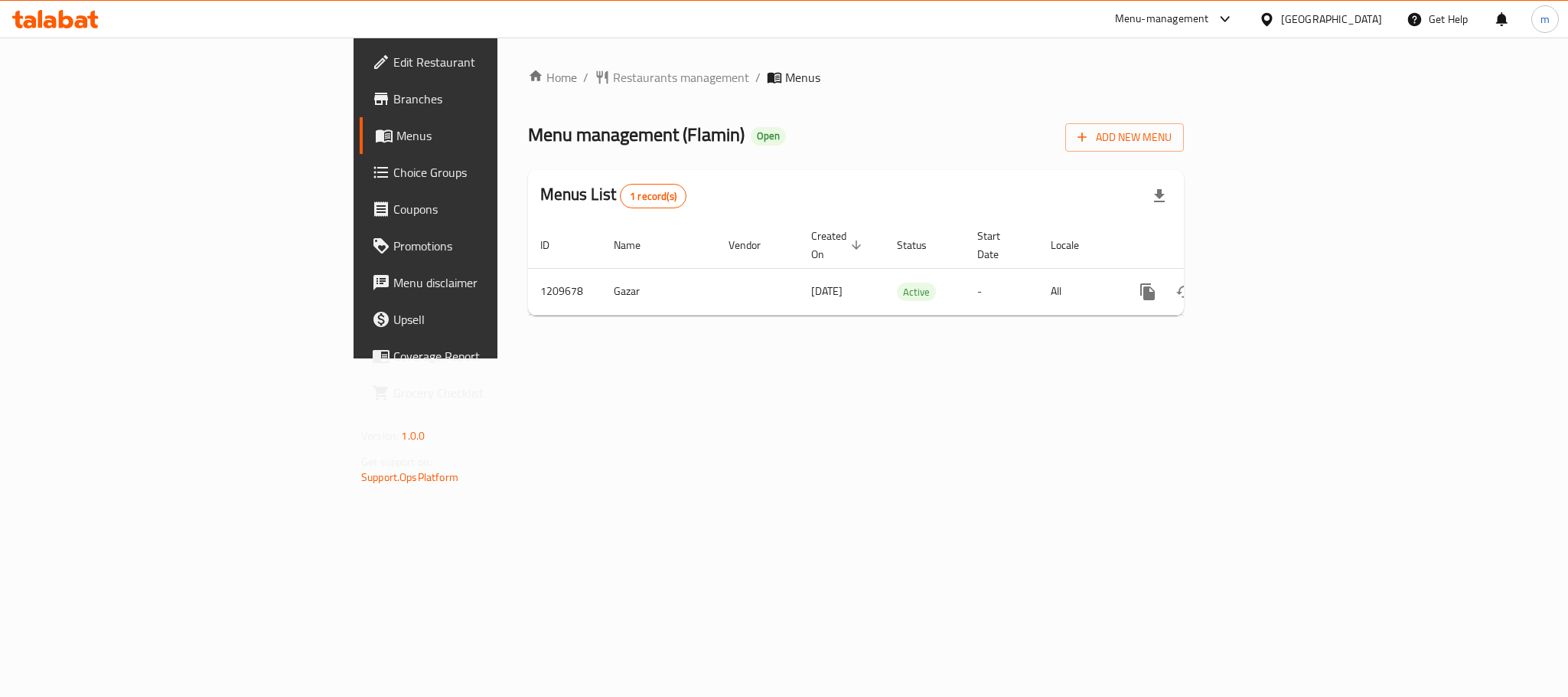
click at [1373, 17] on div "Kuwait" at bounding box center [1331, 20] width 101 height 17
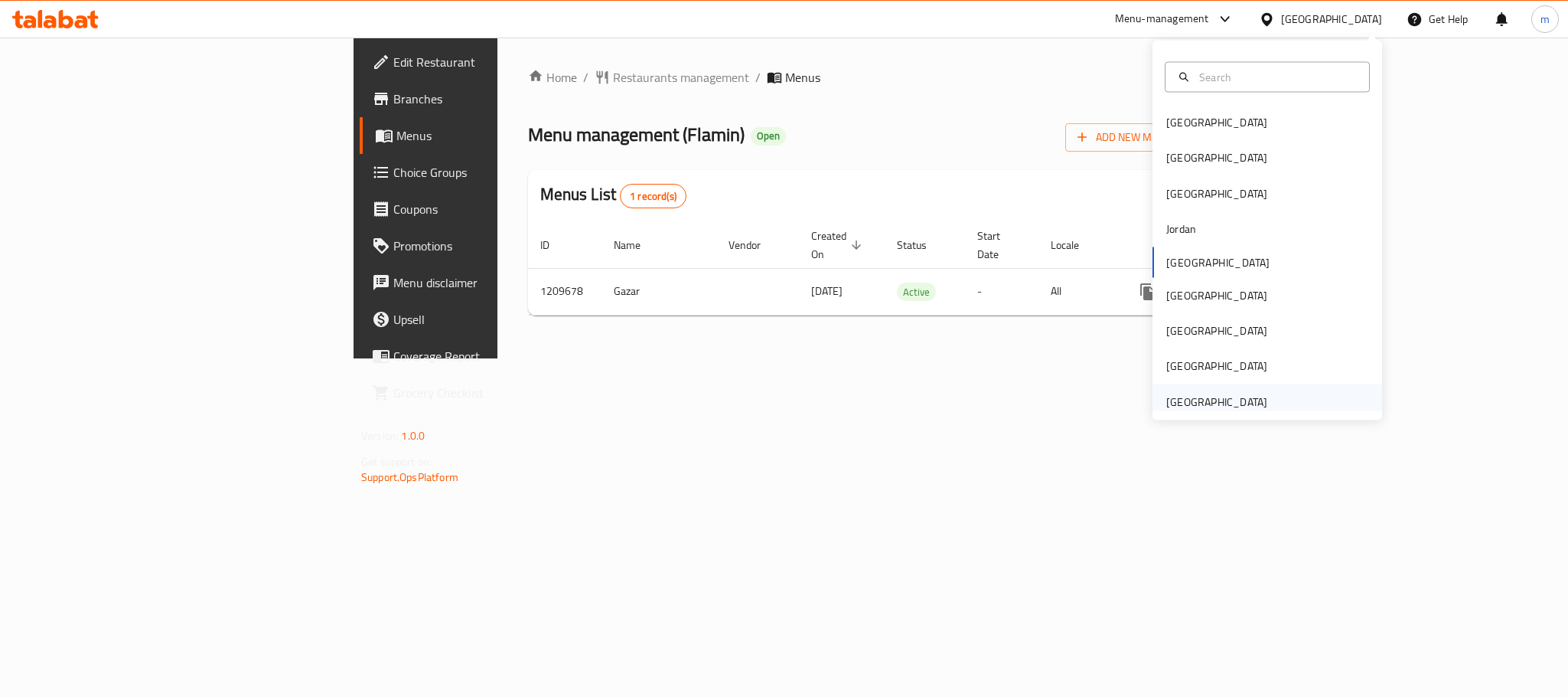
click at [1244, 399] on div "[GEOGRAPHIC_DATA]" at bounding box center [1216, 401] width 101 height 17
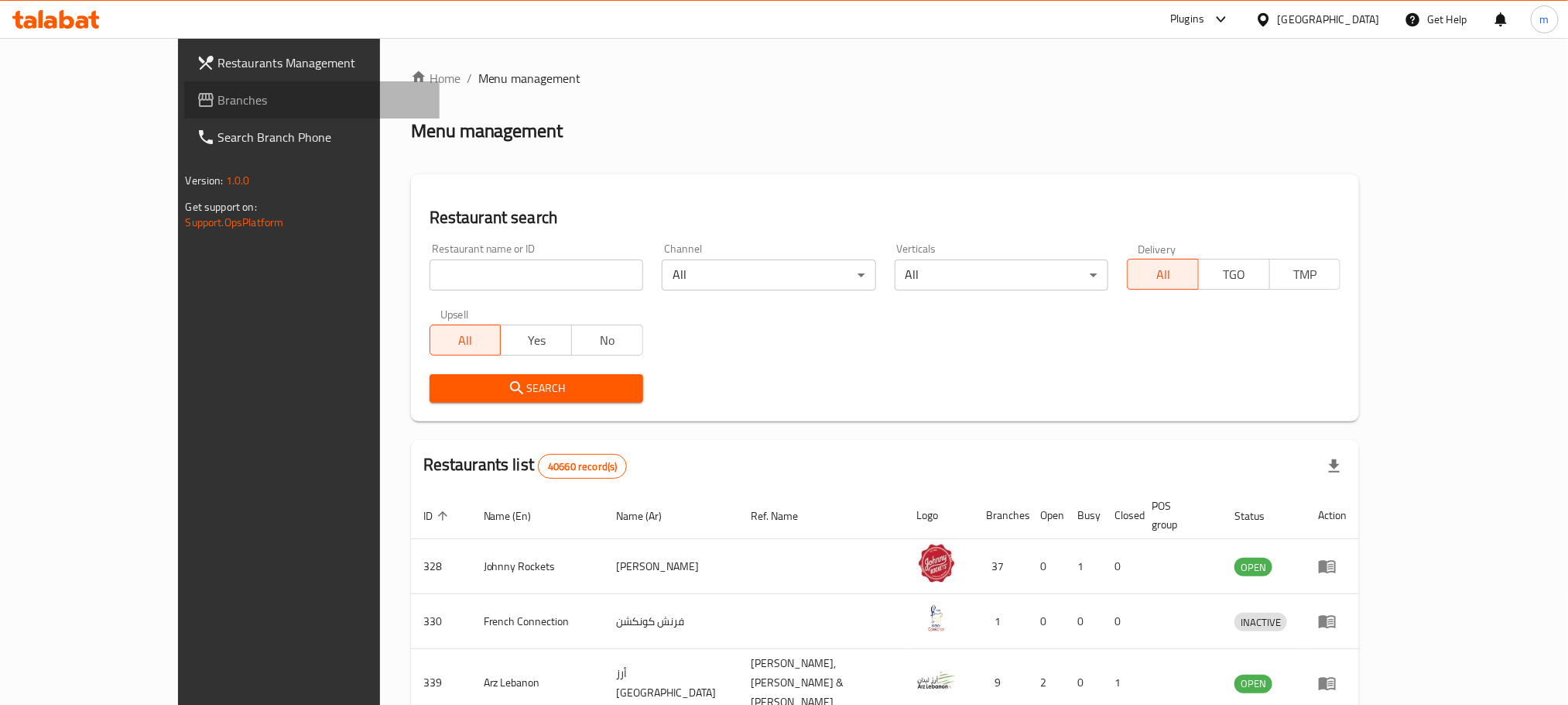
click at [218, 98] on span "Branches" at bounding box center [323, 100] width 209 height 19
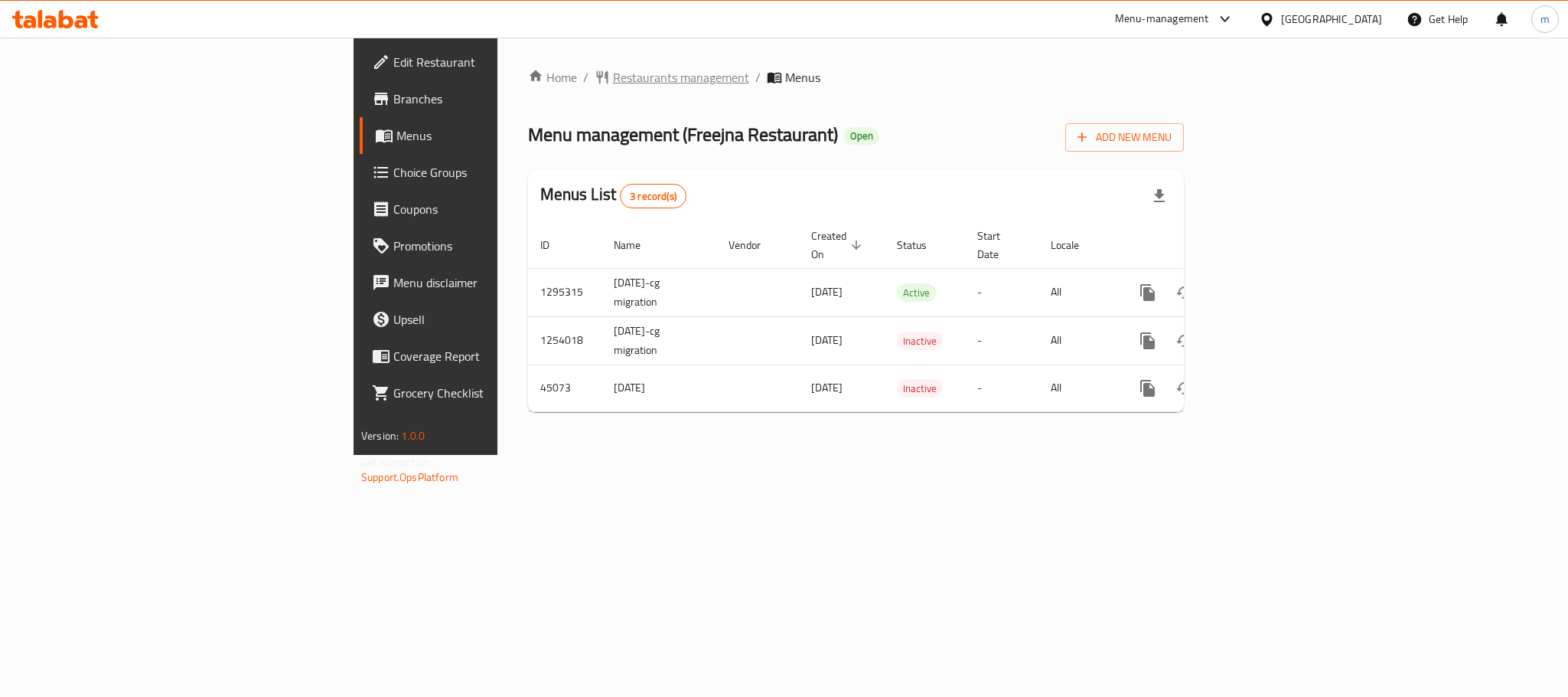
click at [613, 68] on span "Restaurants management" at bounding box center [681, 77] width 136 height 19
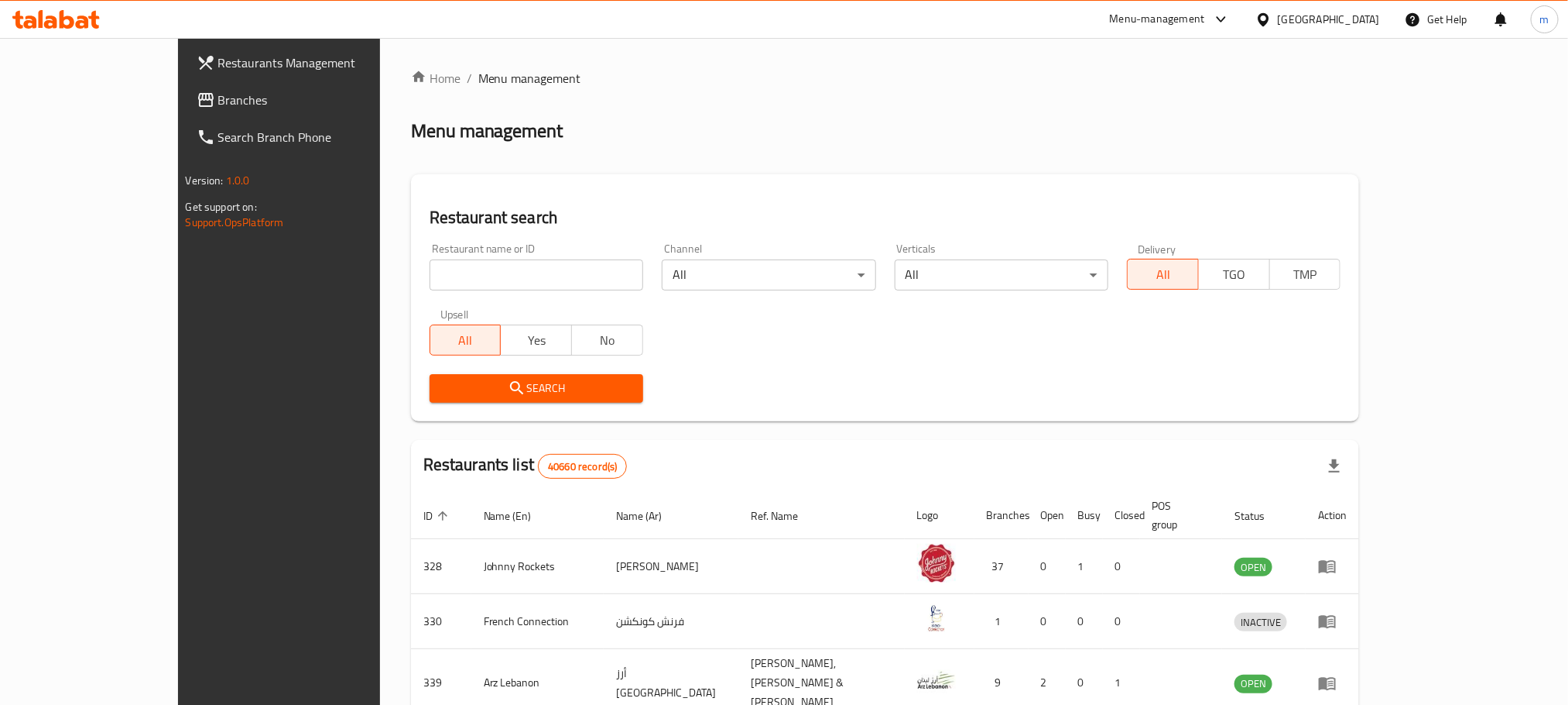
drag, startPoint x: 482, startPoint y: 272, endPoint x: 465, endPoint y: 255, distance: 24.0
click at [482, 272] on input "search" at bounding box center [536, 275] width 214 height 31
paste input "23125"
type input "23125"
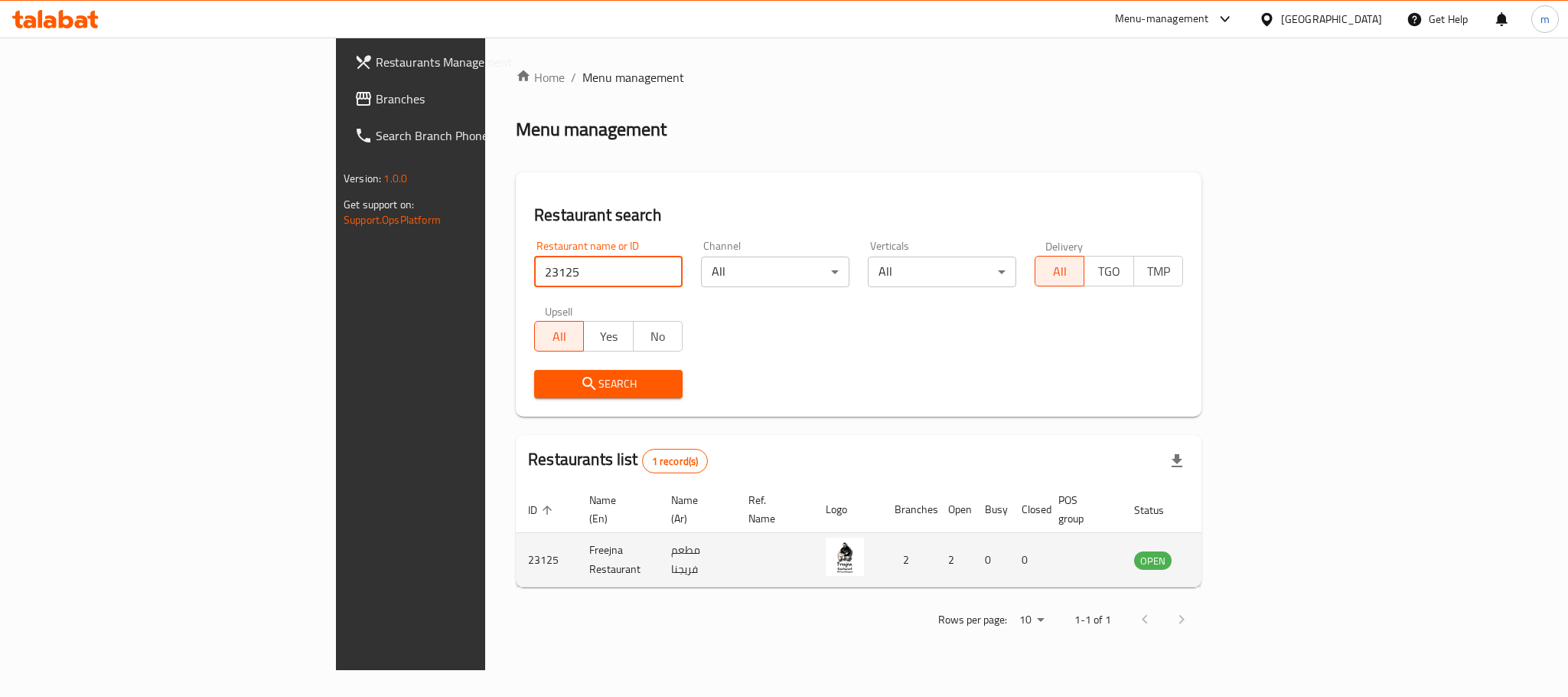
click at [577, 545] on td "Freejna Restaurant" at bounding box center [618, 560] width 82 height 54
copy td "Freejna Restaurant"
click at [1232, 555] on icon "enhanced table" at bounding box center [1223, 561] width 17 height 13
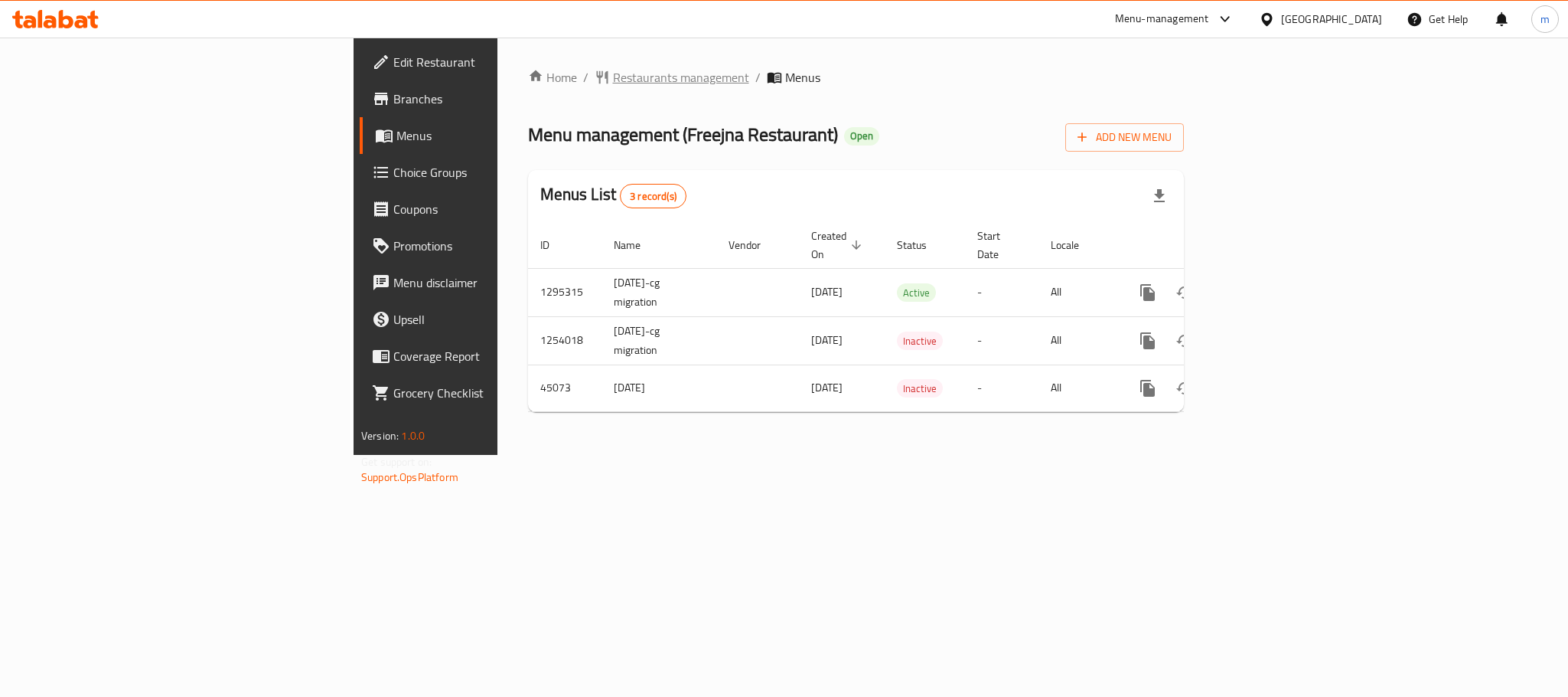
click at [613, 69] on span "Restaurants management" at bounding box center [681, 77] width 136 height 19
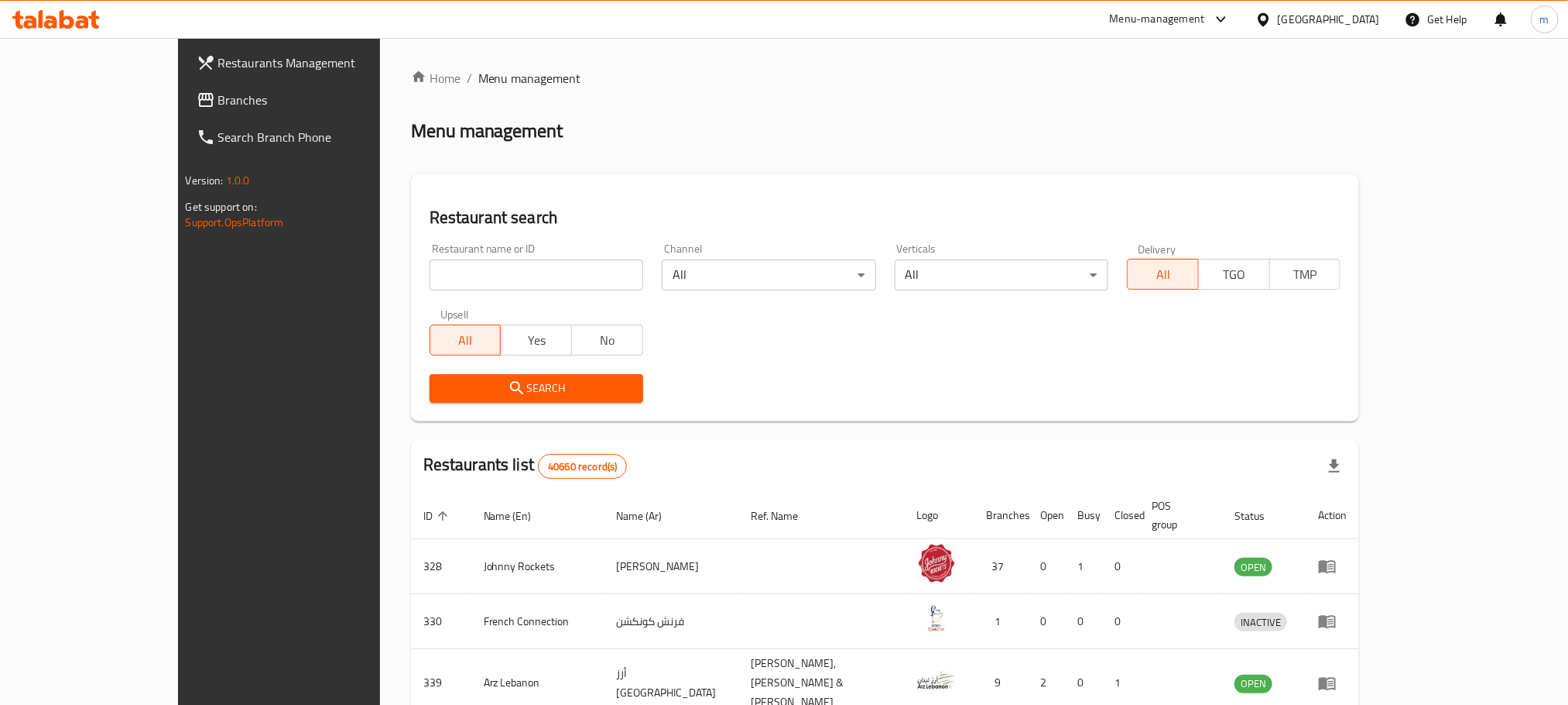
click at [184, 109] on link "Branches" at bounding box center [311, 99] width 255 height 37
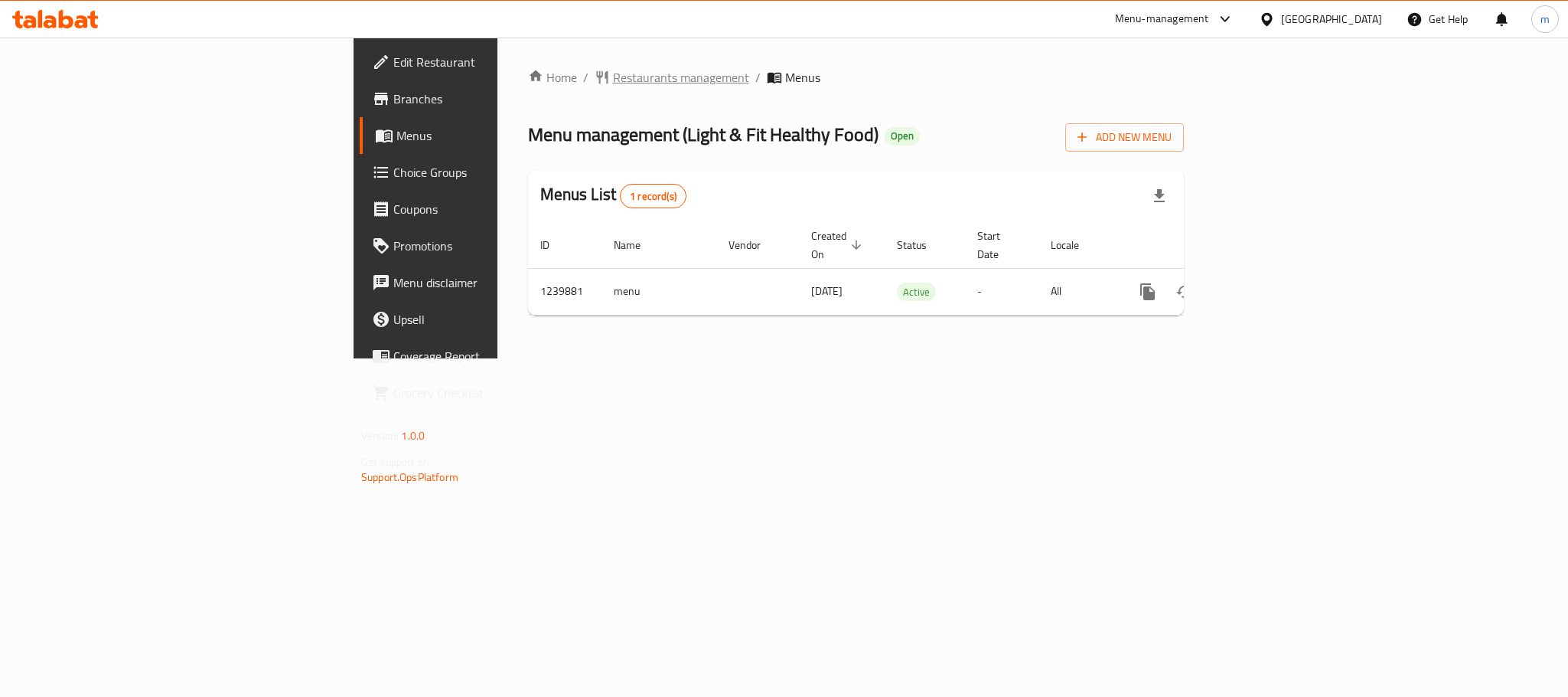
click at [613, 72] on span "Restaurants management" at bounding box center [681, 77] width 136 height 19
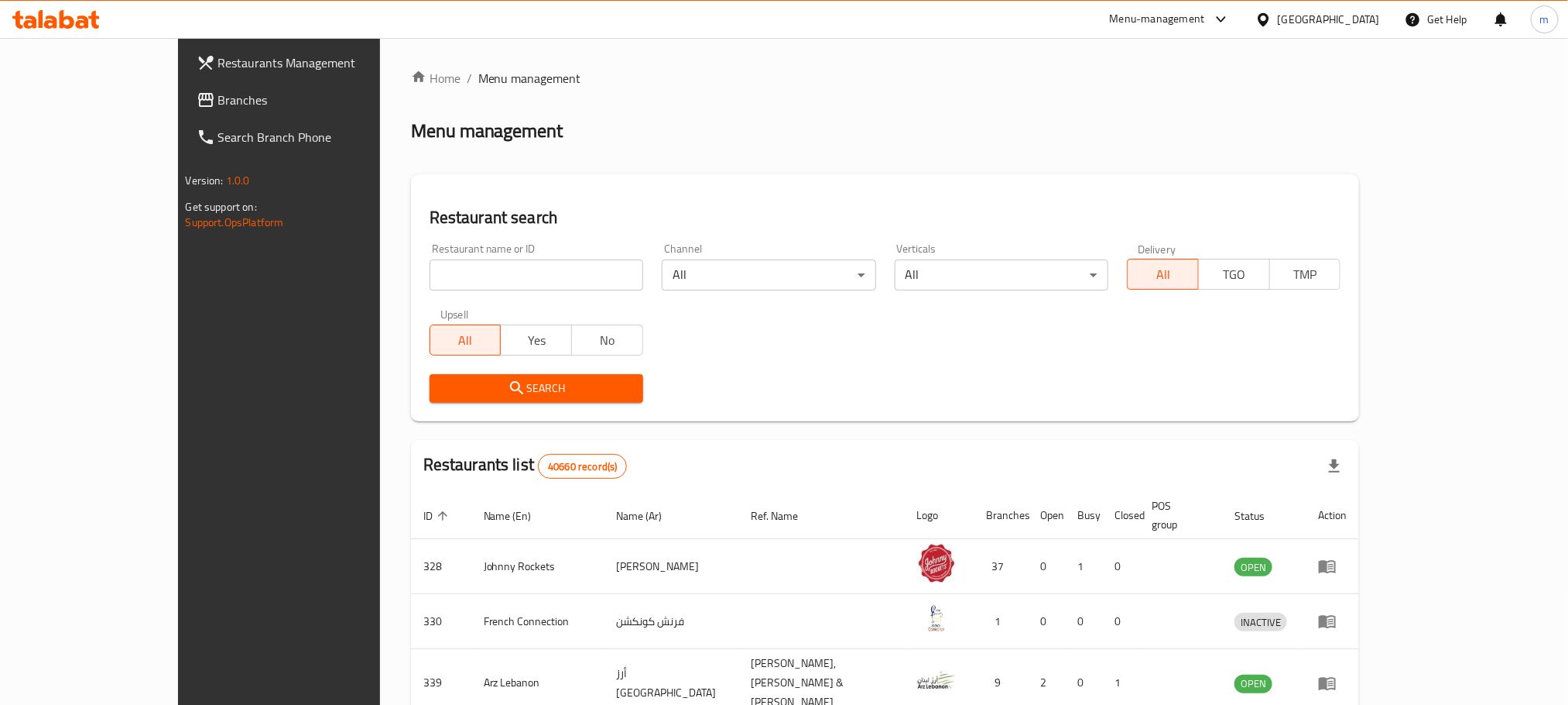
click at [456, 263] on input "search" at bounding box center [536, 275] width 214 height 31
paste input "680122"
type input "680122"
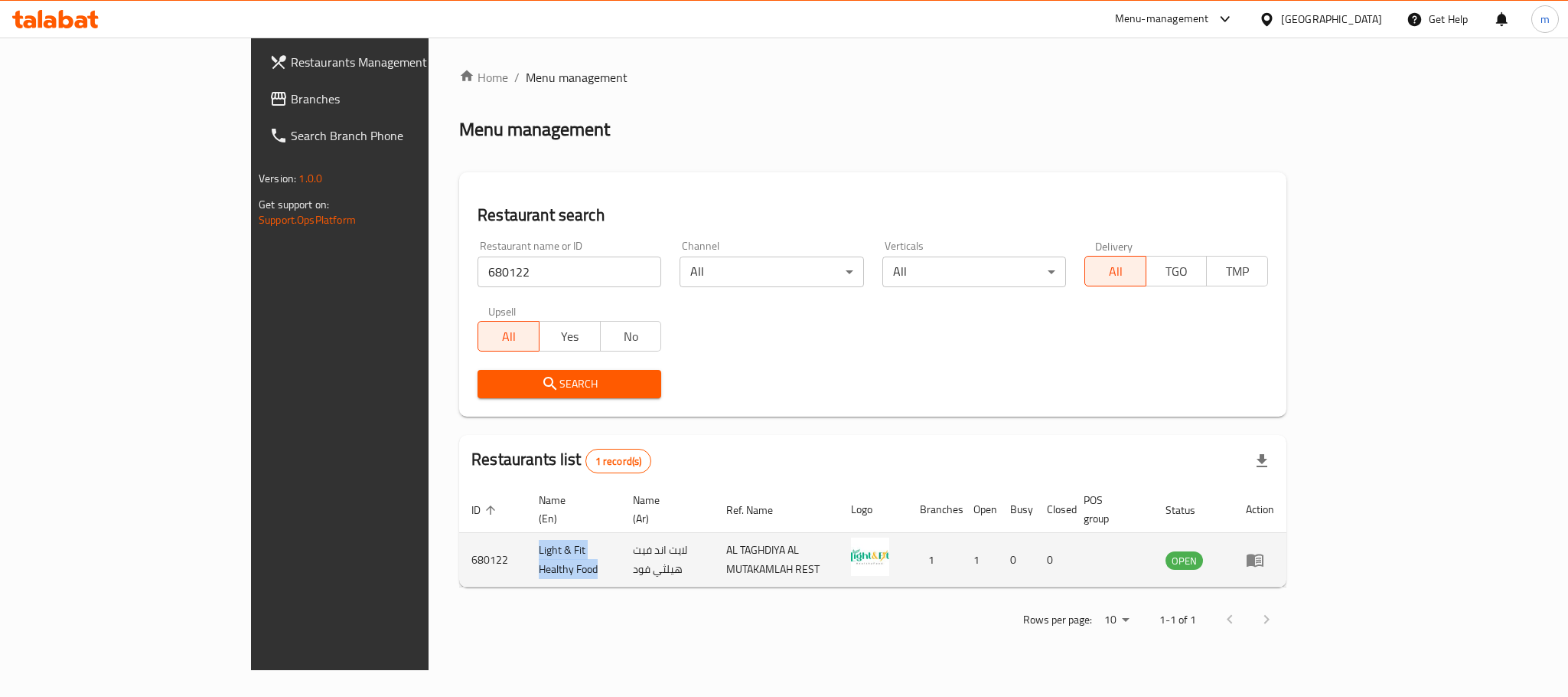
drag, startPoint x: 437, startPoint y: 546, endPoint x: 364, endPoint y: 545, distance: 73.0
click at [526, 545] on td "Light & Fit Healthy Food" at bounding box center [573, 560] width 94 height 54
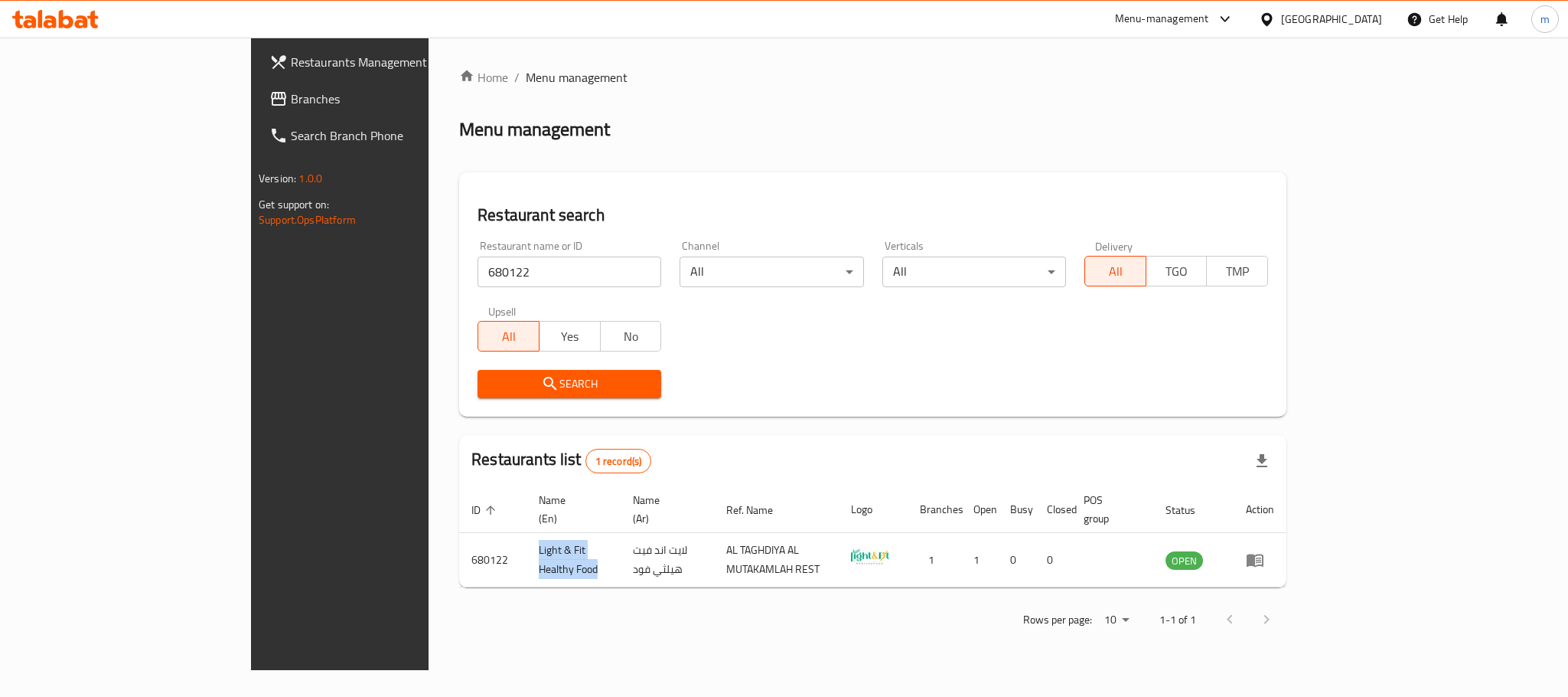
copy td "Light & Fit Healthy Food"
click at [672, 618] on div "Rows per page: 10 1-1 of 1" at bounding box center [872, 619] width 827 height 40
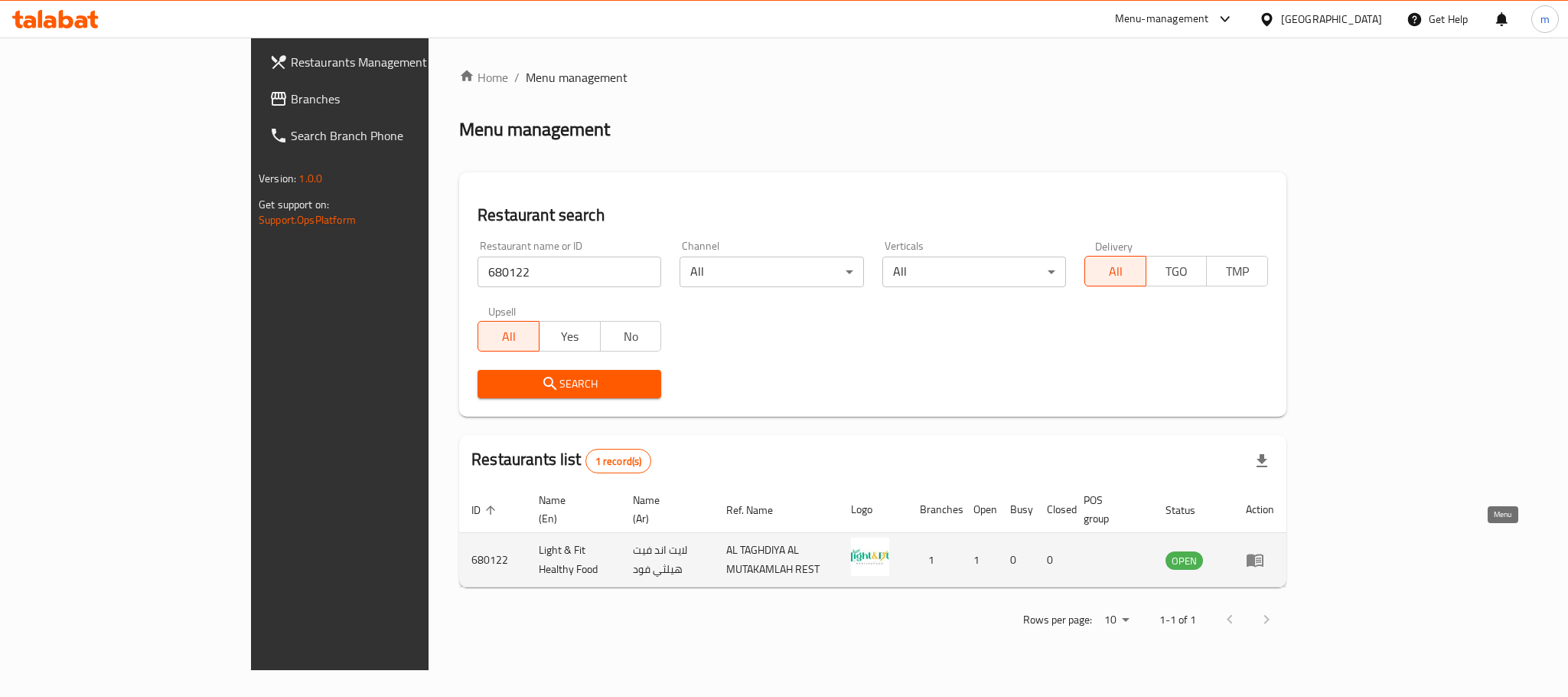
click at [1263, 555] on icon "enhanced table" at bounding box center [1255, 561] width 17 height 13
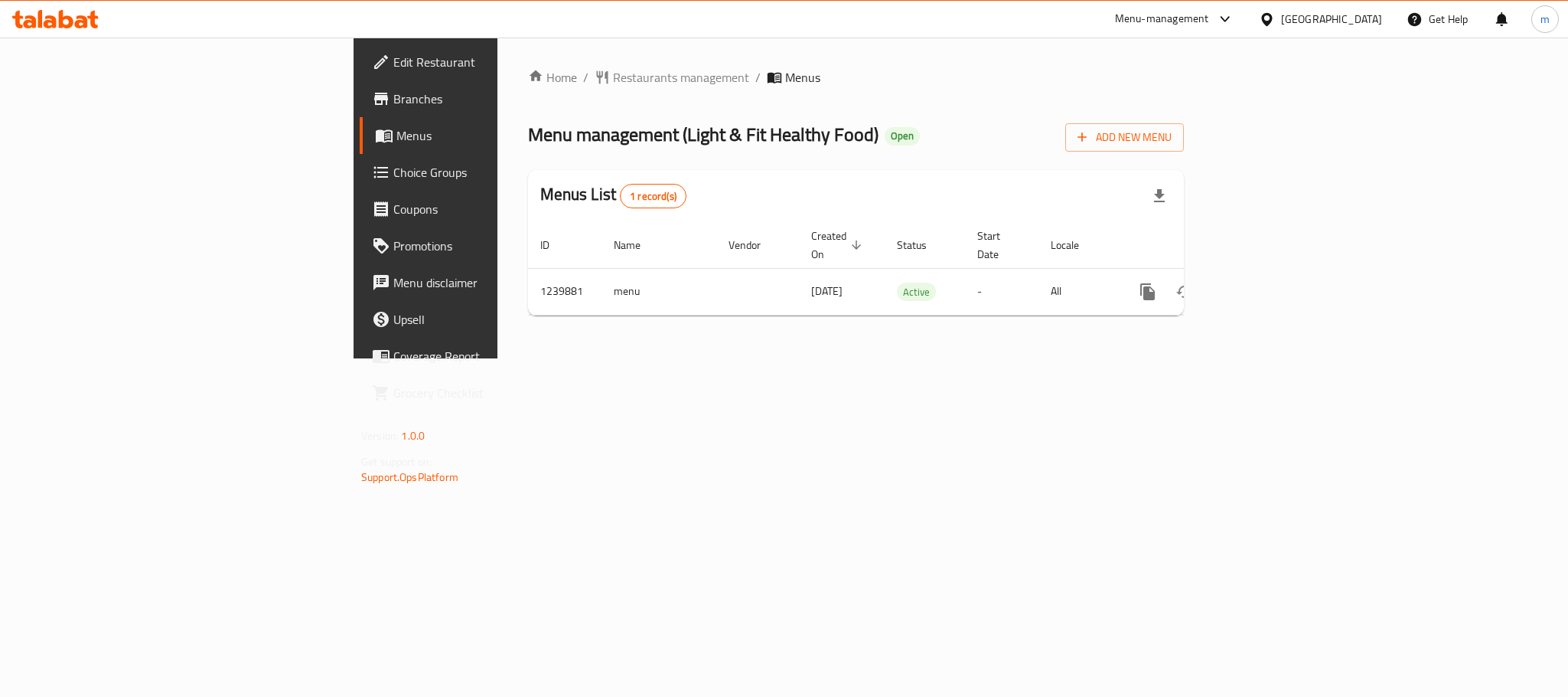
click at [1309, 23] on div "[GEOGRAPHIC_DATA]" at bounding box center [1331, 20] width 101 height 17
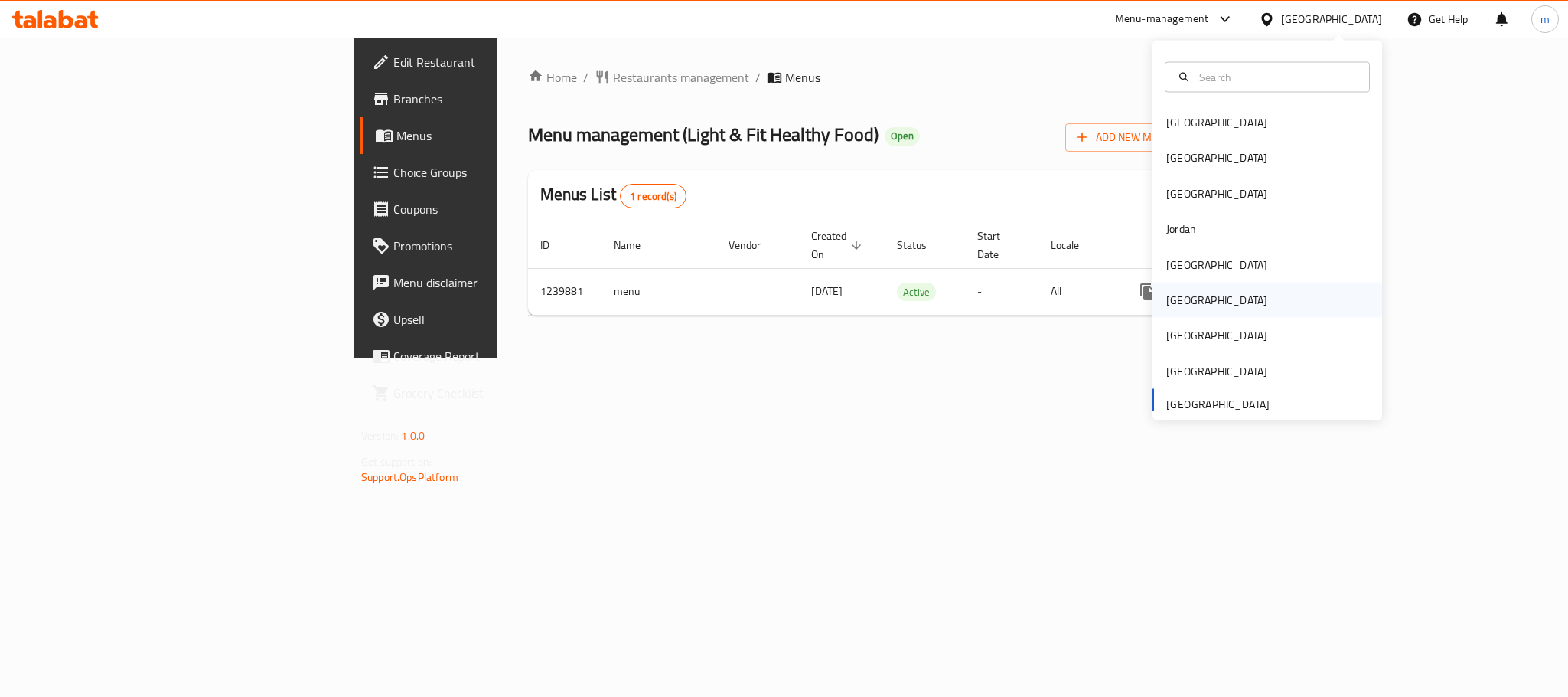
click at [1172, 292] on div "[GEOGRAPHIC_DATA]" at bounding box center [1216, 300] width 101 height 17
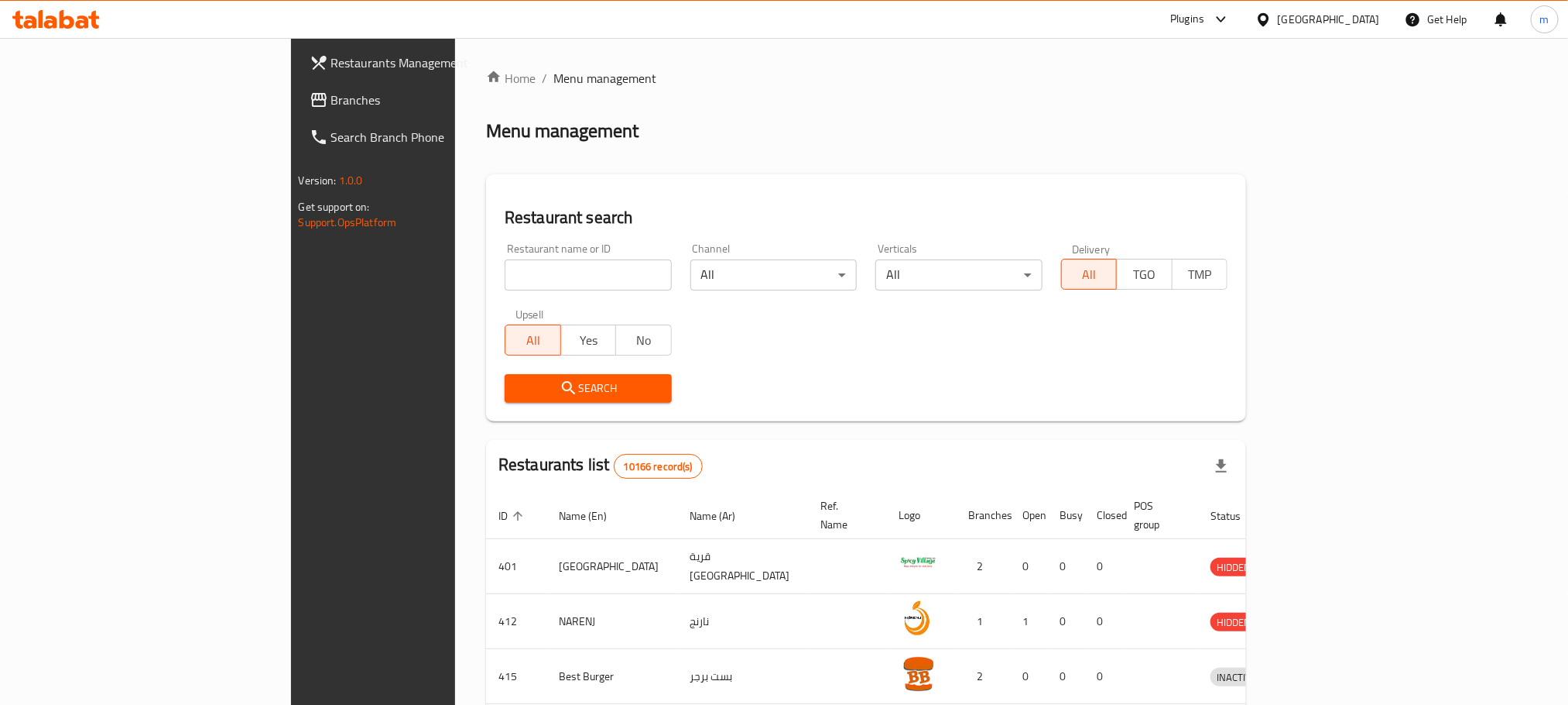
click at [331, 101] on span "Branches" at bounding box center [436, 100] width 209 height 19
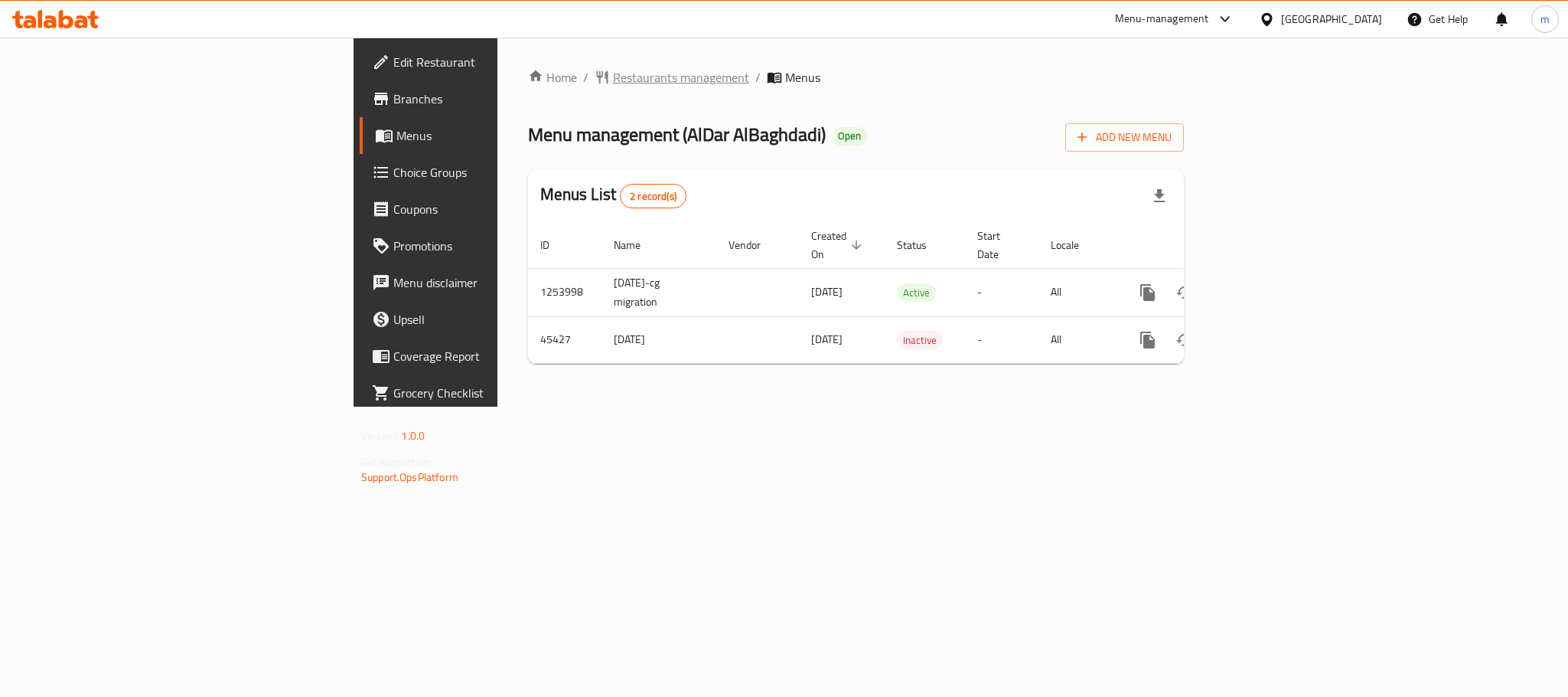
click at [613, 83] on span "Restaurants management" at bounding box center [681, 77] width 136 height 19
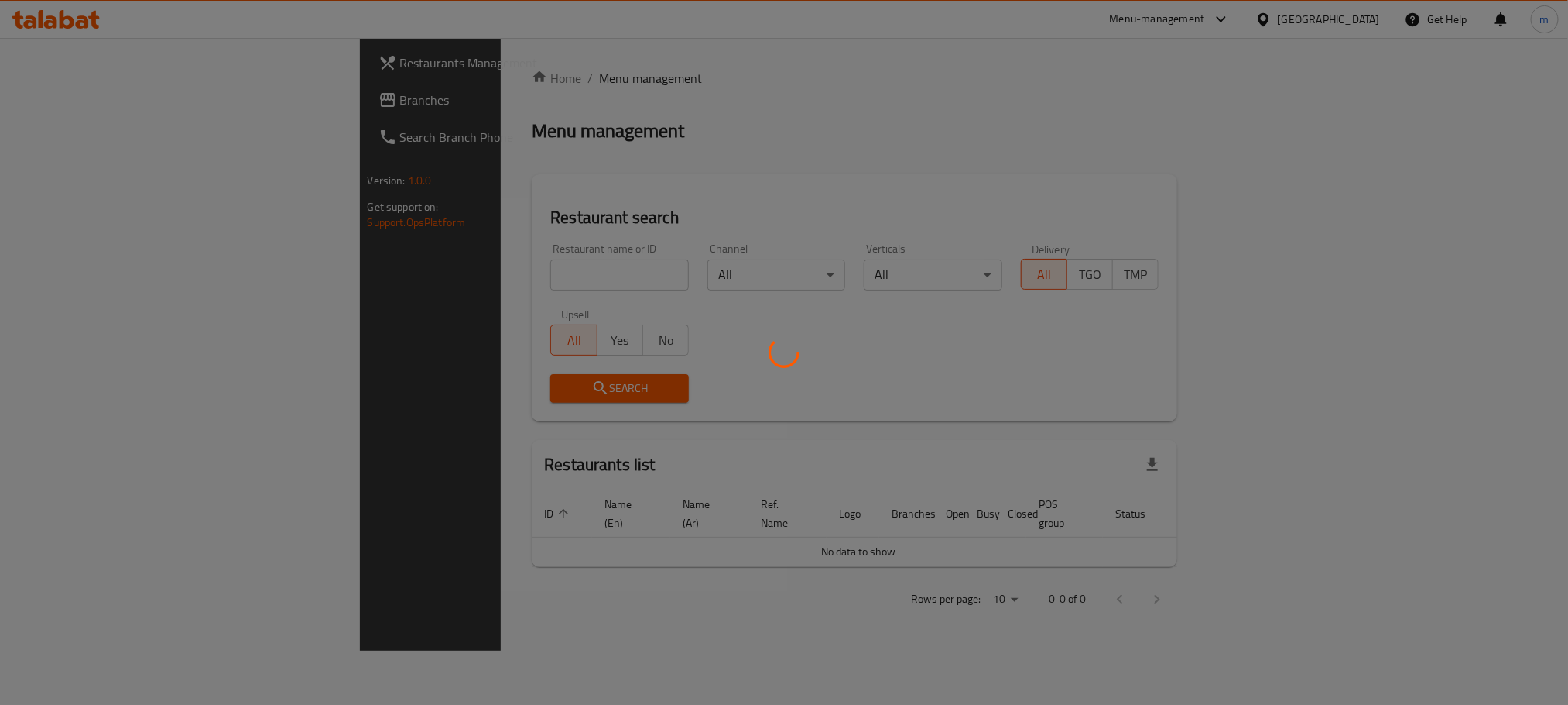
click at [477, 277] on div at bounding box center [784, 352] width 1568 height 705
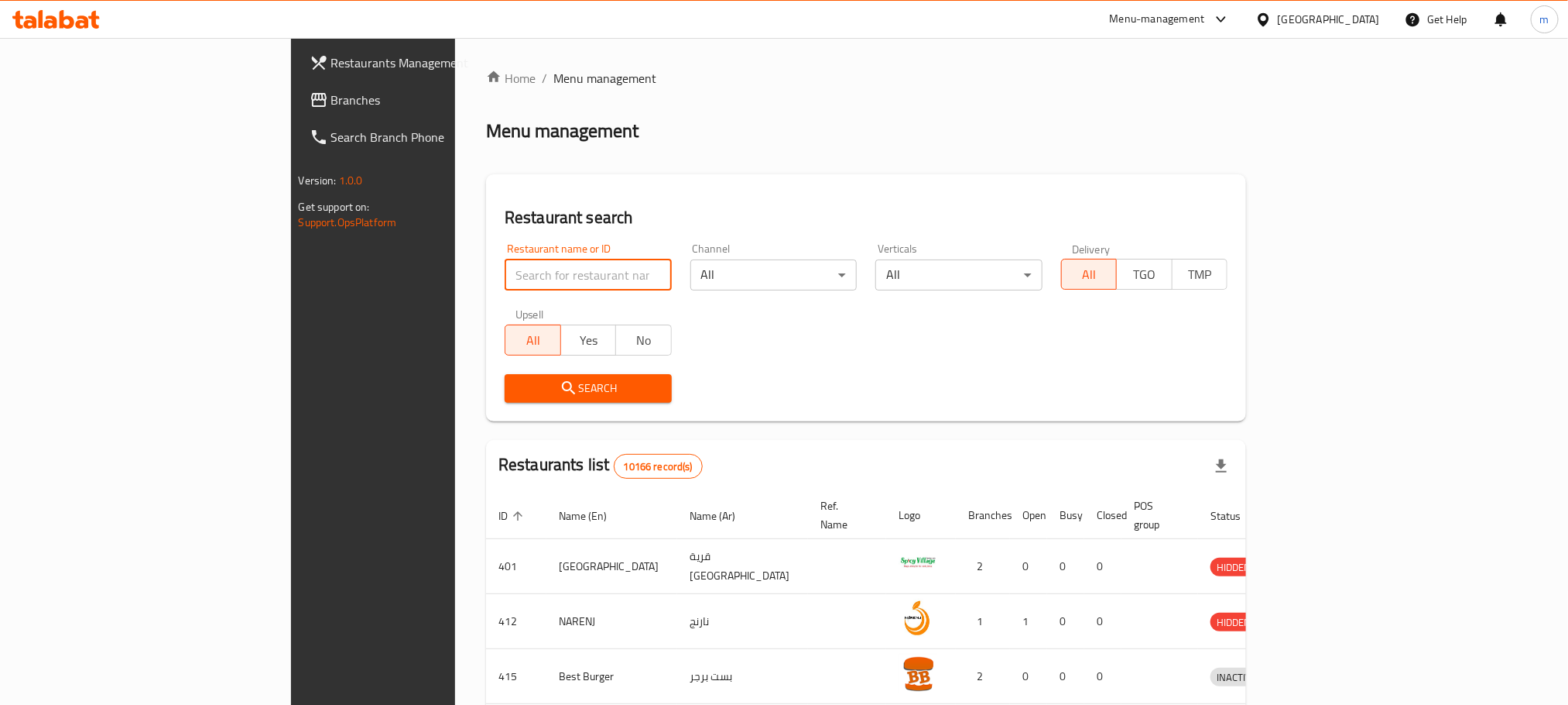
click at [504, 277] on input "search" at bounding box center [588, 275] width 167 height 31
paste input "23129"
type input "23129"
click button "Search" at bounding box center [588, 388] width 167 height 28
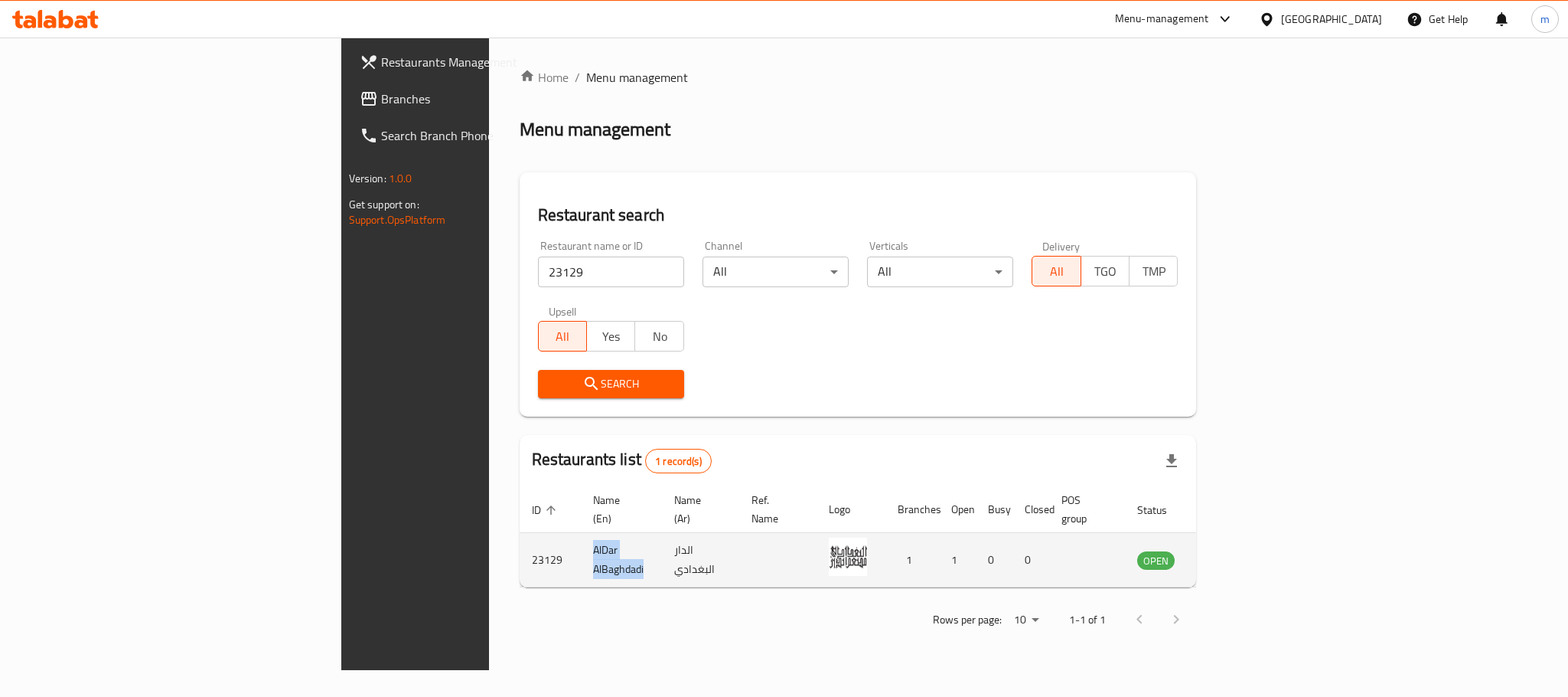
drag, startPoint x: 372, startPoint y: 533, endPoint x: 363, endPoint y: 529, distance: 9.8
click at [580, 533] on td "AlDar AlBaghdadi" at bounding box center [620, 560] width 81 height 54
copy td "AlDar AlBaghdadi"
click at [1236, 551] on icon "enhanced table" at bounding box center [1227, 560] width 19 height 19
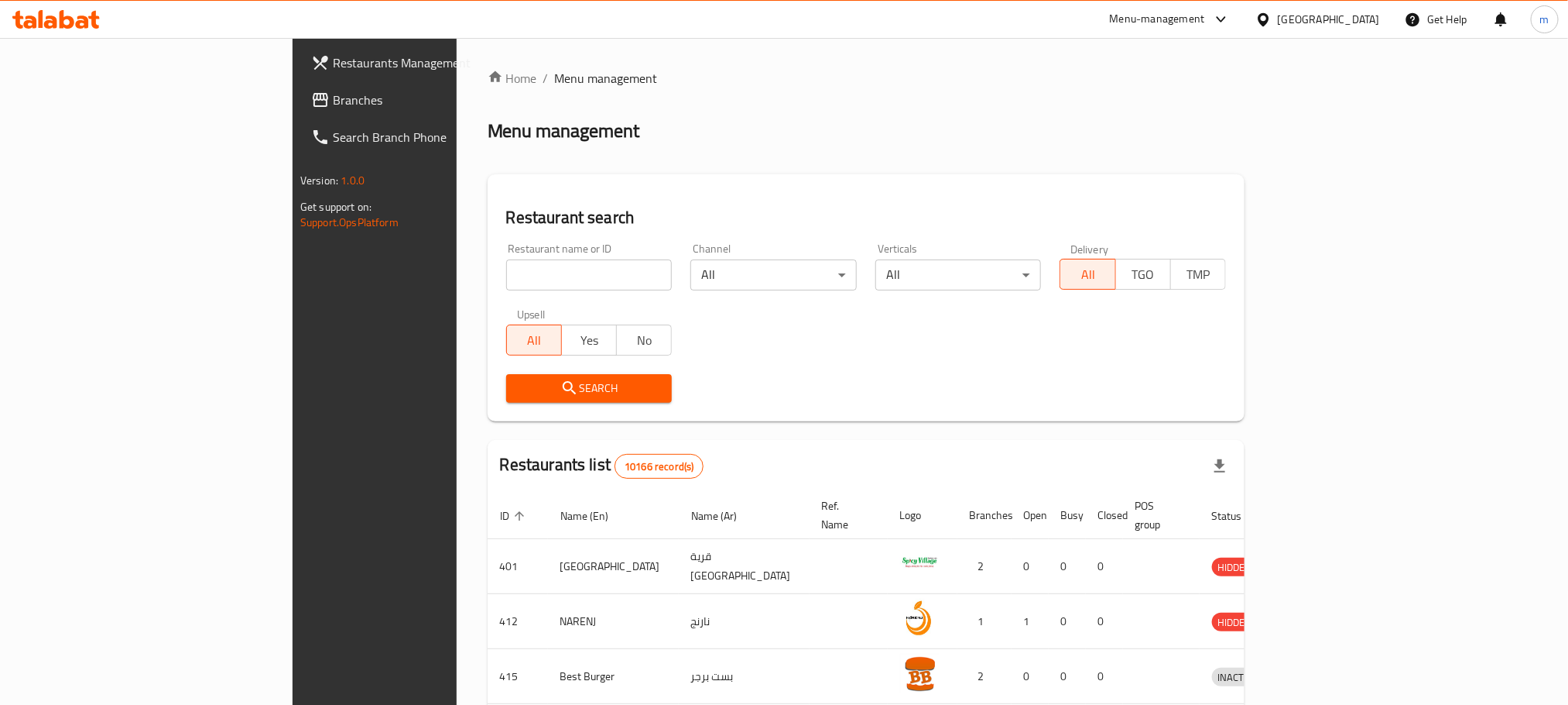
click at [506, 248] on div "Restaurant name or ID Restaurant name or ID" at bounding box center [589, 266] width 166 height 47
click at [506, 258] on div "Restaurant name or ID Restaurant name or ID" at bounding box center [589, 266] width 166 height 47
click at [506, 279] on input "search" at bounding box center [589, 275] width 166 height 31
paste input "AlDar AlBaghdadi"
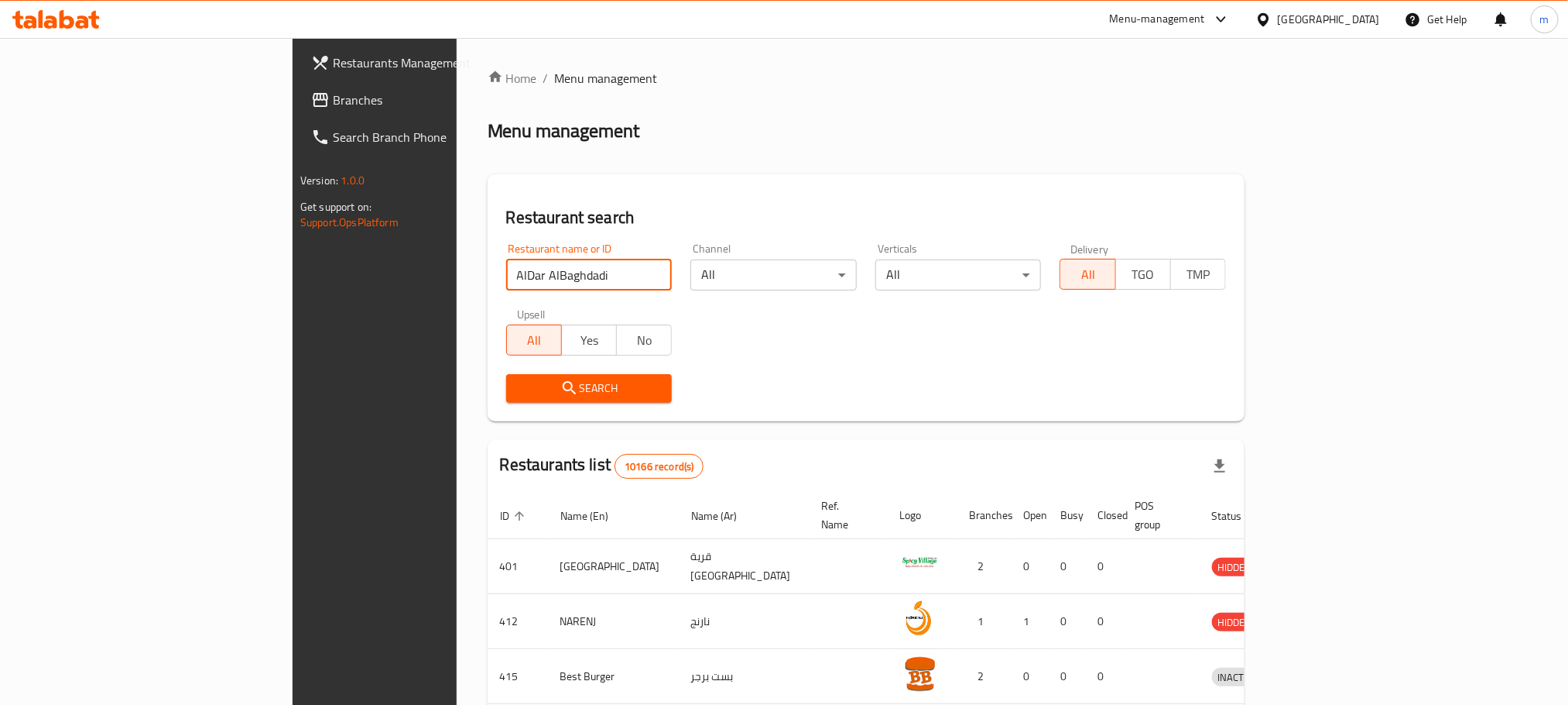
type input "AlDar AlBaghdadi"
click button "Search" at bounding box center [589, 388] width 166 height 28
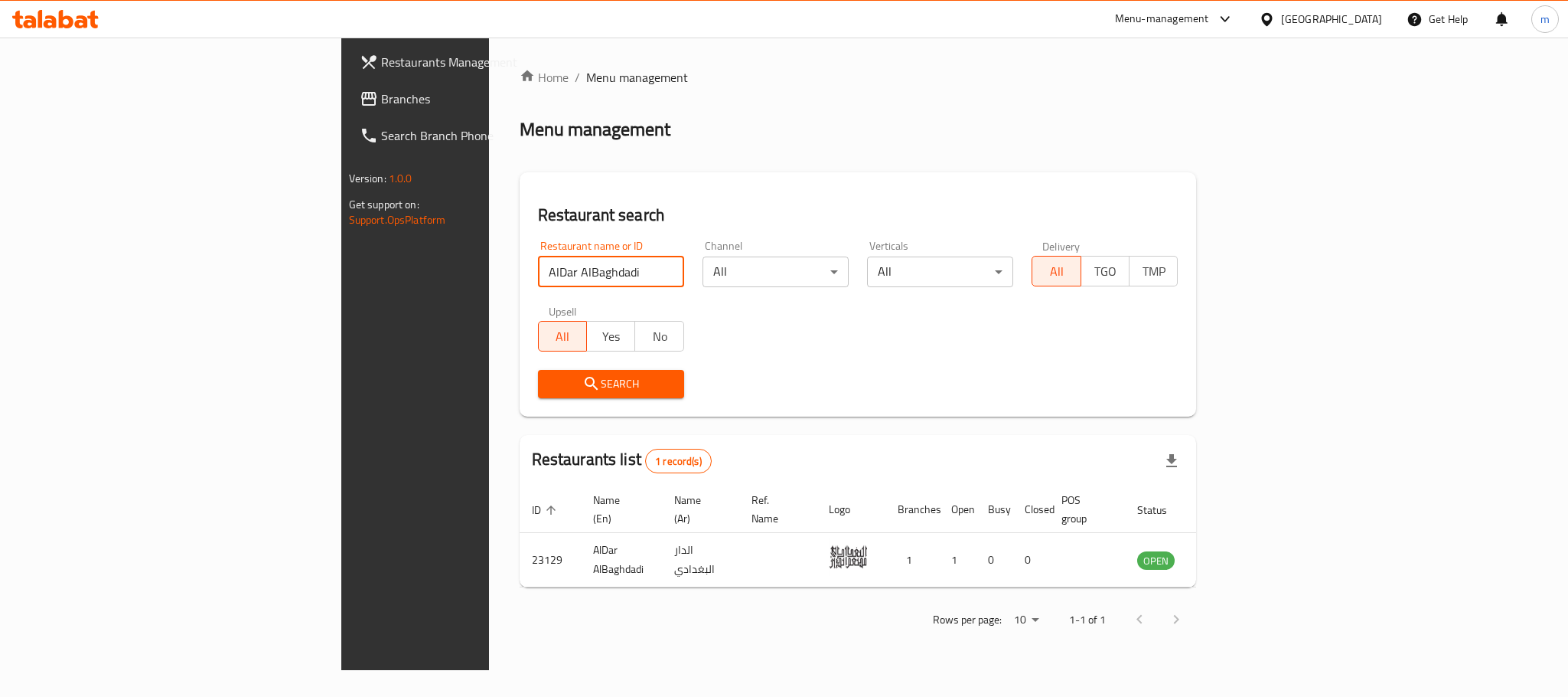
click at [584, 276] on input "AlDar AlBaghdadi" at bounding box center [610, 272] width 146 height 31
click at [578, 266] on input "AlDar AlBaghdadi" at bounding box center [610, 272] width 146 height 31
click at [1353, 25] on div "[GEOGRAPHIC_DATA]" at bounding box center [1331, 20] width 101 height 17
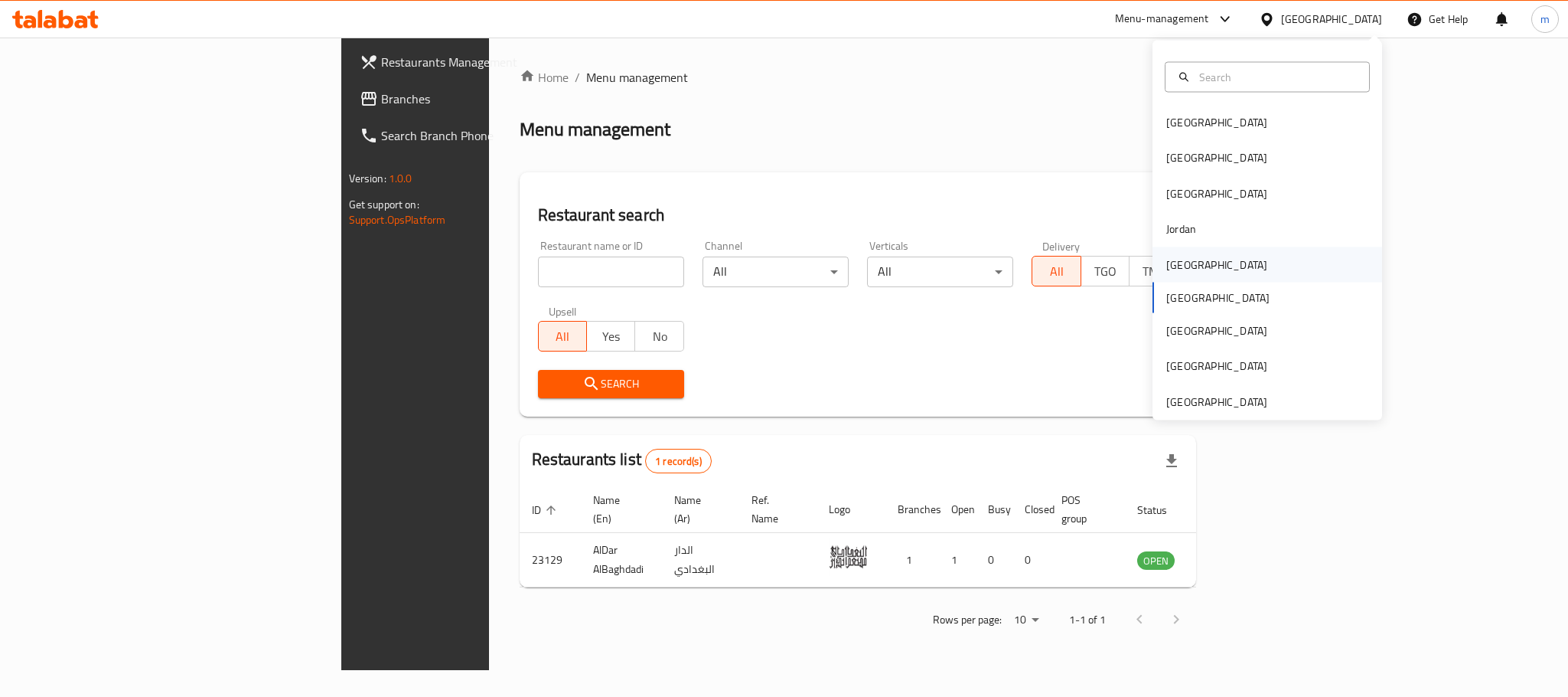
click at [1210, 271] on div "[GEOGRAPHIC_DATA]" at bounding box center [1267, 264] width 230 height 35
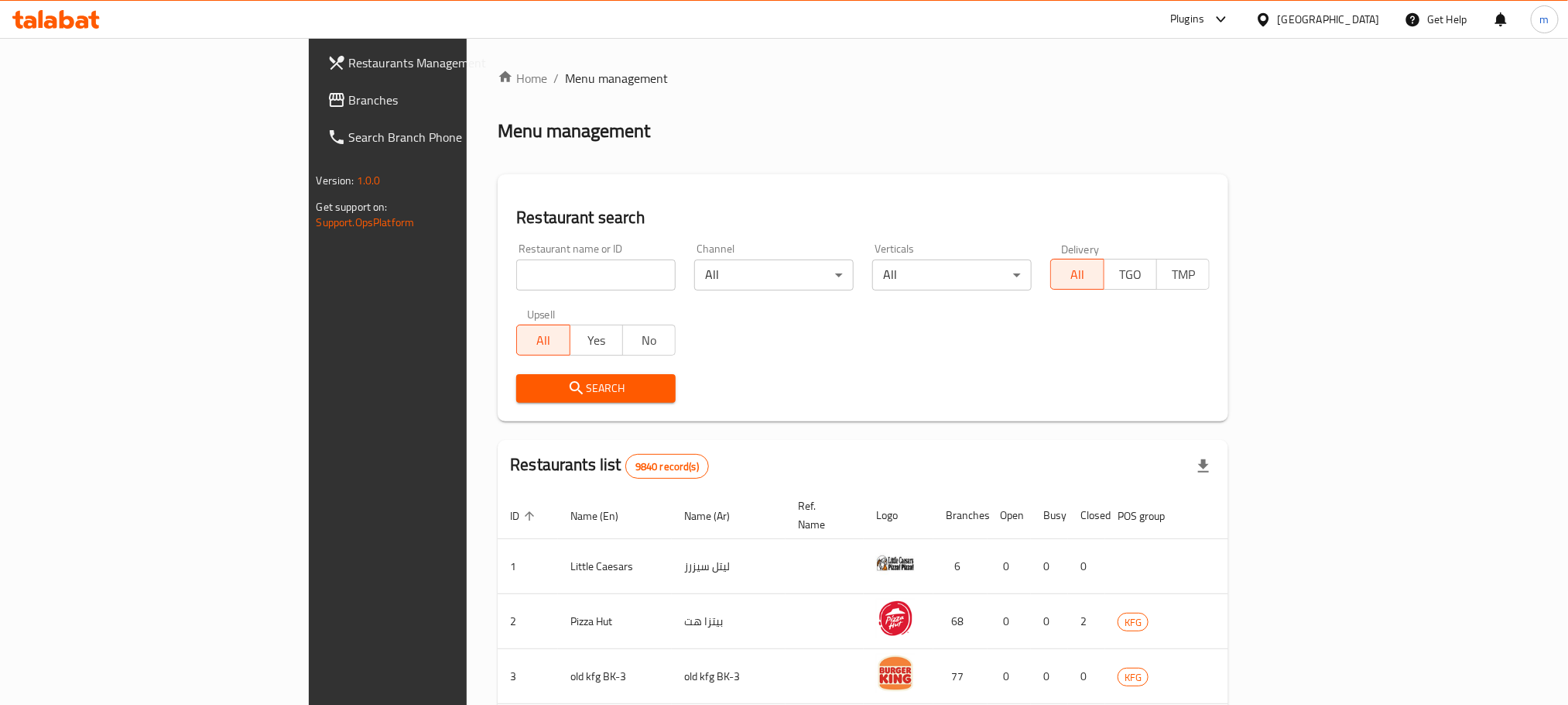
drag, startPoint x: 81, startPoint y: 88, endPoint x: 91, endPoint y: 104, distance: 18.9
click at [349, 90] on span "Branches" at bounding box center [453, 100] width 209 height 19
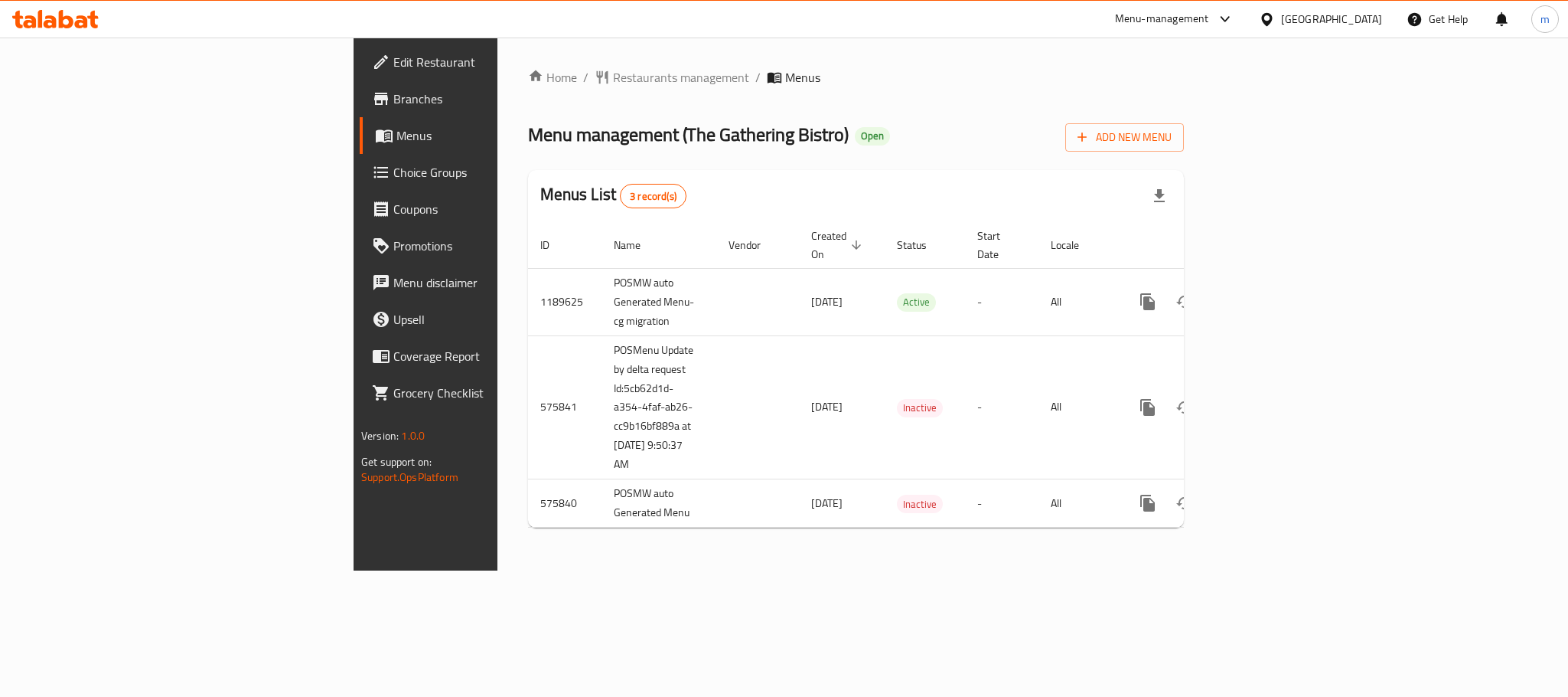
click at [528, 88] on div "Home / Restaurants management / Menus Menu management ( The Gathering Bistro ) …" at bounding box center [856, 303] width 656 height 472
click at [613, 84] on span "Restaurants management" at bounding box center [681, 77] width 136 height 19
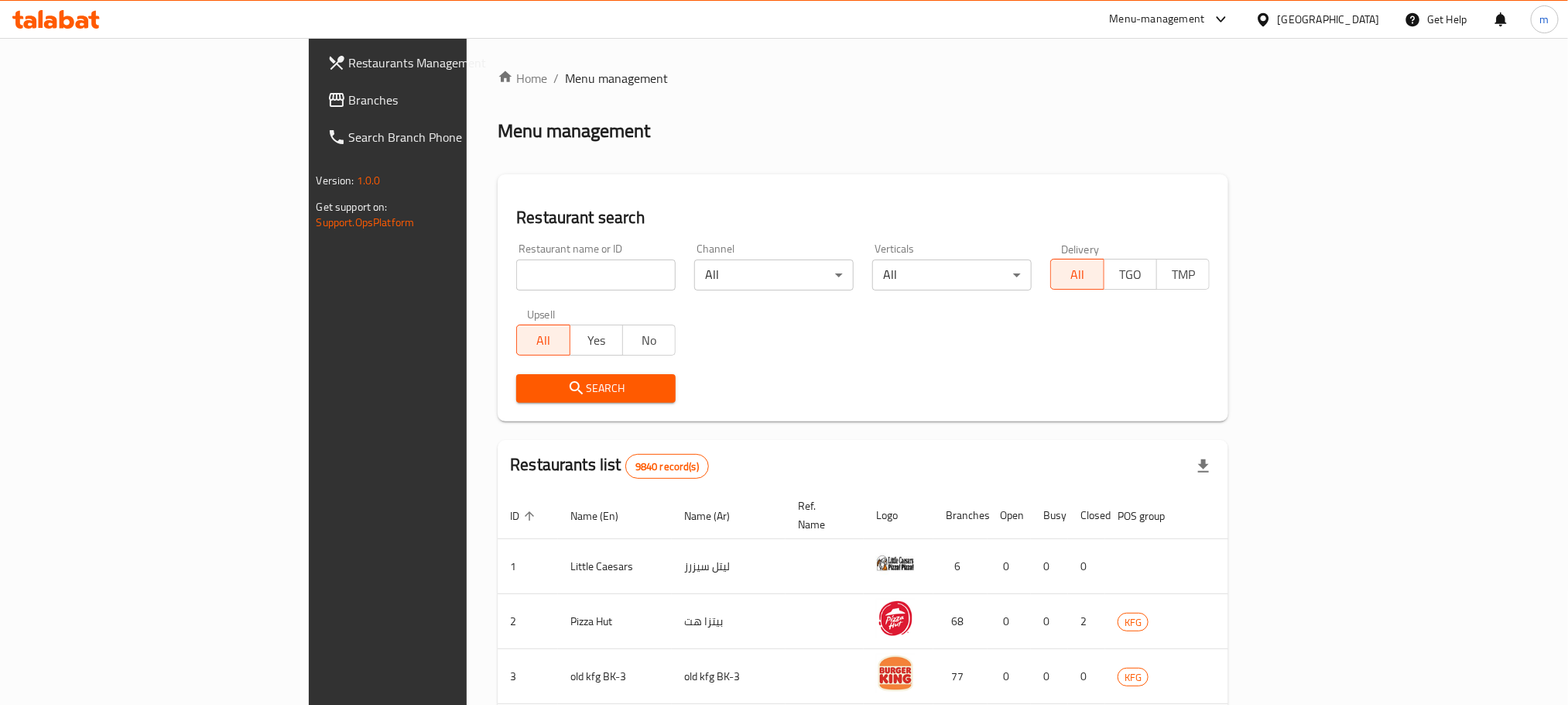
click at [516, 267] on input "search" at bounding box center [595, 275] width 159 height 31
paste input "24540"
type input "24540"
click button "Search" at bounding box center [595, 388] width 159 height 28
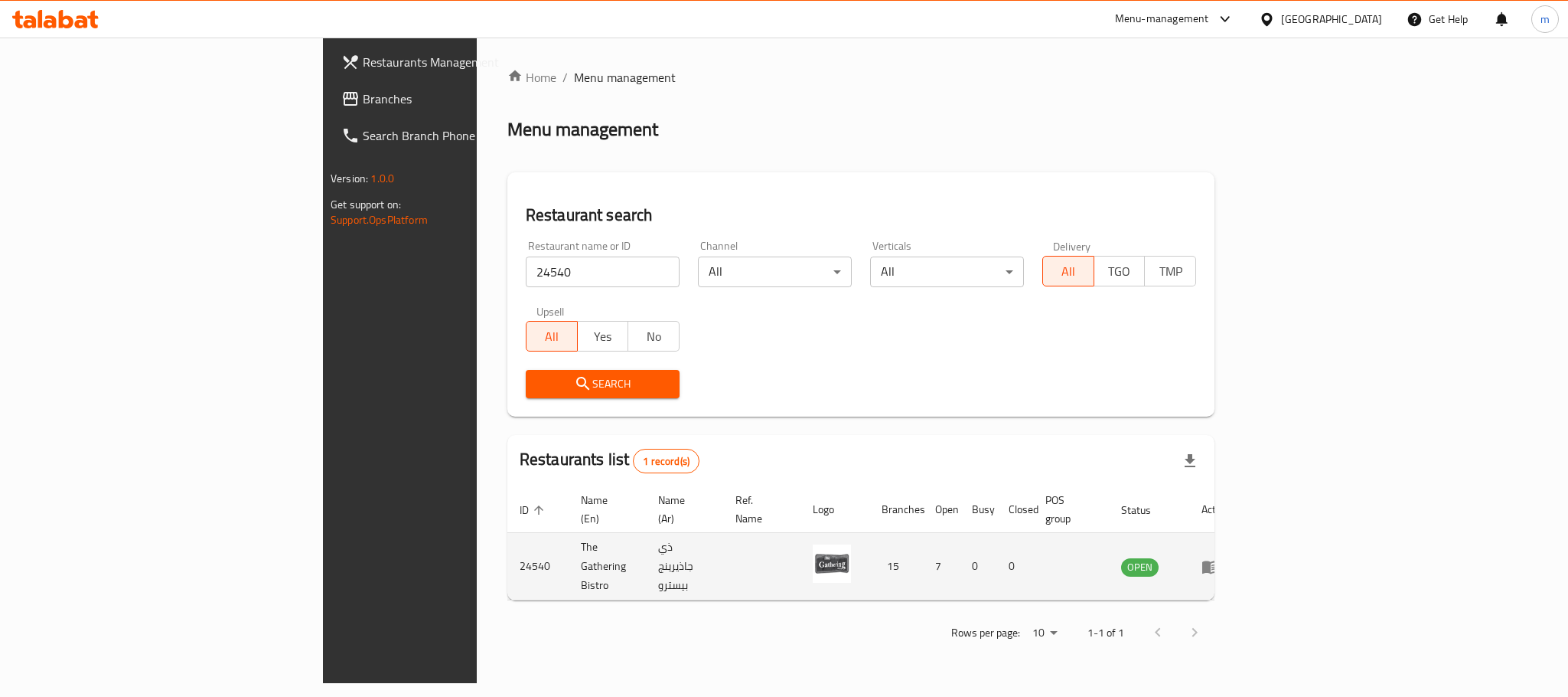
click at [568, 549] on td "The Gathering Bistro" at bounding box center [606, 567] width 77 height 67
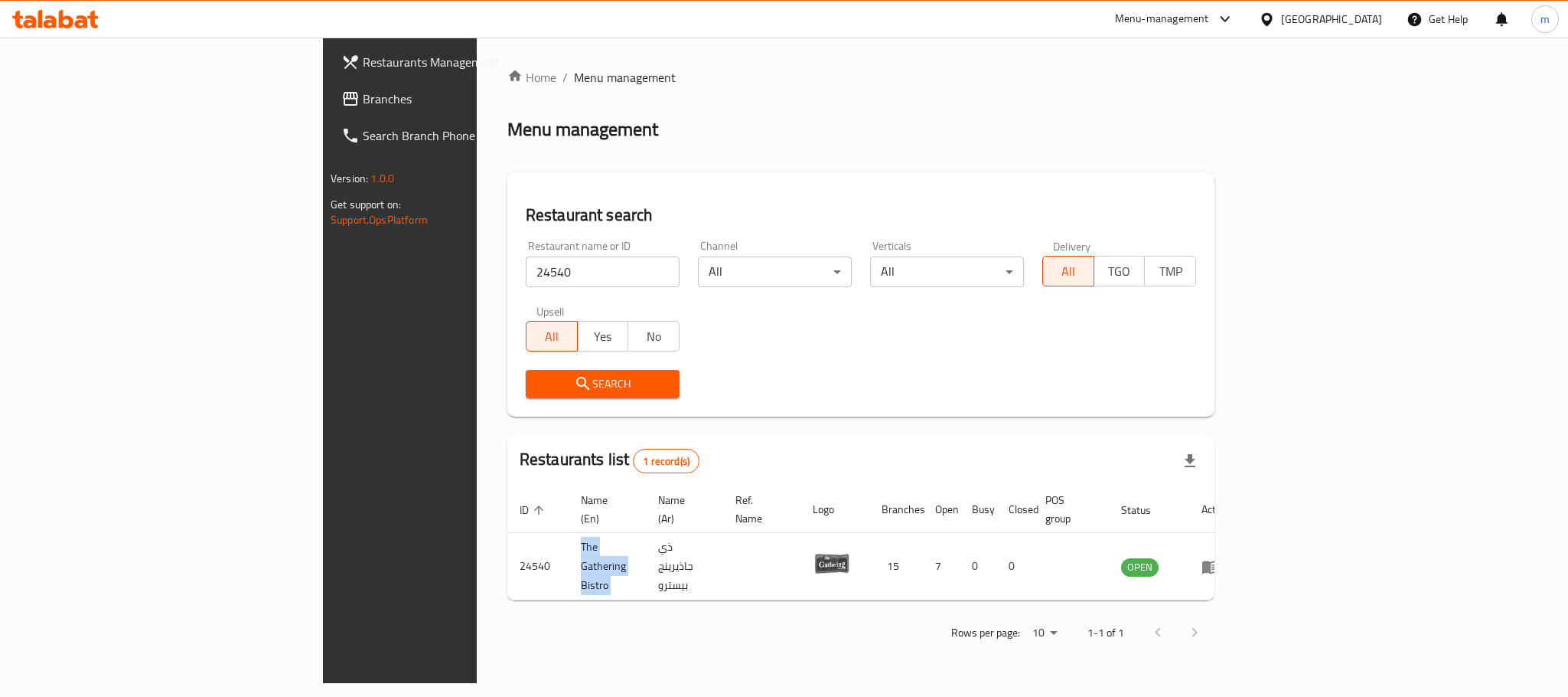
copy td "The Gathering Bistro"
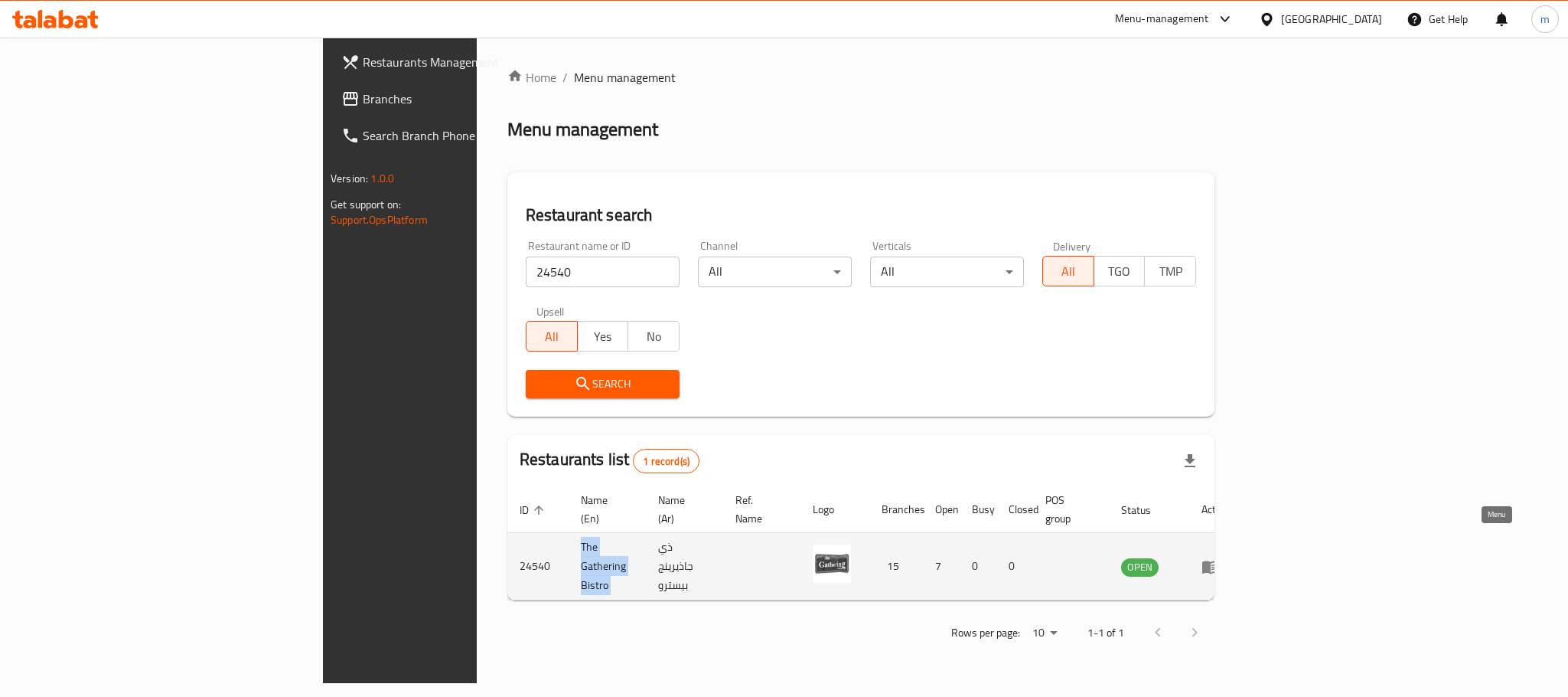
click at [1219, 560] on icon "enhanced table" at bounding box center [1210, 567] width 17 height 13
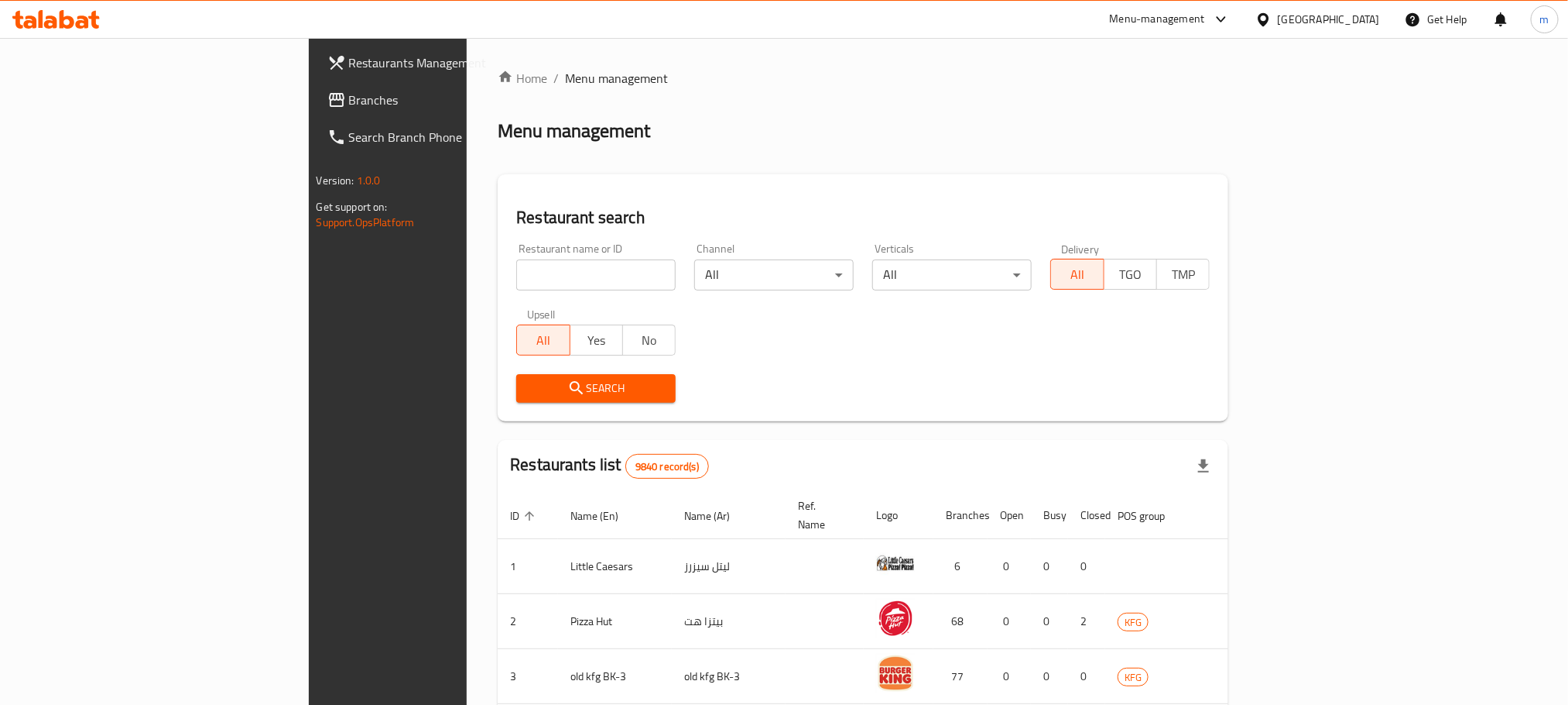
click at [516, 281] on input "search" at bounding box center [595, 275] width 159 height 31
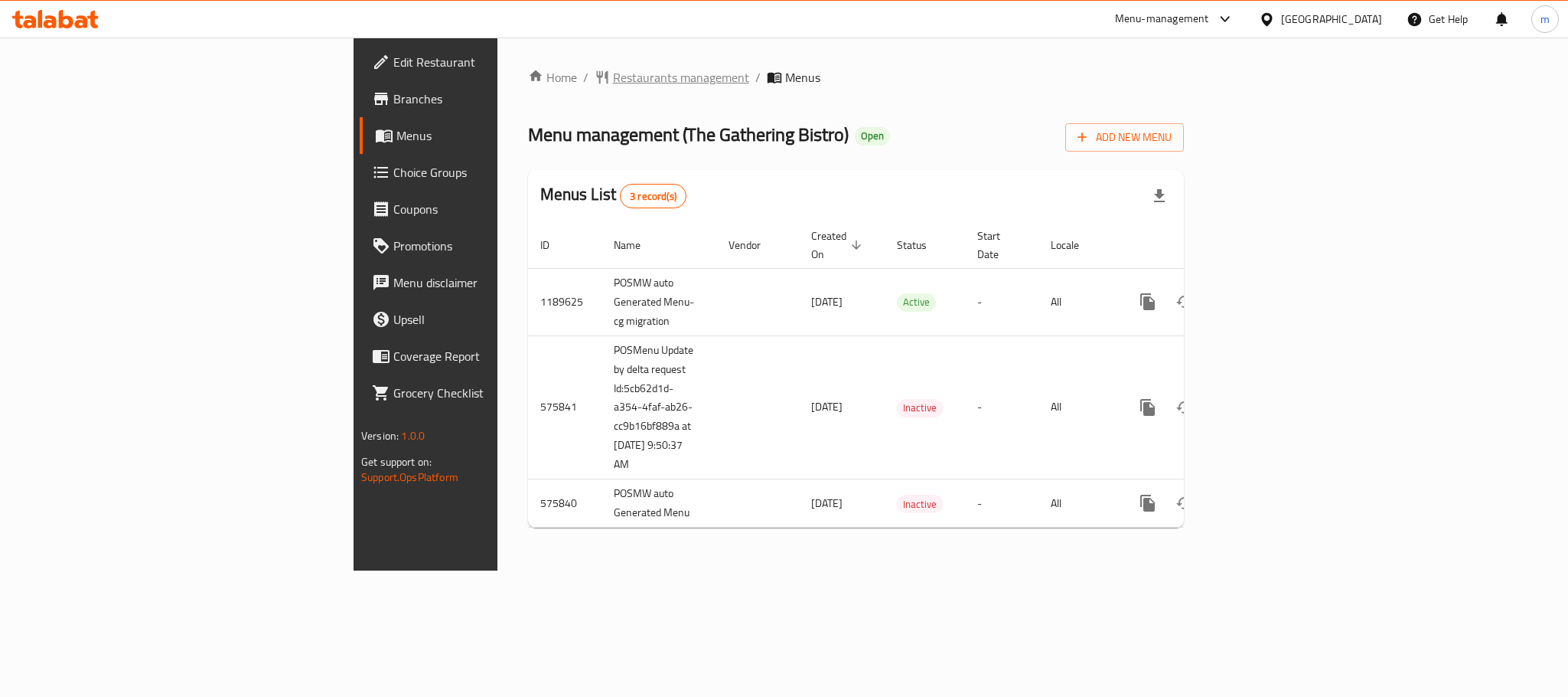
click at [613, 80] on span "Restaurants management" at bounding box center [681, 77] width 136 height 19
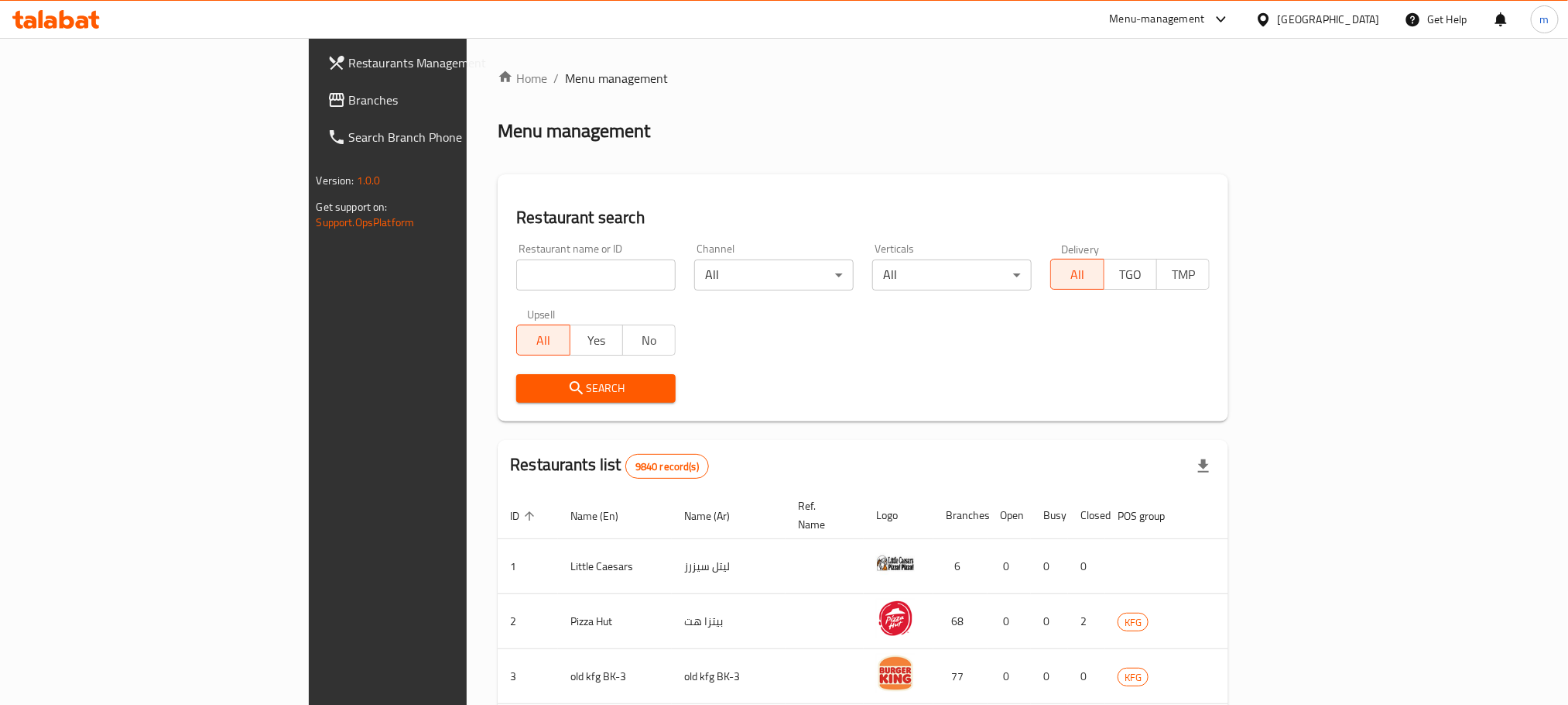
click at [516, 264] on input "search" at bounding box center [595, 275] width 159 height 31
paste input "24540"
type input "24540"
click button "Search" at bounding box center [595, 388] width 159 height 28
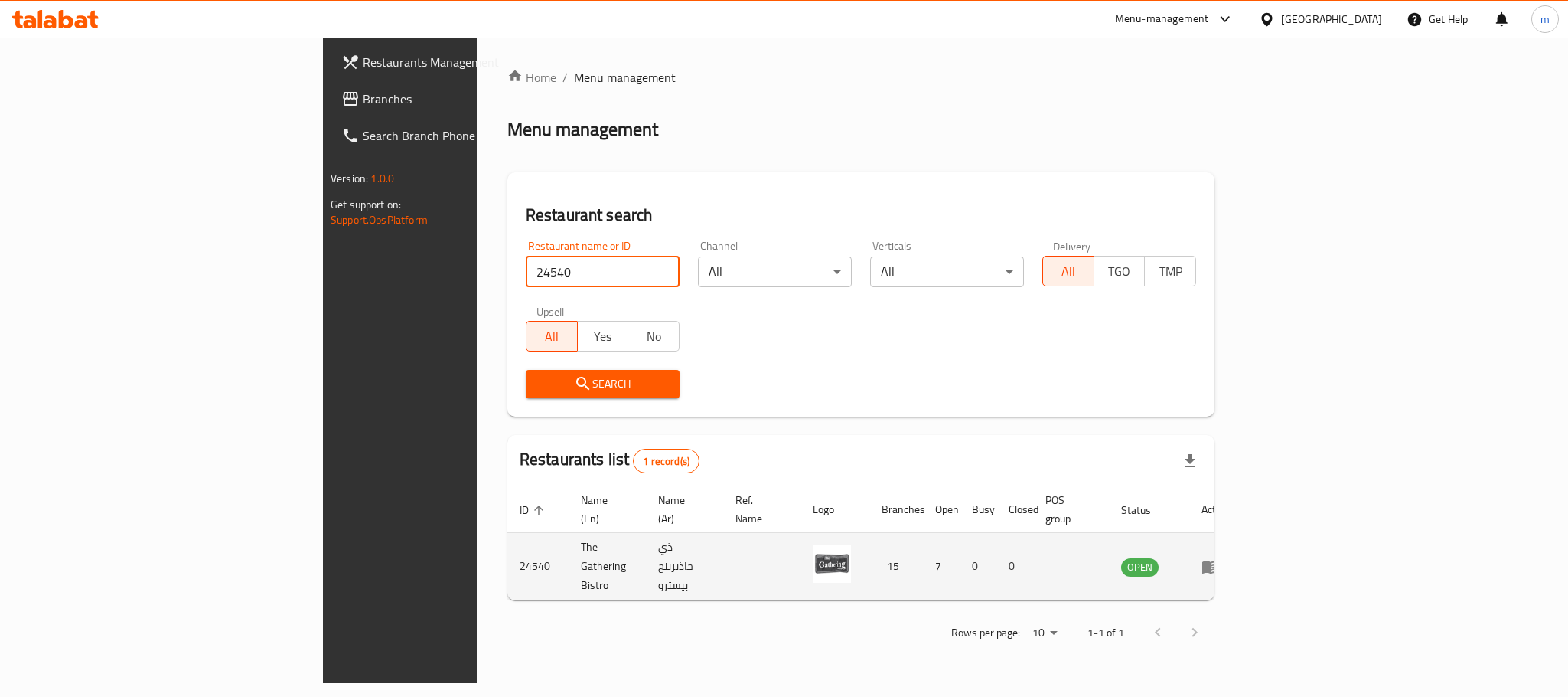
click at [1242, 536] on td "enhanced table" at bounding box center [1215, 567] width 53 height 67
click at [1242, 554] on td "enhanced table" at bounding box center [1215, 567] width 53 height 67
click at [1242, 556] on td "enhanced table" at bounding box center [1215, 567] width 53 height 67
click at [1219, 560] on icon "enhanced table" at bounding box center [1210, 567] width 17 height 13
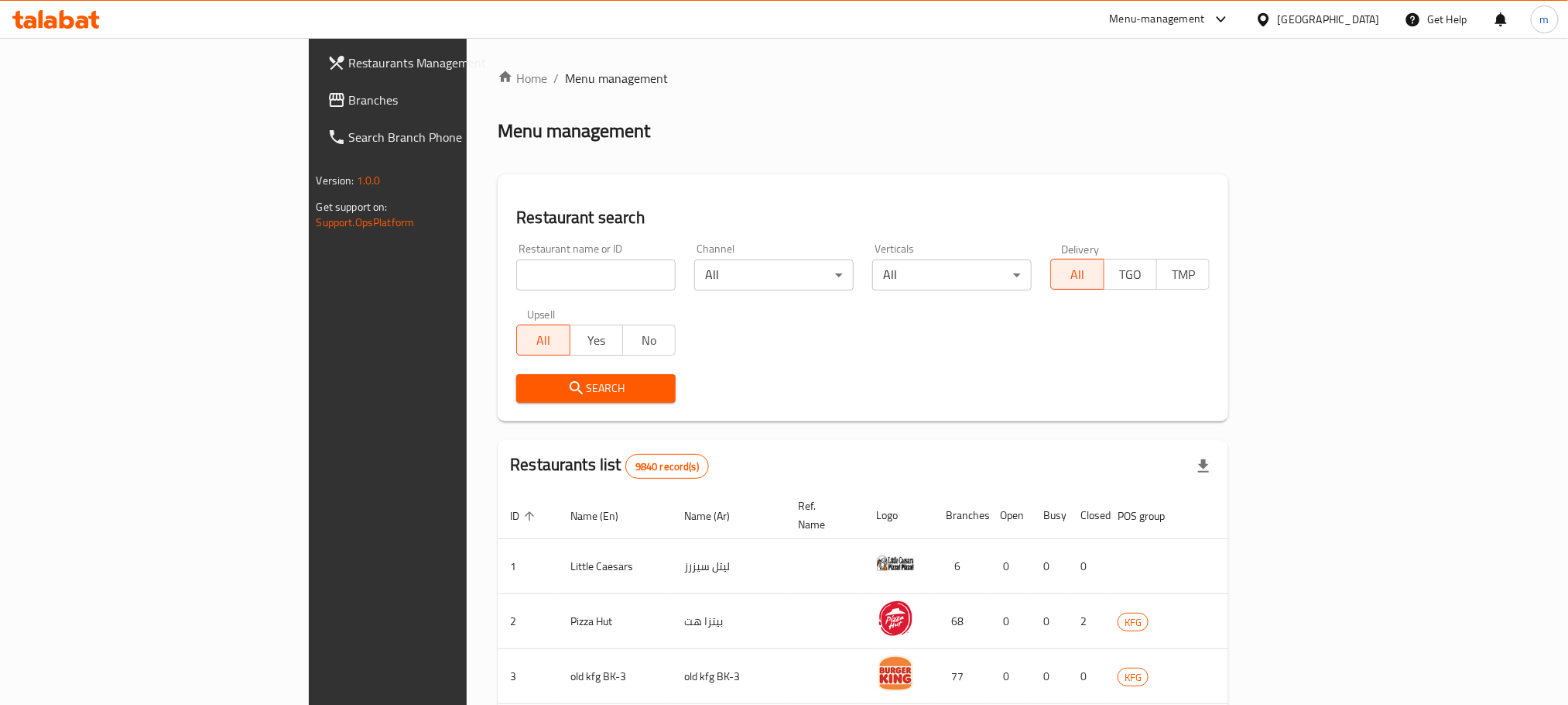
click at [517, 275] on input "search" at bounding box center [595, 275] width 159 height 31
paste input "24540"
type input "24540"
click button "Search" at bounding box center [595, 388] width 159 height 28
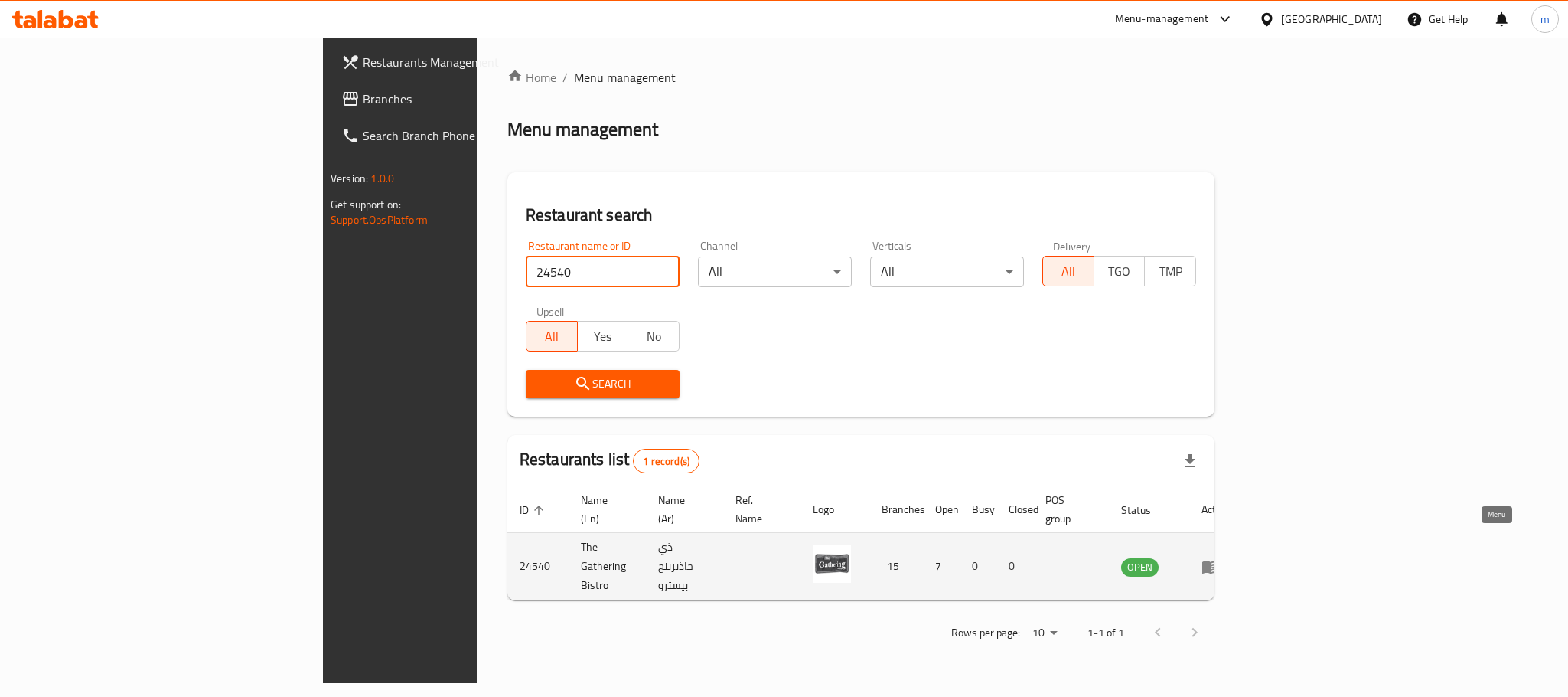
click at [1229, 557] on link "enhanced table" at bounding box center [1216, 567] width 28 height 19
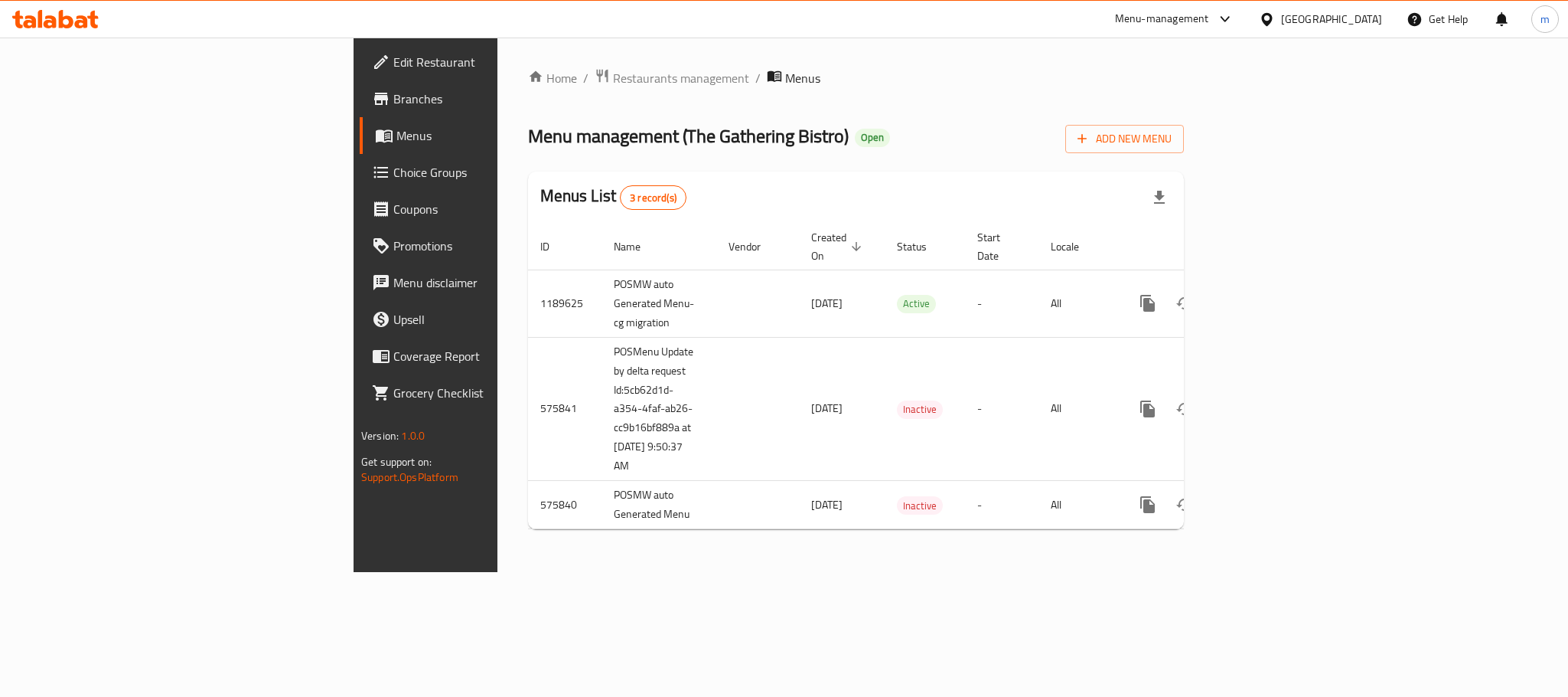
click at [1355, 20] on div "[GEOGRAPHIC_DATA]" at bounding box center [1331, 20] width 101 height 17
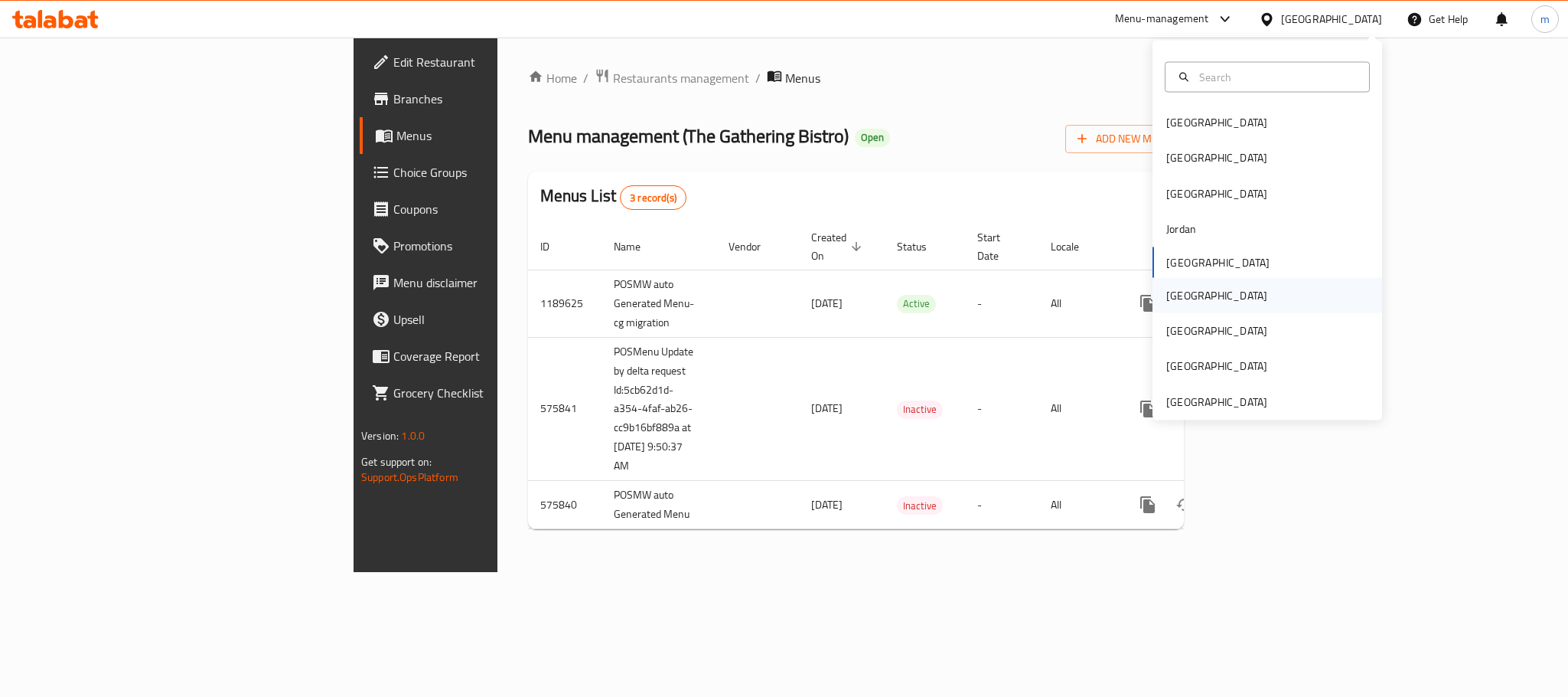
click at [1176, 305] on div "[GEOGRAPHIC_DATA]" at bounding box center [1216, 295] width 126 height 35
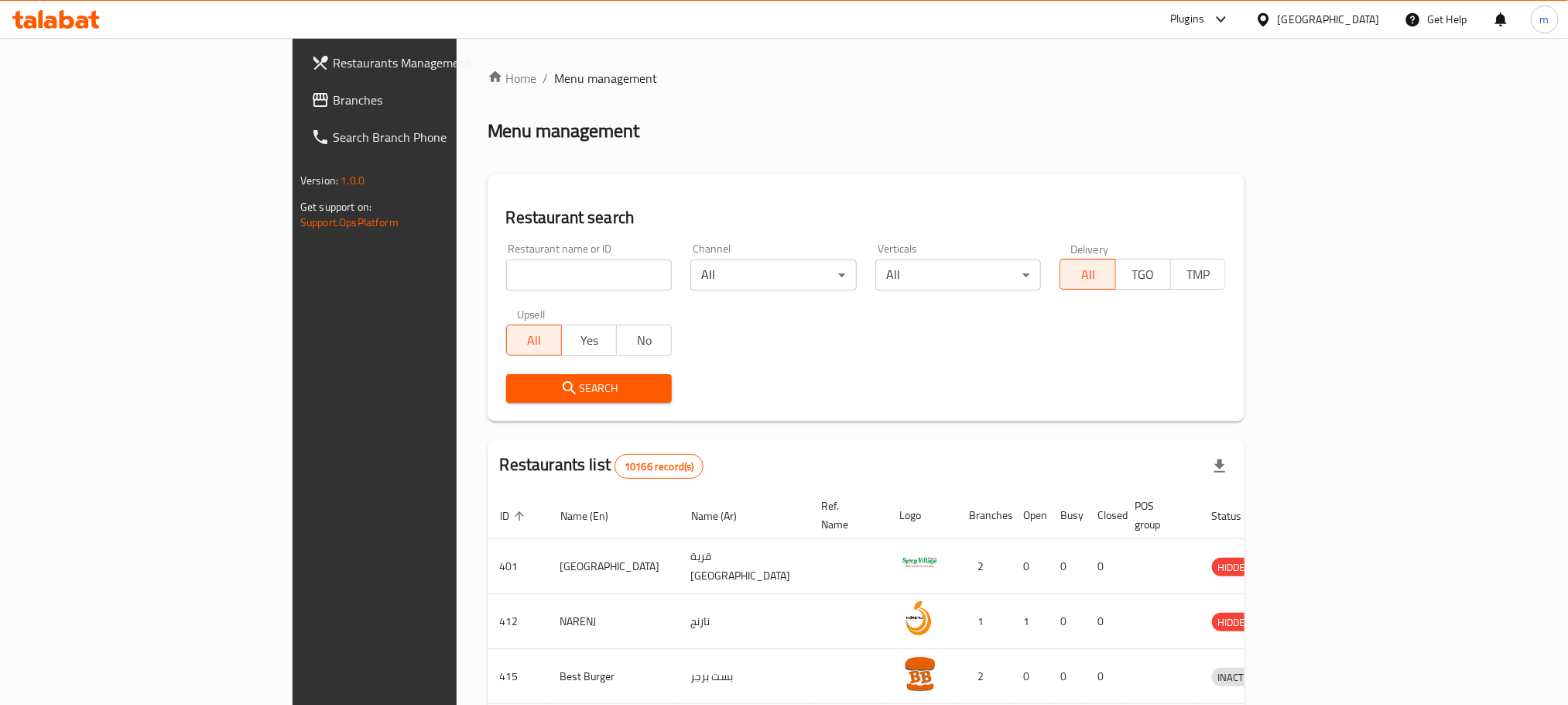
click at [333, 100] on span "Branches" at bounding box center [437, 100] width 209 height 19
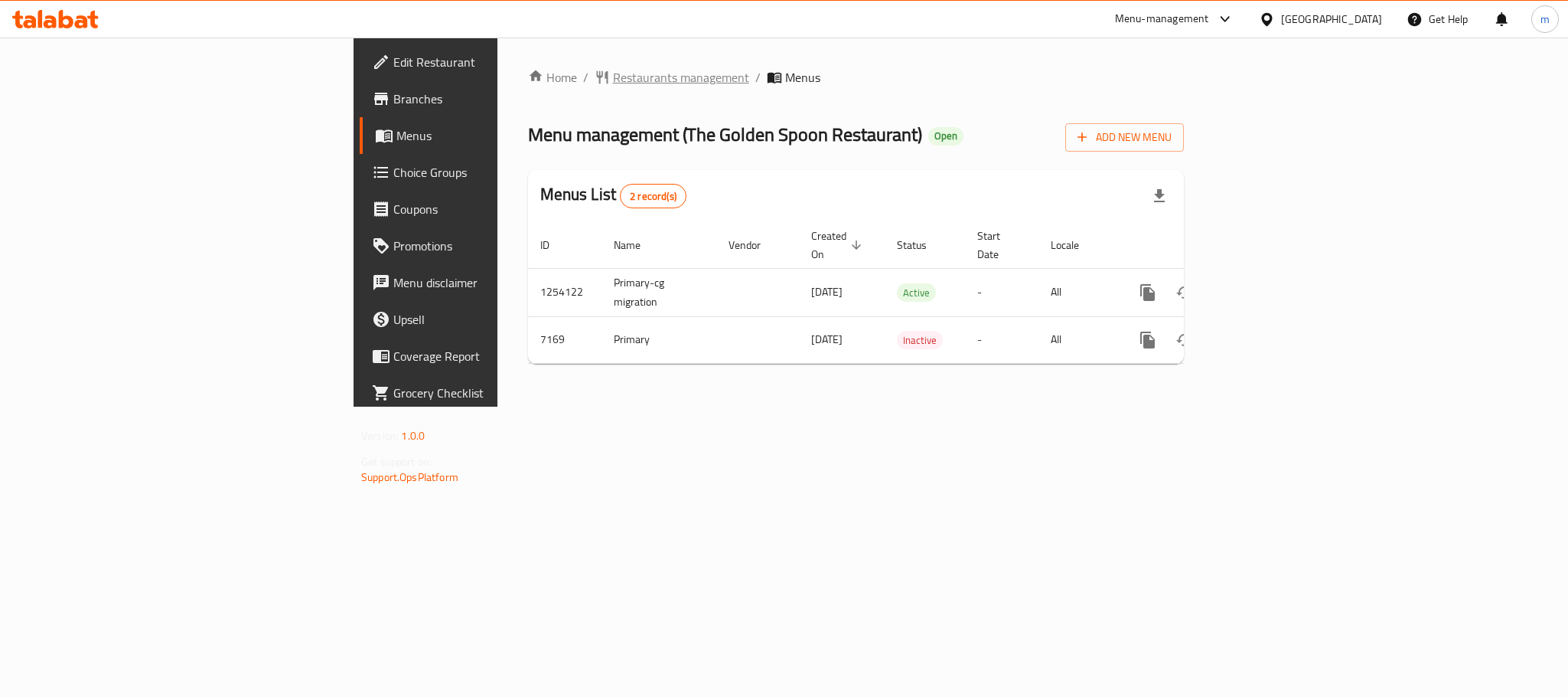
click at [613, 68] on span "Restaurants management" at bounding box center [681, 77] width 136 height 19
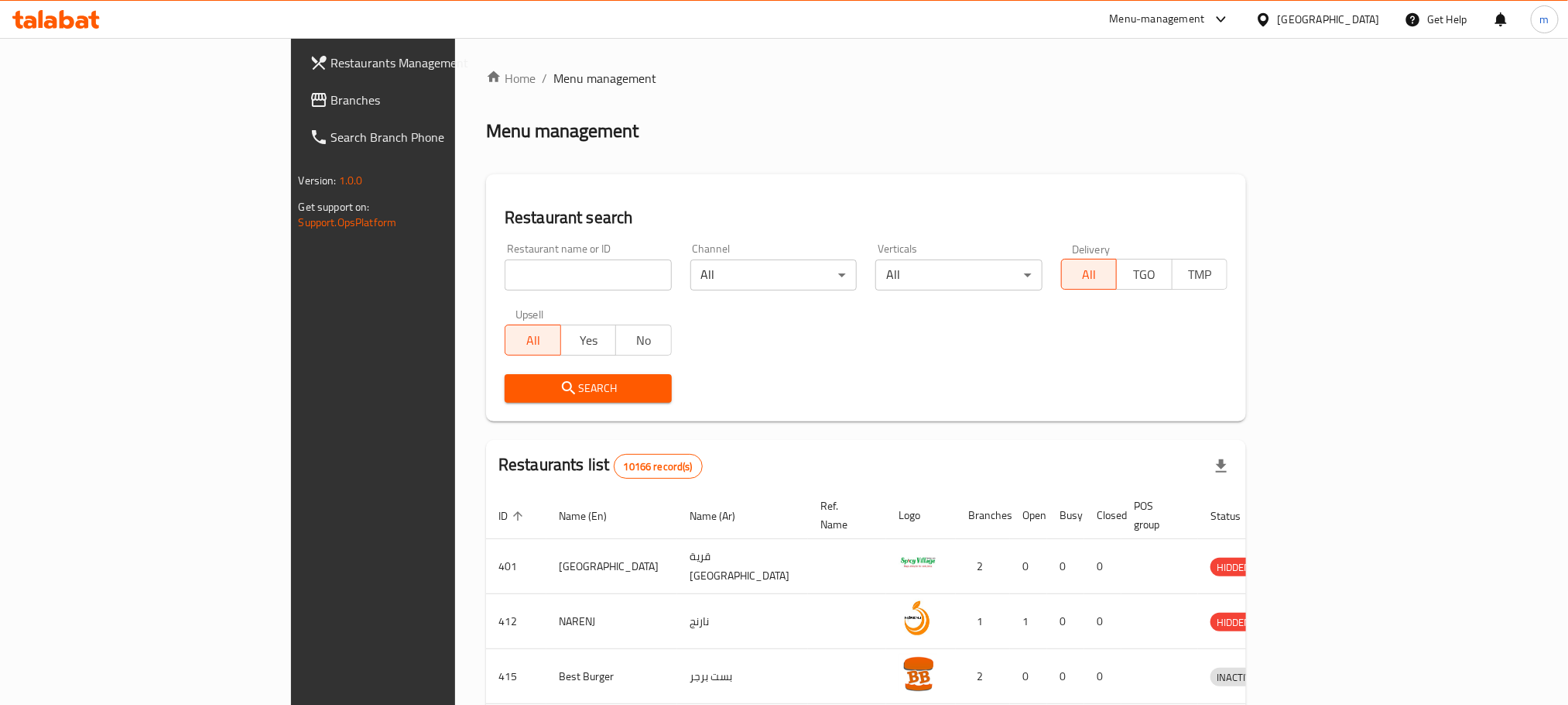
click at [486, 270] on div "Home / Menu management Menu management Restaurant search Restaurant name or ID …" at bounding box center [866, 592] width 760 height 1048
click at [504, 275] on input "search" at bounding box center [588, 275] width 167 height 31
paste input "4407"
type input "4407"
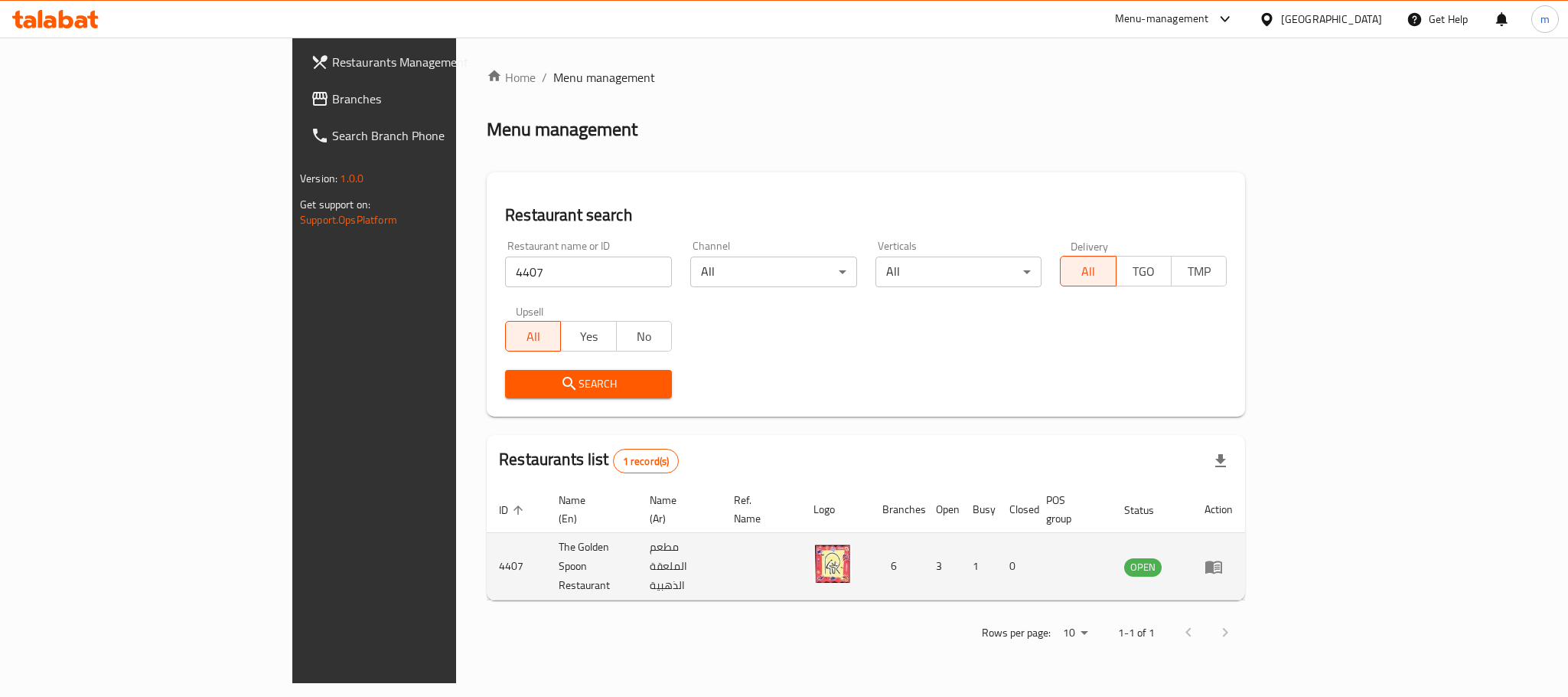
click at [546, 543] on td "The Golden Spoon Restaurant" at bounding box center [591, 567] width 91 height 67
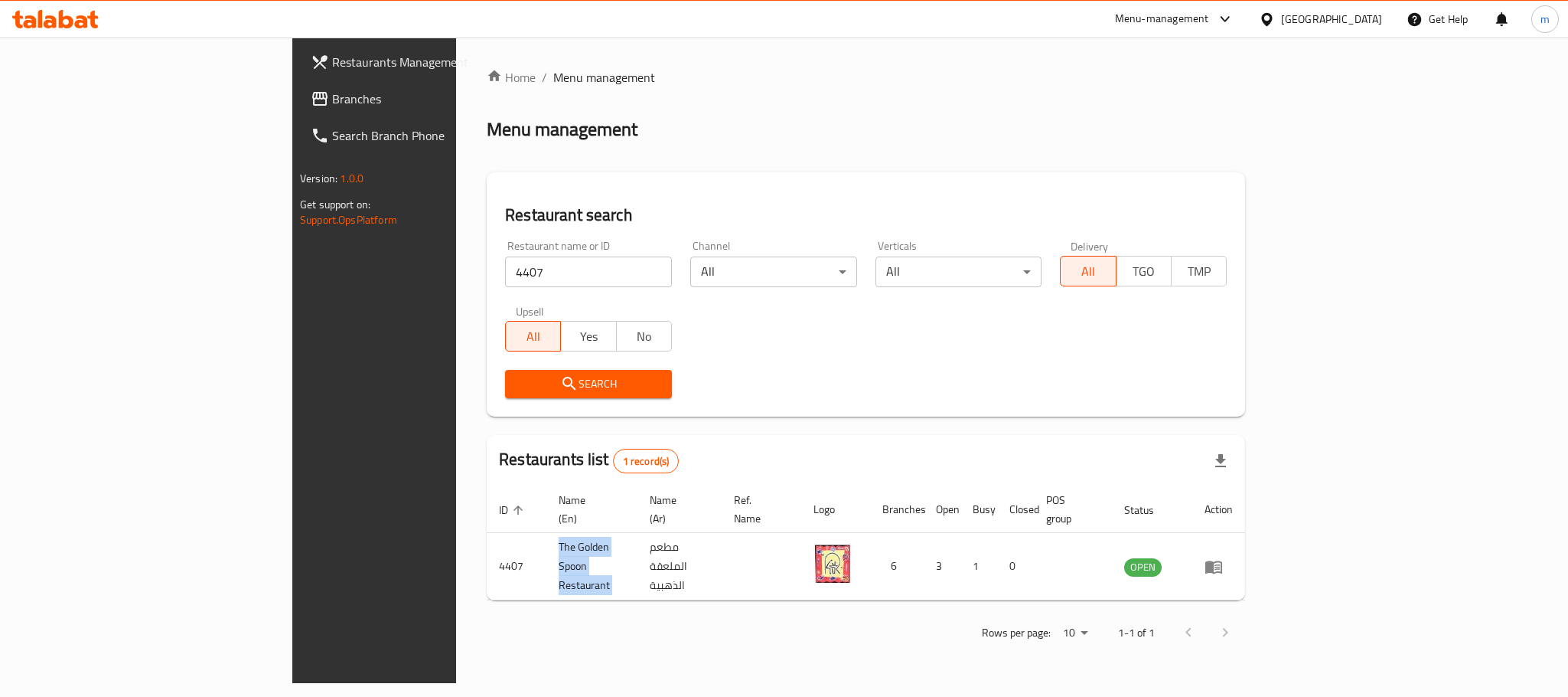
copy td "The Golden Spoon Restaurant"
click at [937, 443] on div "Restaurants list 1 record(s)" at bounding box center [865, 461] width 758 height 52
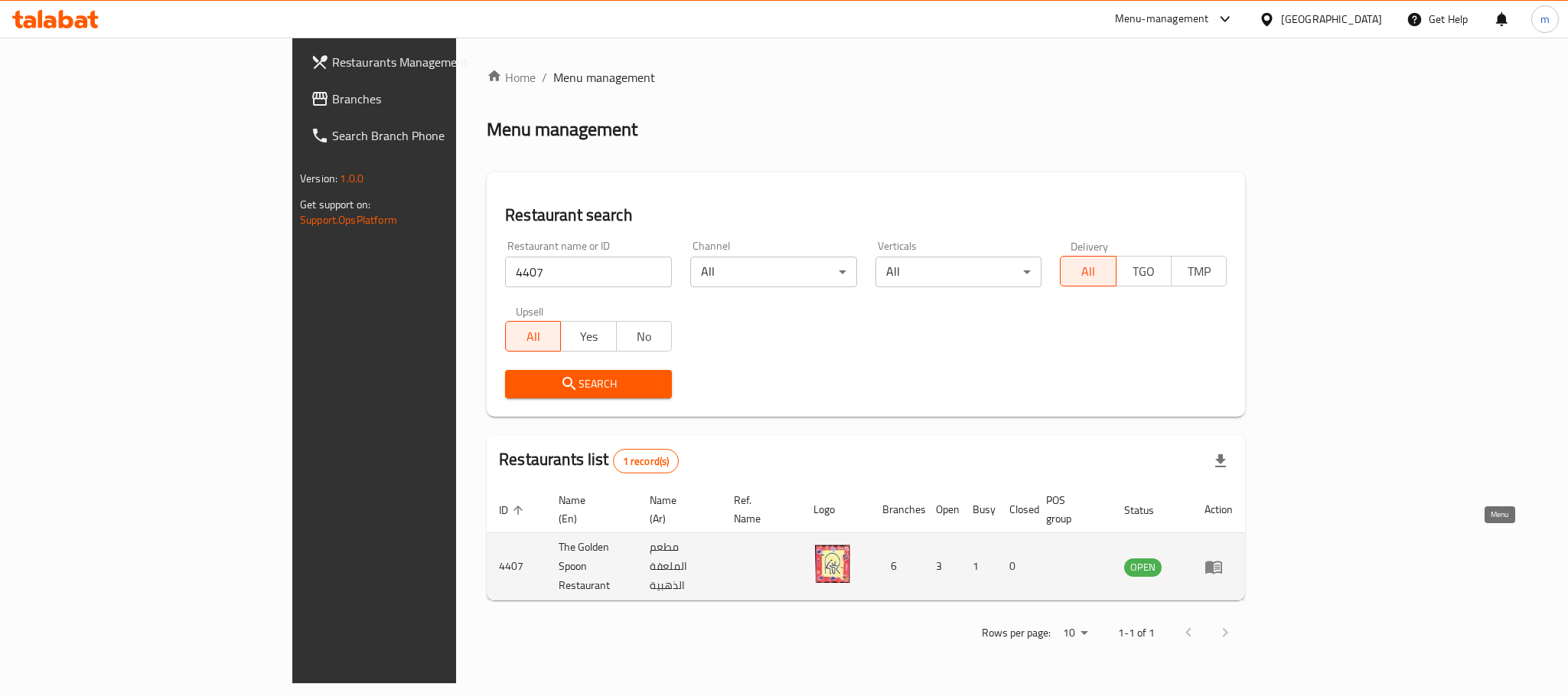
click at [1222, 560] on icon "enhanced table" at bounding box center [1214, 567] width 17 height 13
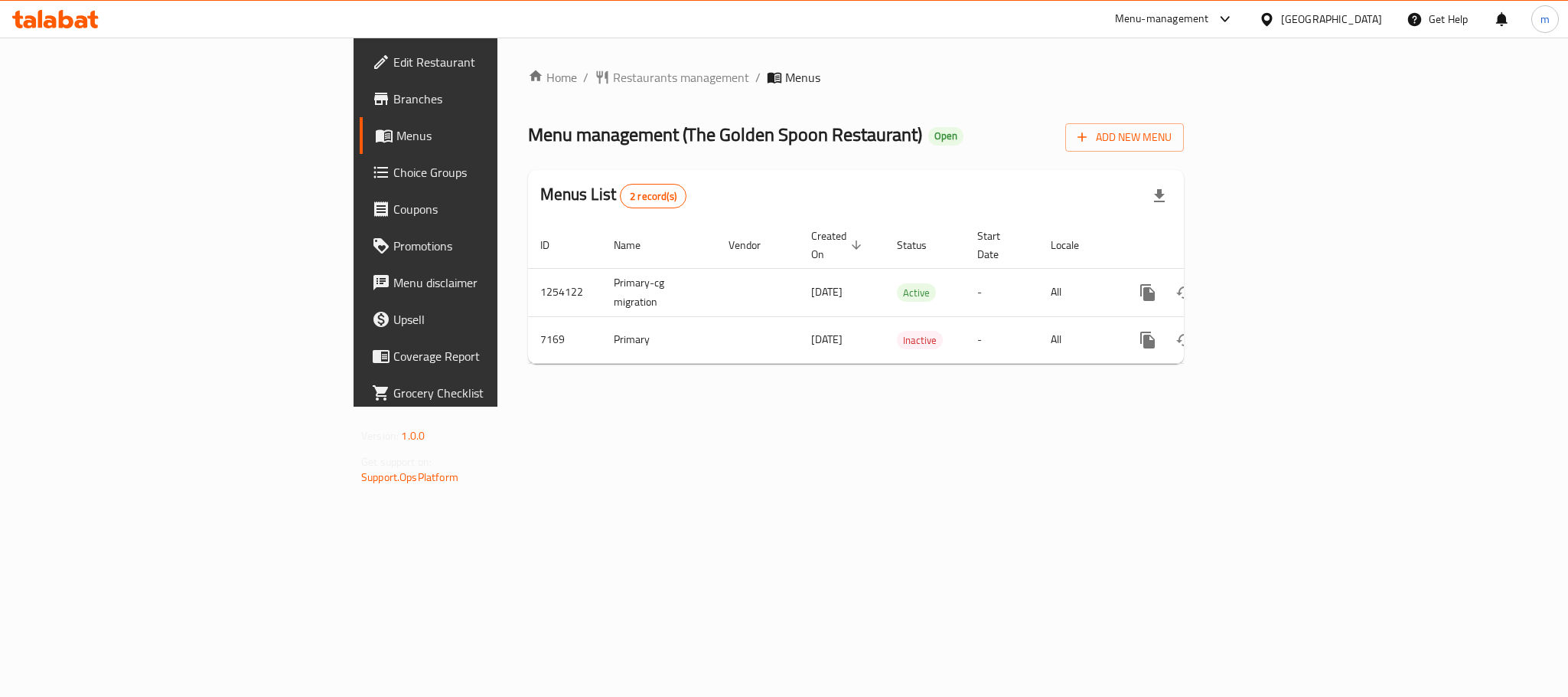
click at [1281, 20] on div at bounding box center [1269, 20] width 22 height 17
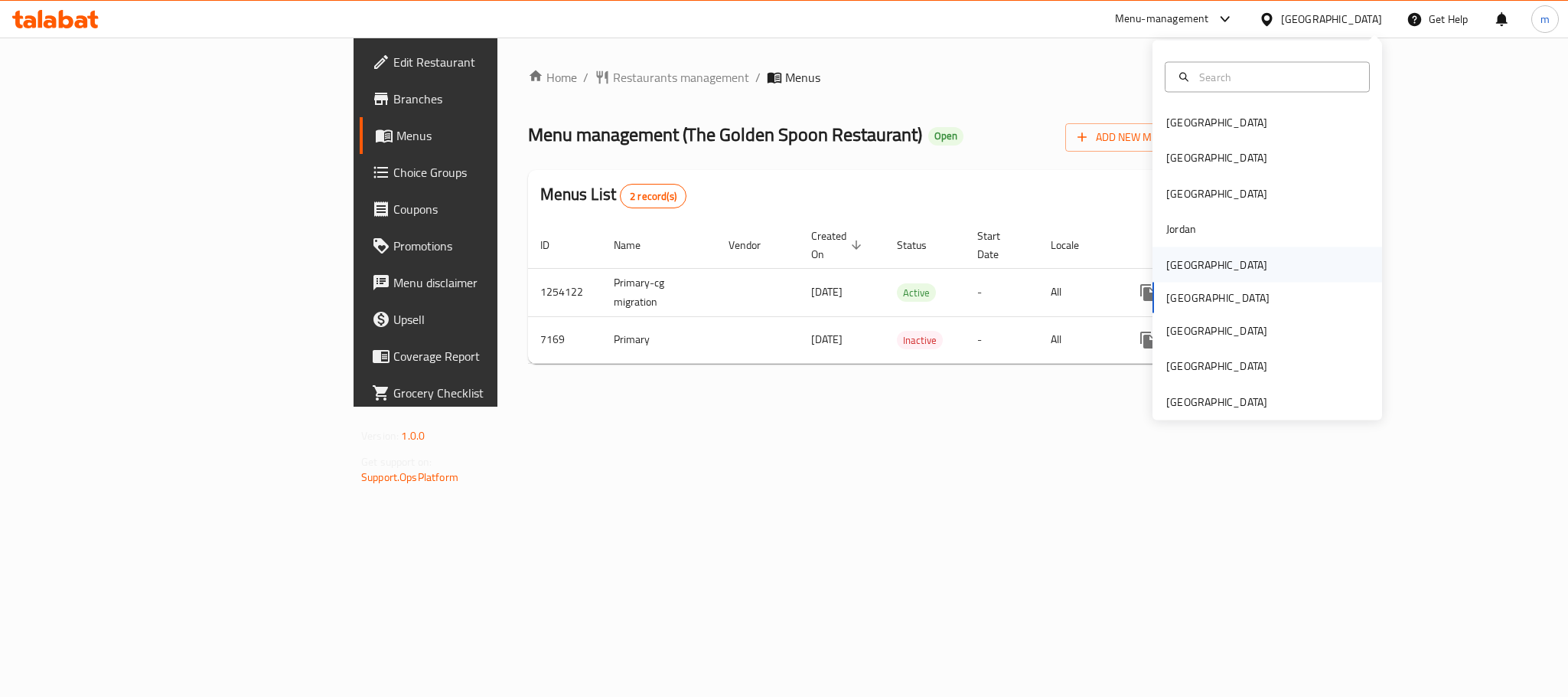
click at [1185, 253] on div "[GEOGRAPHIC_DATA]" at bounding box center [1216, 264] width 126 height 35
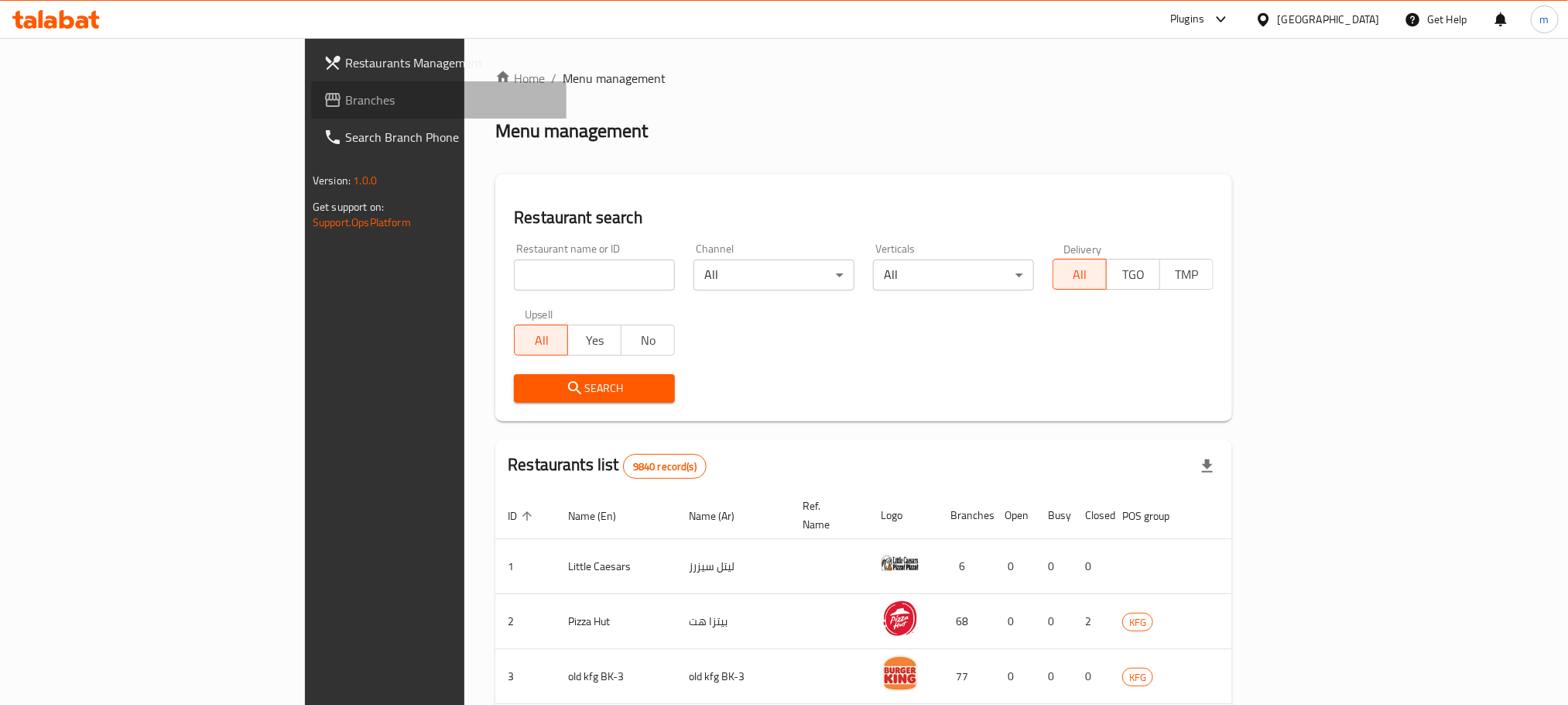
drag, startPoint x: 158, startPoint y: 115, endPoint x: 135, endPoint y: 134, distance: 29.8
click at [311, 115] on link "Branches" at bounding box center [438, 99] width 255 height 37
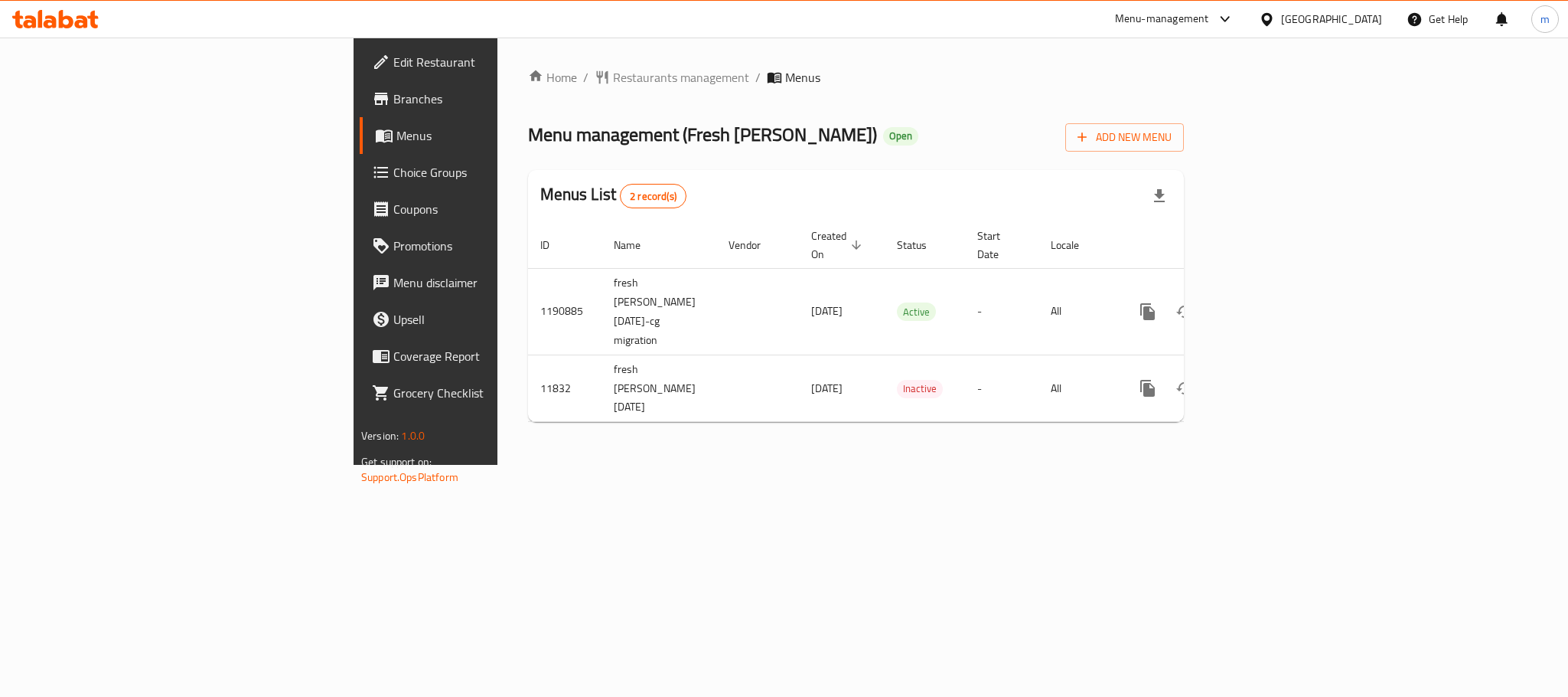
click at [528, 88] on div "Home / Restaurants management / Menus Menu management ( Fresh [PERSON_NAME] ) O…" at bounding box center [856, 250] width 656 height 366
click at [613, 79] on span "Restaurants management" at bounding box center [681, 77] width 136 height 19
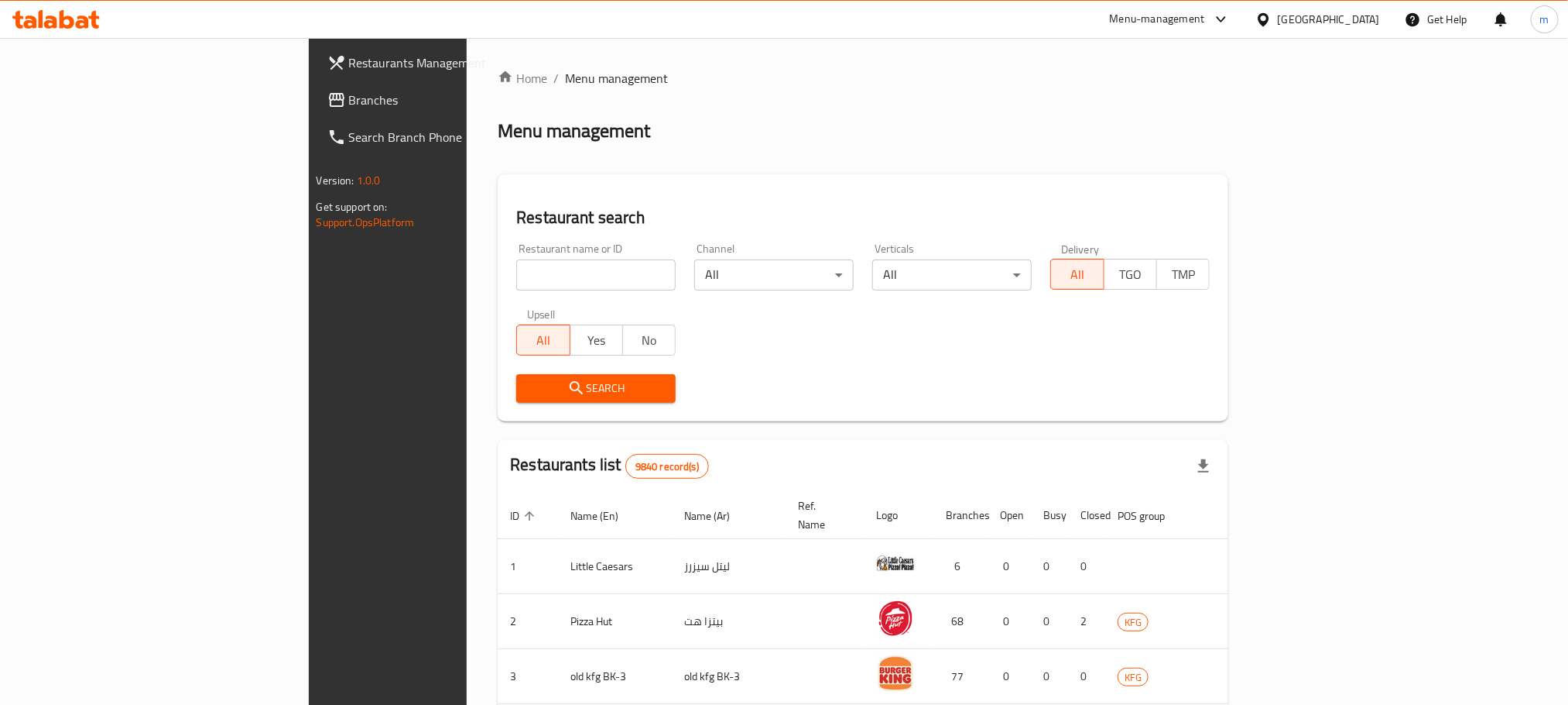
click at [516, 278] on input "search" at bounding box center [595, 275] width 159 height 31
paste input "7285"
type input "7285"
click button "Search" at bounding box center [595, 388] width 159 height 28
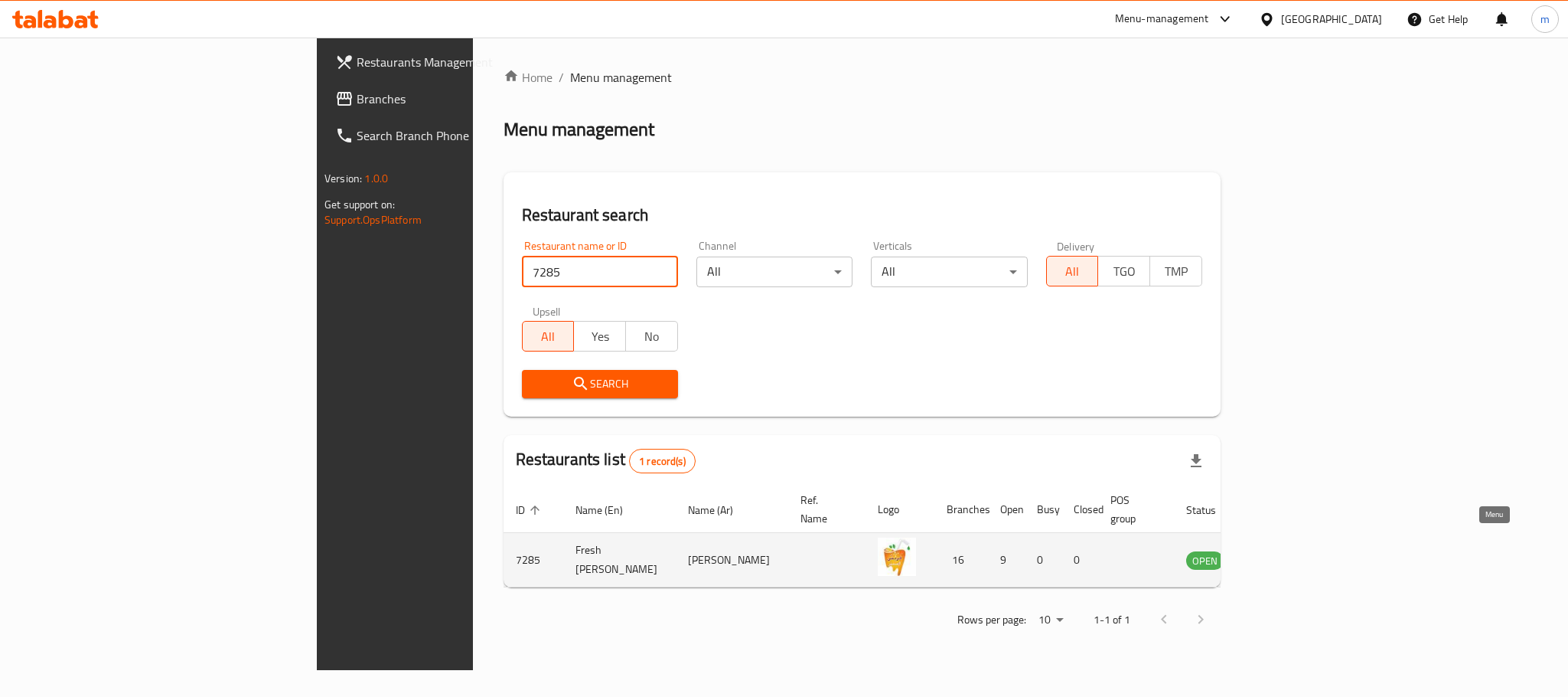
click at [1284, 551] on icon "enhanced table" at bounding box center [1276, 560] width 19 height 19
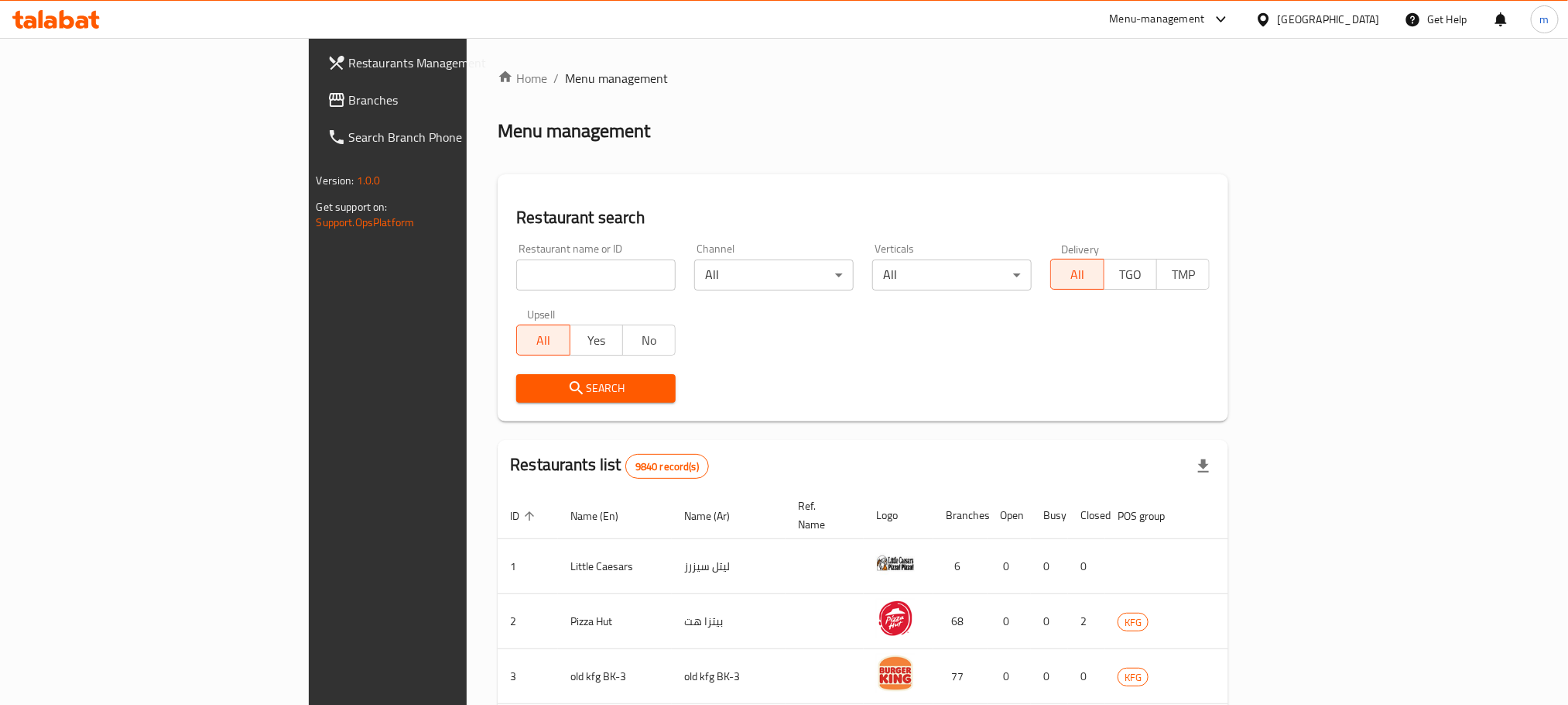
click at [516, 265] on input "search" at bounding box center [595, 275] width 159 height 31
paste input "7285"
type input "7285"
click button "Search" at bounding box center [595, 388] width 159 height 28
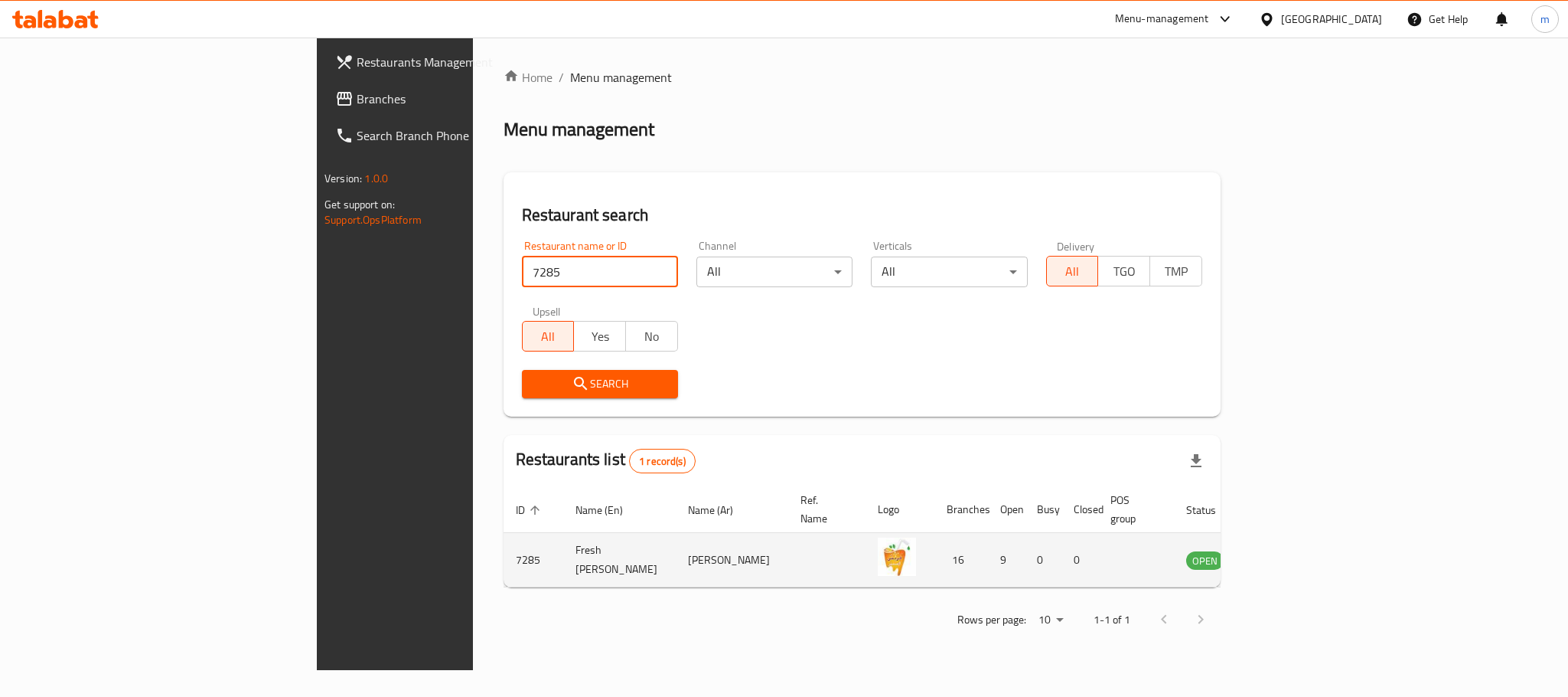
click at [564, 535] on td "Fresh [PERSON_NAME]" at bounding box center [619, 560] width 113 height 54
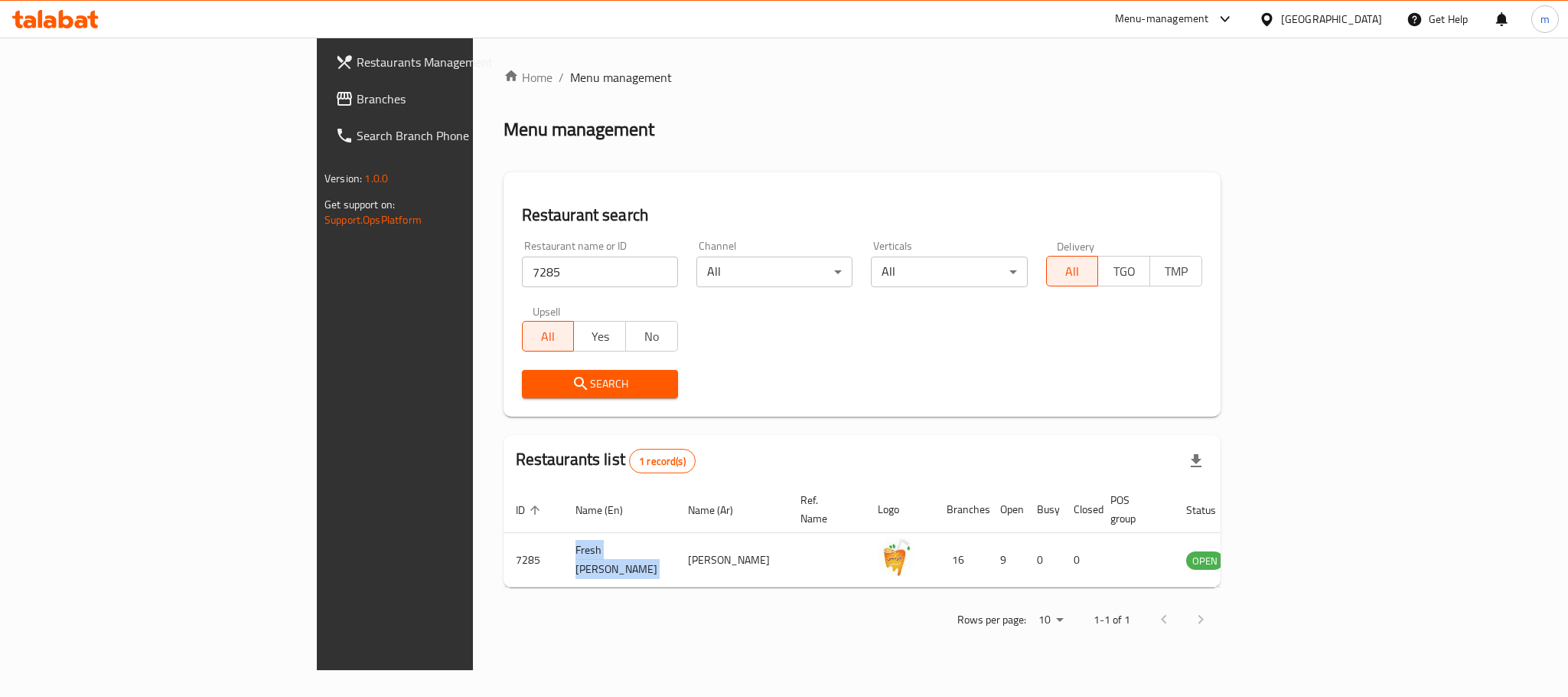
copy td "Fresh [PERSON_NAME]"
click at [1357, 19] on div "[GEOGRAPHIC_DATA]" at bounding box center [1331, 20] width 101 height 17
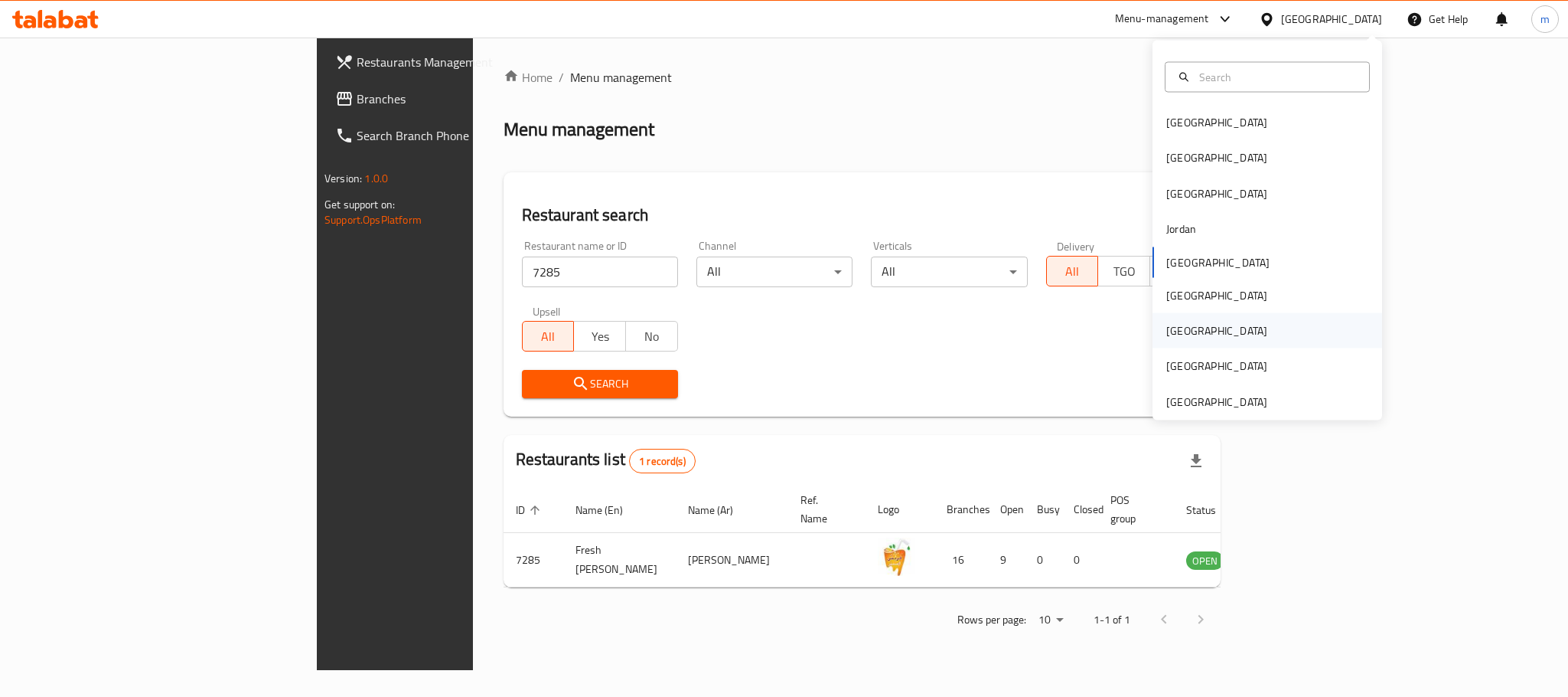
click at [1166, 336] on div "[GEOGRAPHIC_DATA]" at bounding box center [1216, 330] width 101 height 17
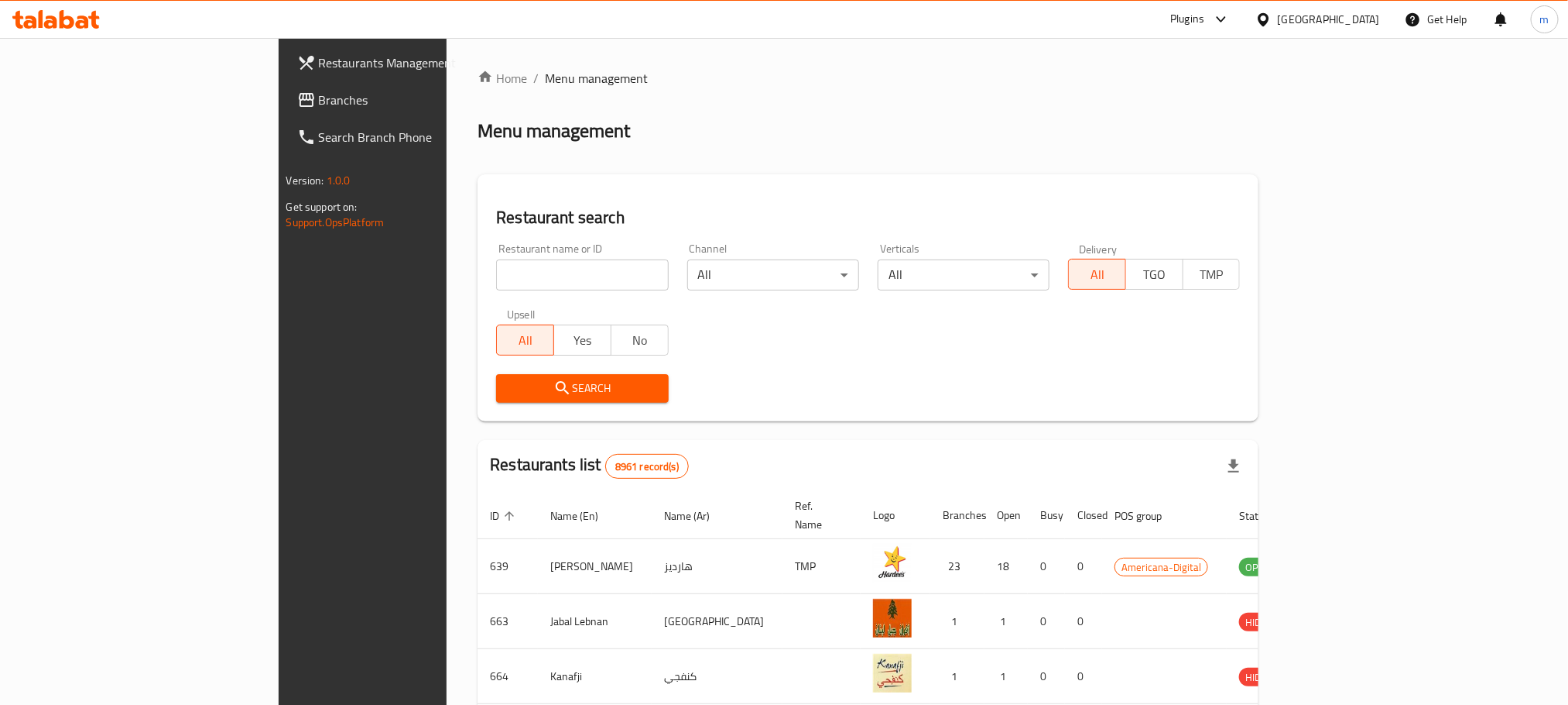
click at [319, 93] on span "Branches" at bounding box center [423, 100] width 209 height 19
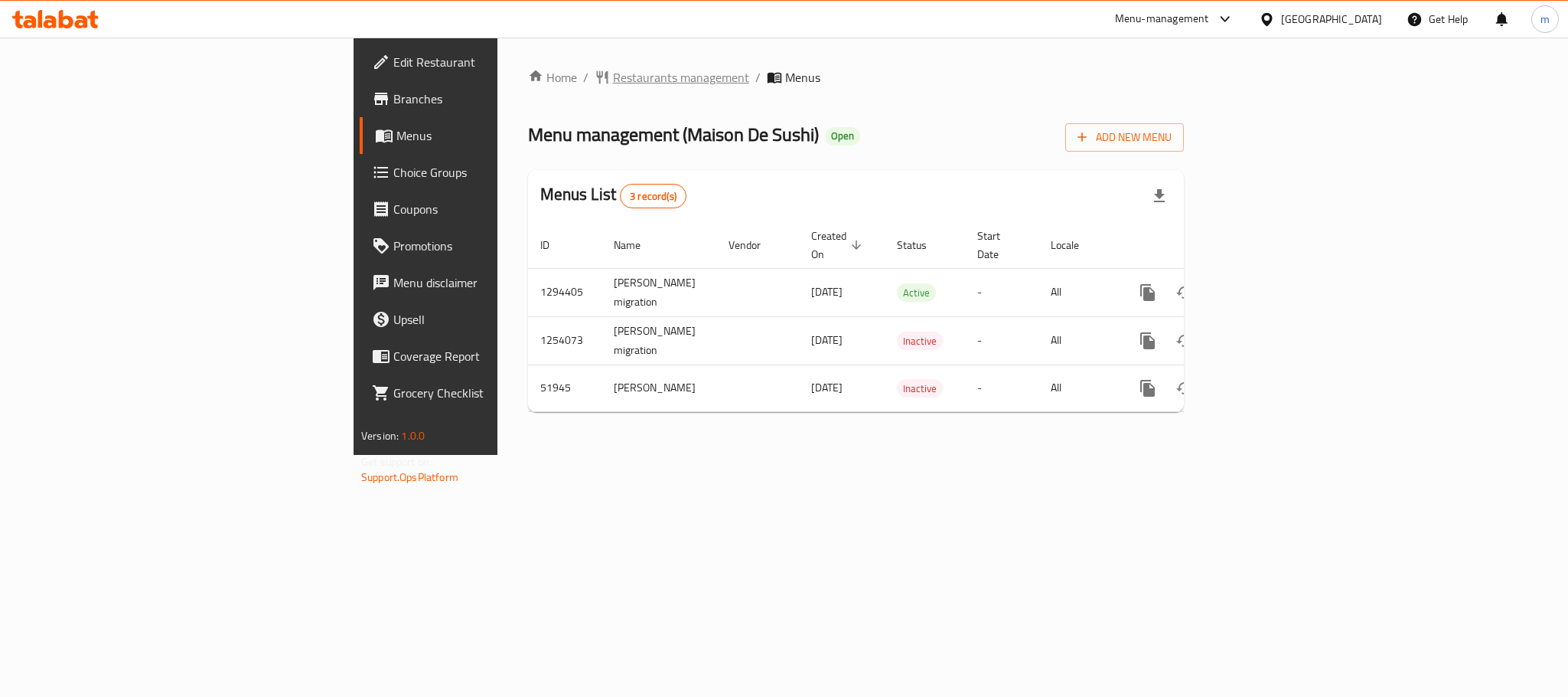
click at [613, 74] on span "Restaurants management" at bounding box center [681, 77] width 136 height 19
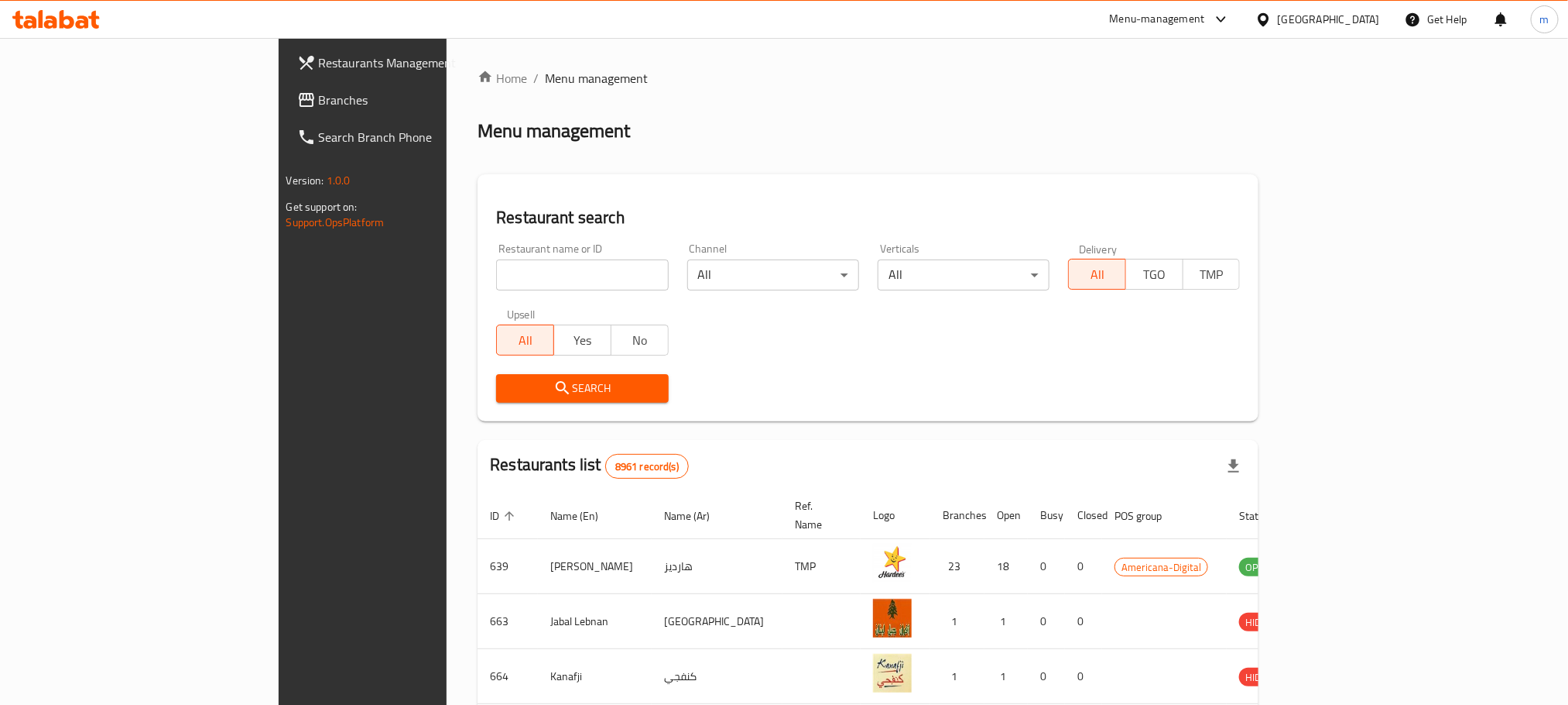
drag, startPoint x: 469, startPoint y: 277, endPoint x: 461, endPoint y: 281, distance: 8.9
click at [496, 277] on input "search" at bounding box center [581, 275] width 172 height 31
paste input "25906"
type input "25906"
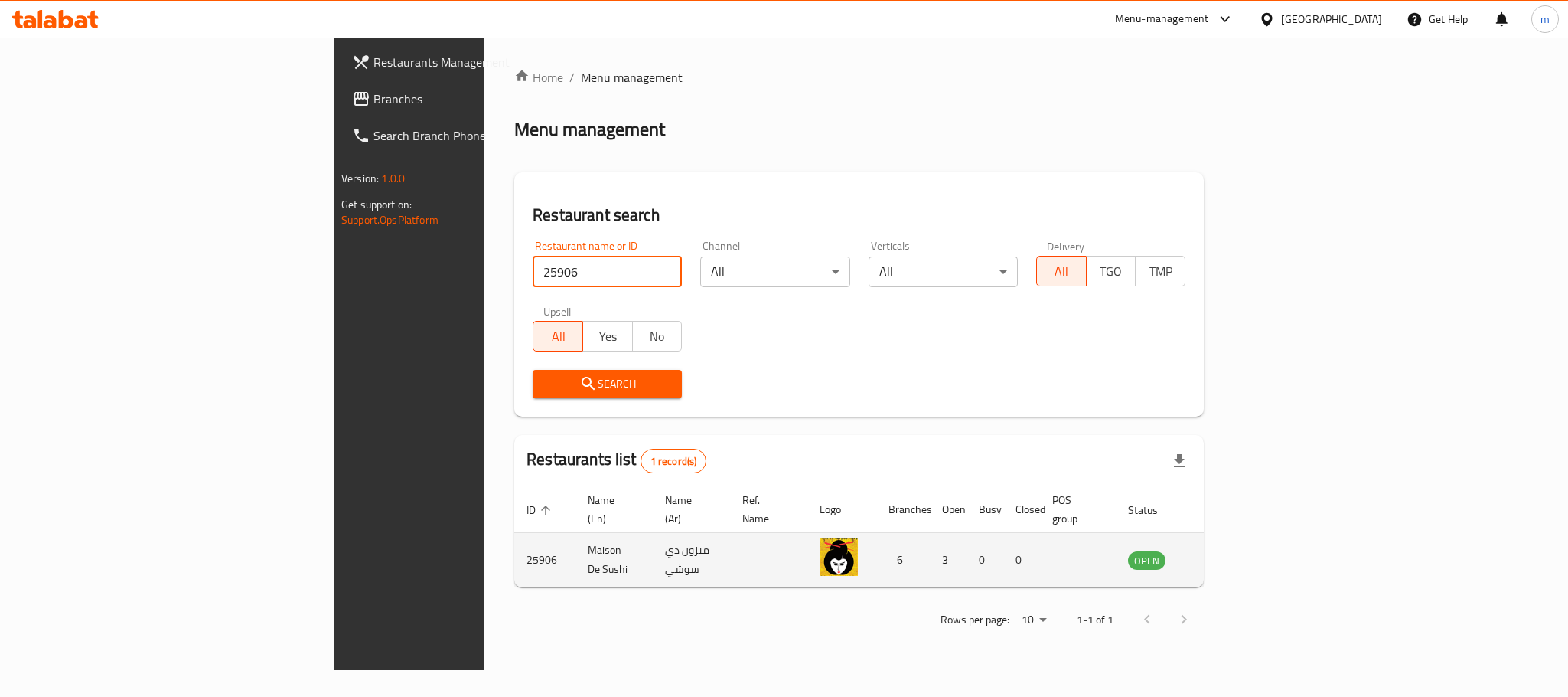
click at [576, 547] on td "Maison De Sushi" at bounding box center [614, 560] width 77 height 54
copy td "Maison De Sushi"
click at [1227, 551] on icon "enhanced table" at bounding box center [1217, 560] width 19 height 19
